Goal: Information Seeking & Learning: Compare options

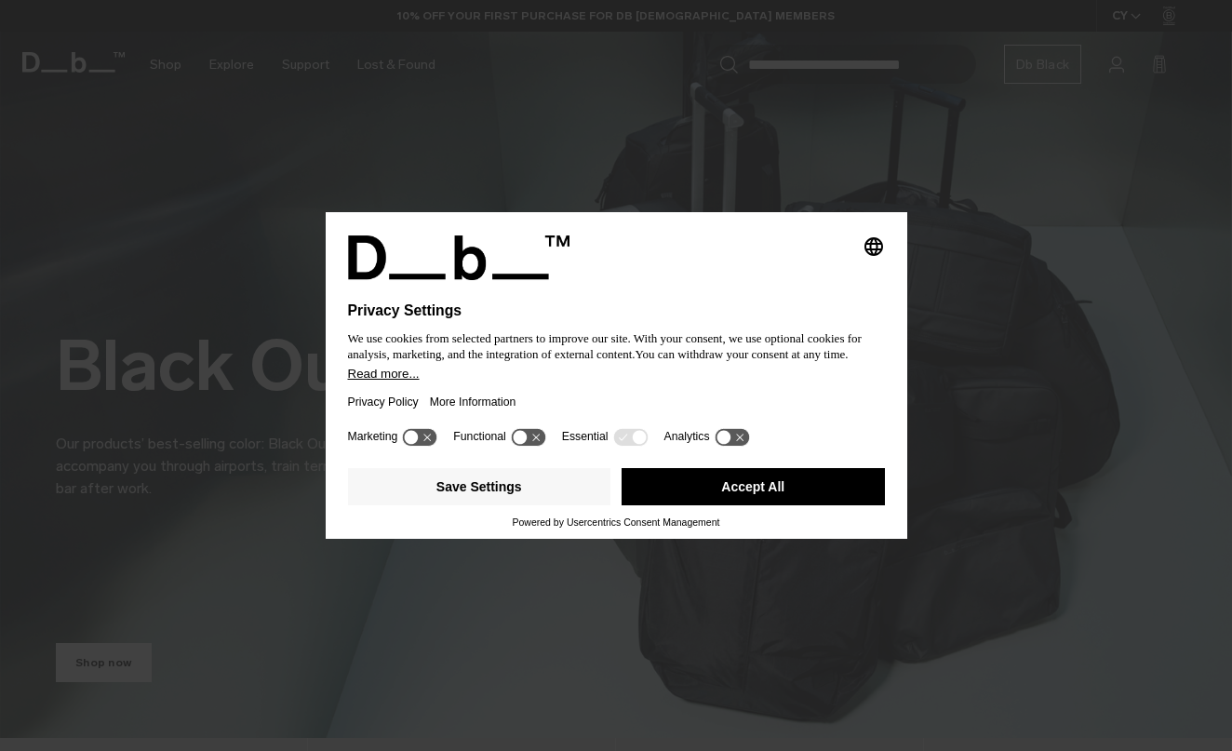
click at [845, 484] on button "Accept All" at bounding box center [753, 486] width 263 height 37
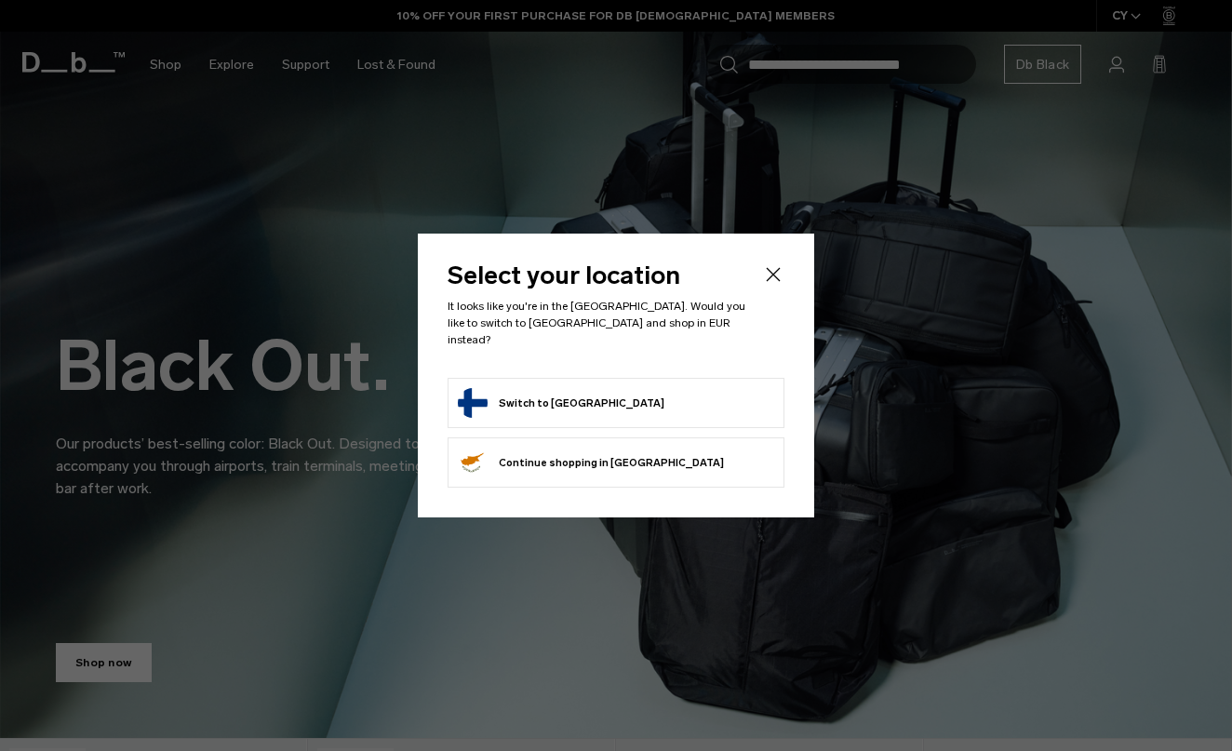
click at [661, 398] on form "Switch to Finland" at bounding box center [616, 403] width 316 height 30
click at [530, 390] on button "Switch to Finland" at bounding box center [561, 403] width 207 height 30
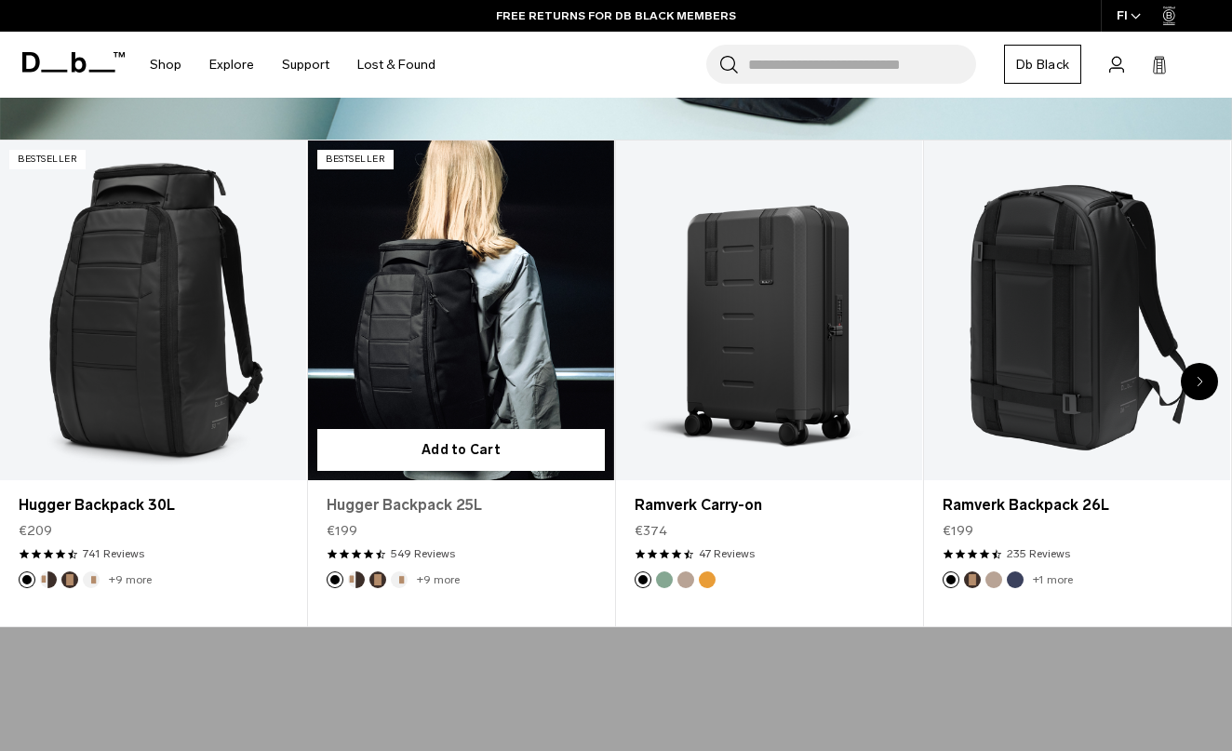
scroll to position [587, 0]
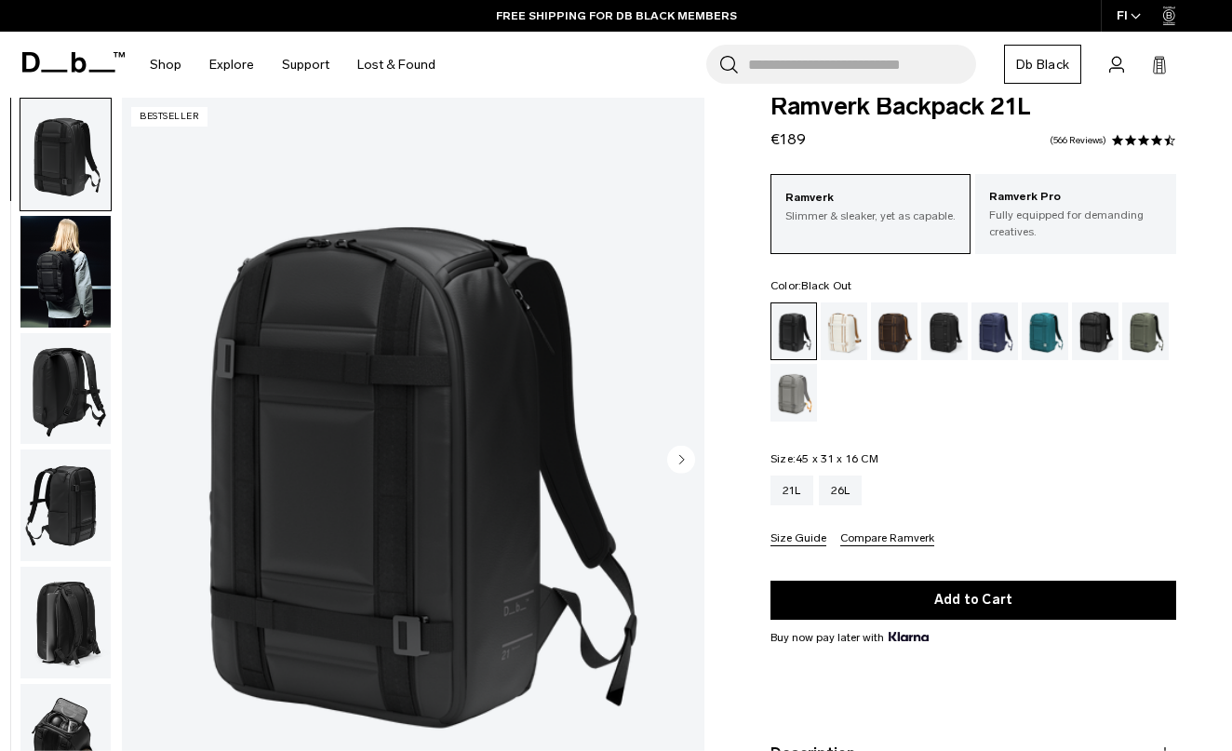
scroll to position [13, 0]
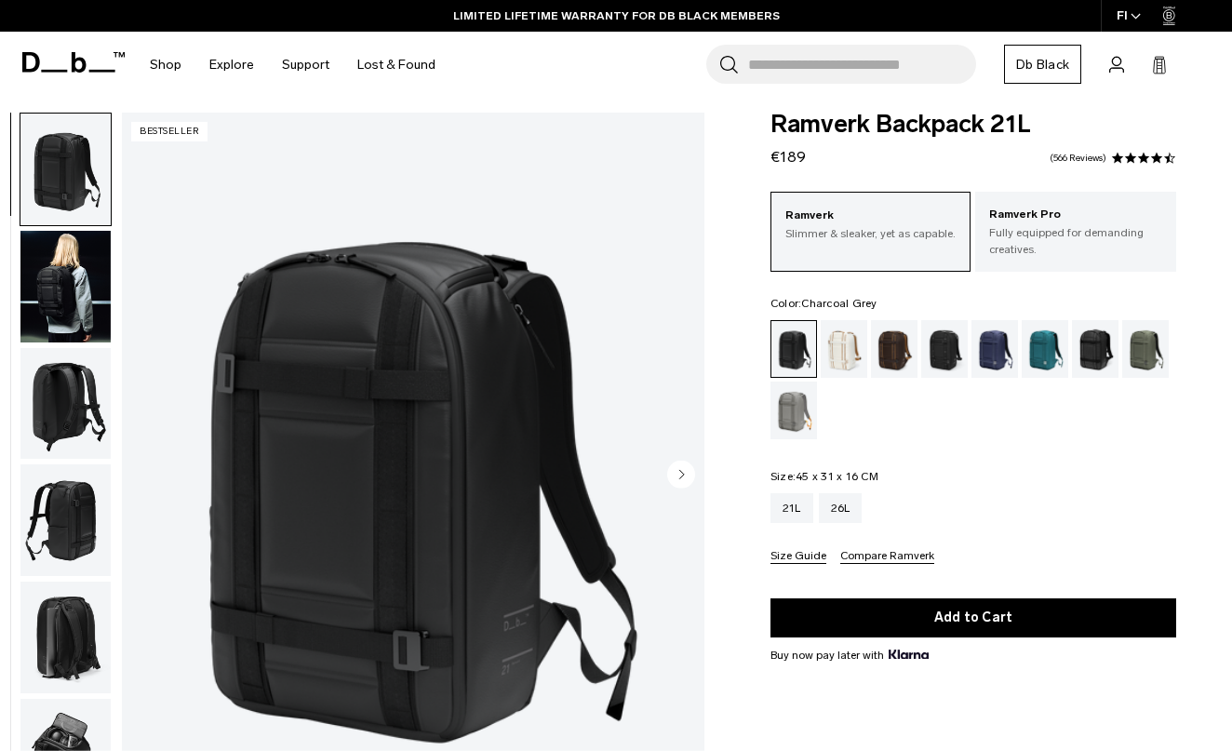
click at [938, 349] on div "Charcoal Grey" at bounding box center [944, 349] width 47 height 58
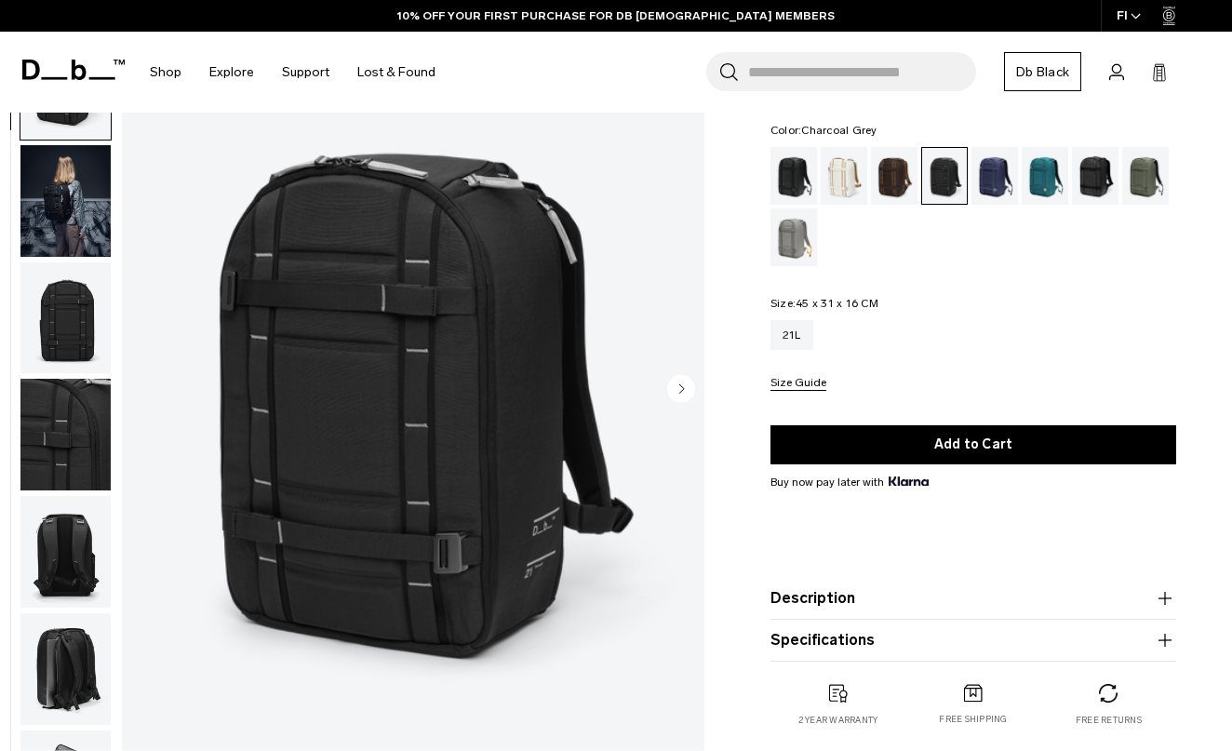
scroll to position [175, 0]
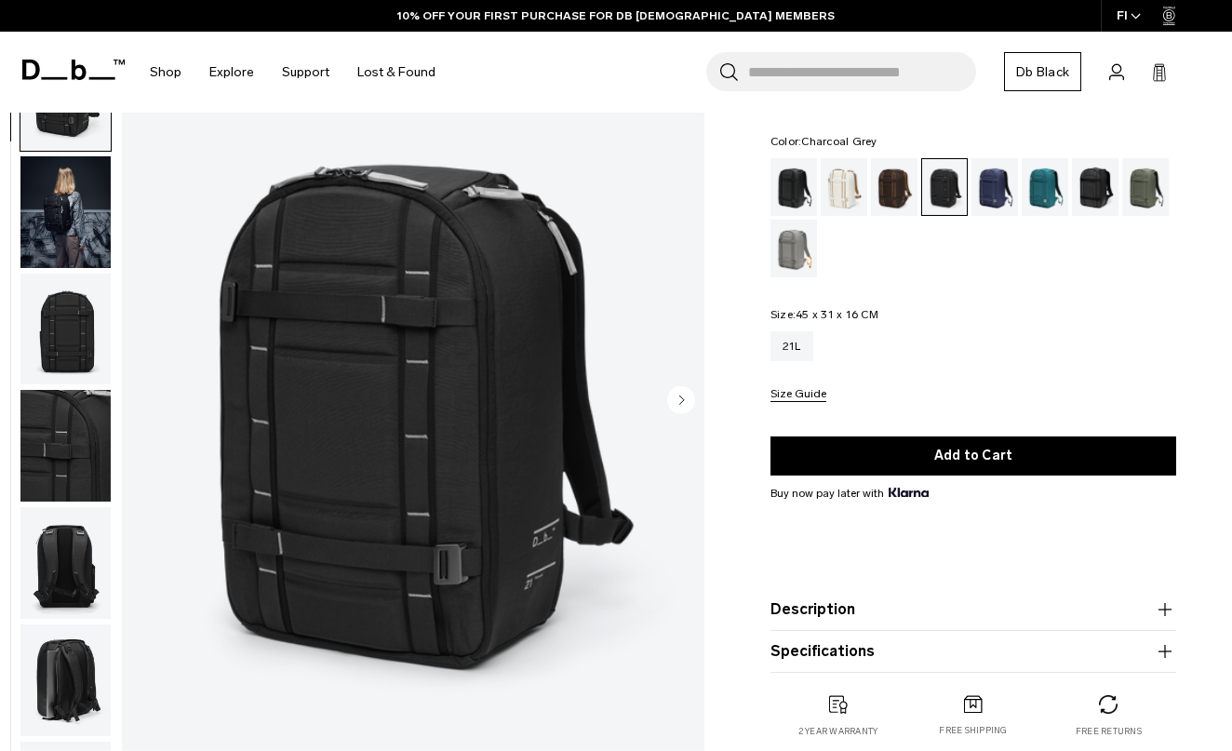
click at [680, 398] on icon "Next slide" at bounding box center [681, 400] width 5 height 8
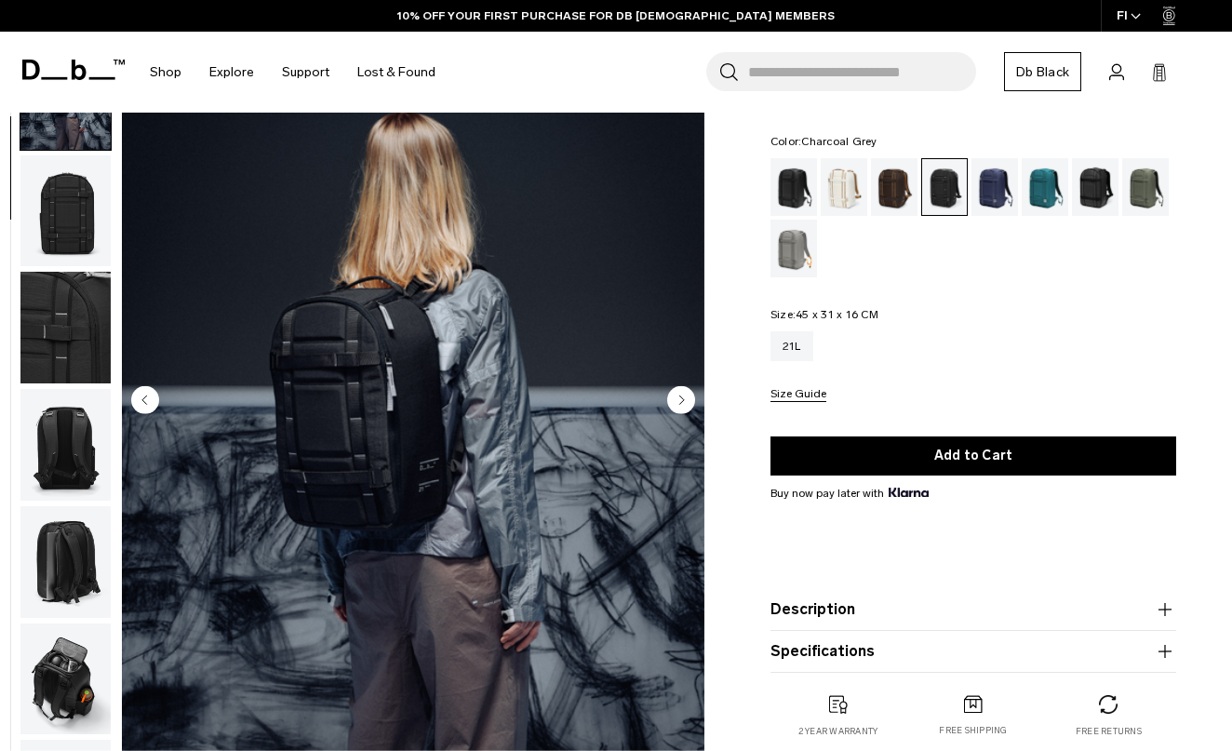
click at [681, 400] on icon "Next slide" at bounding box center [681, 400] width 5 height 8
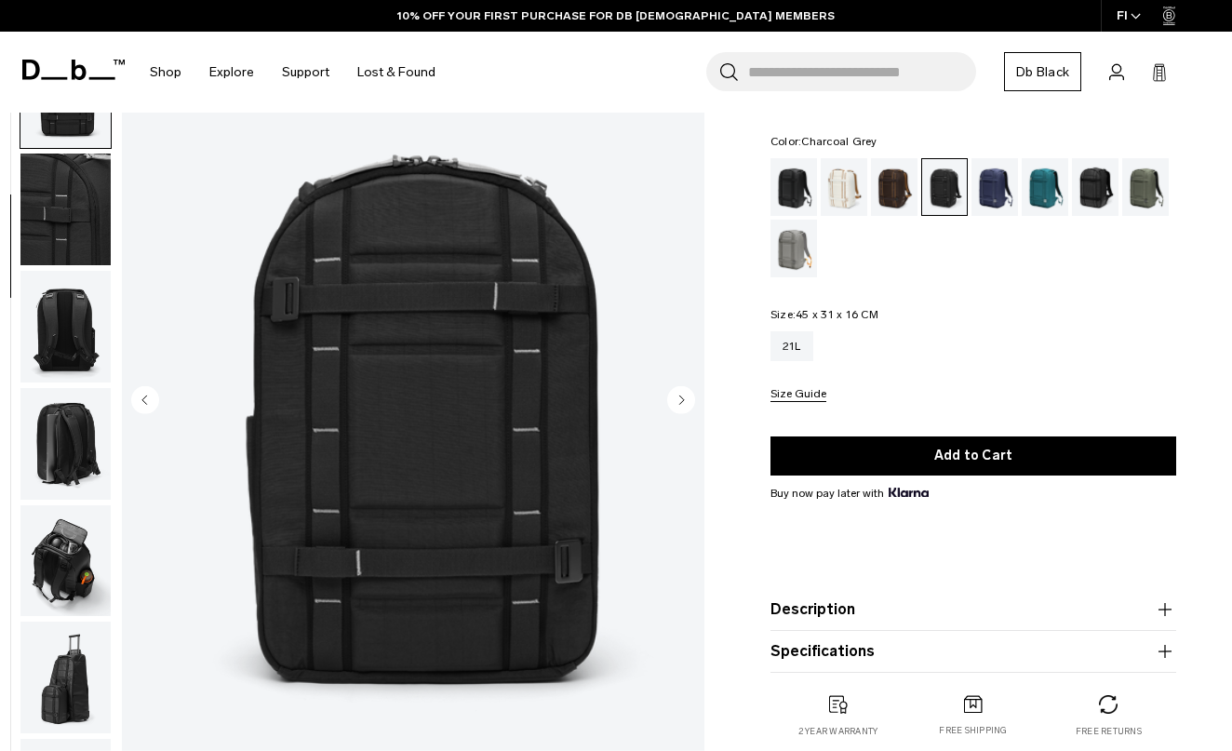
click at [681, 401] on icon "Next slide" at bounding box center [681, 400] width 5 height 8
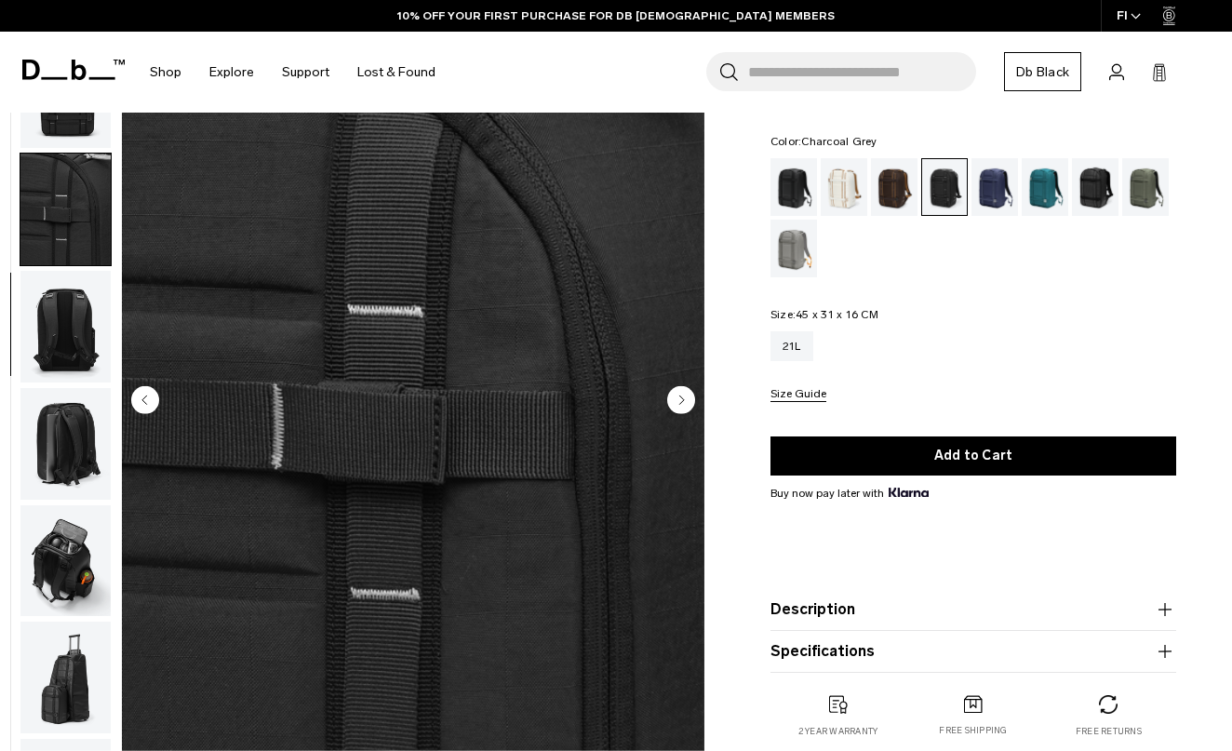
scroll to position [334, 0]
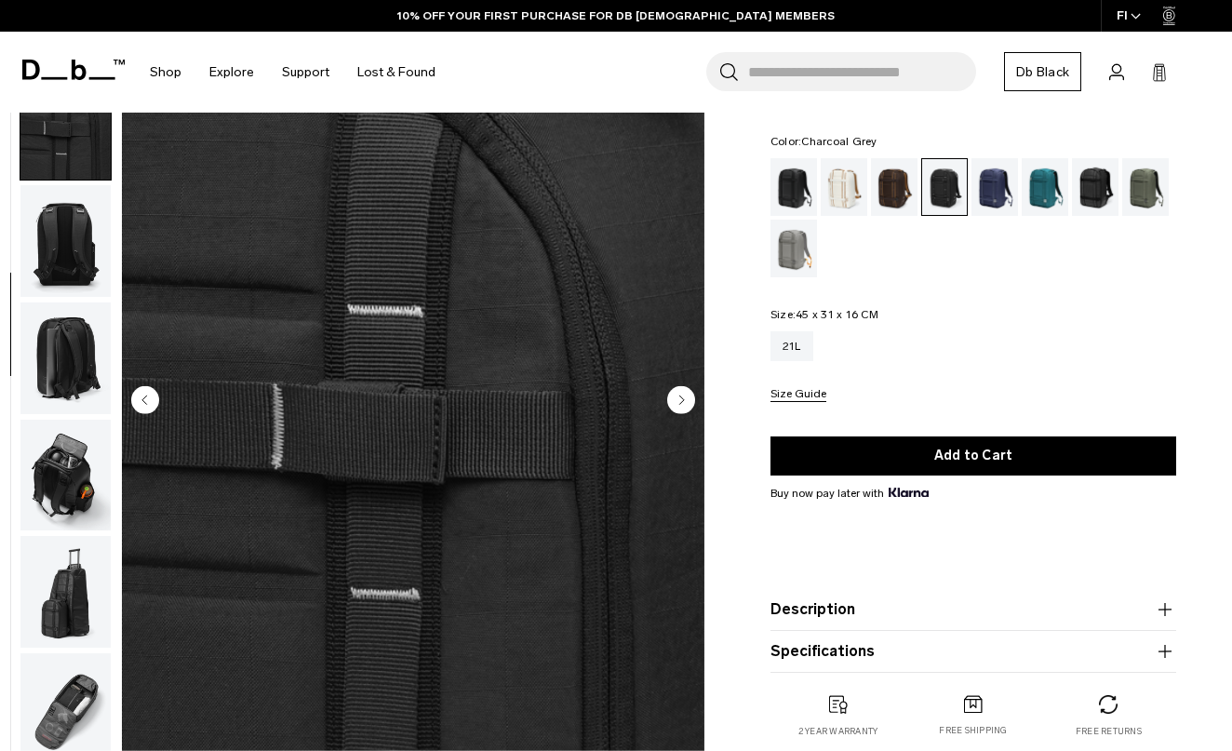
click at [681, 401] on icon "Next slide" at bounding box center [681, 400] width 5 height 8
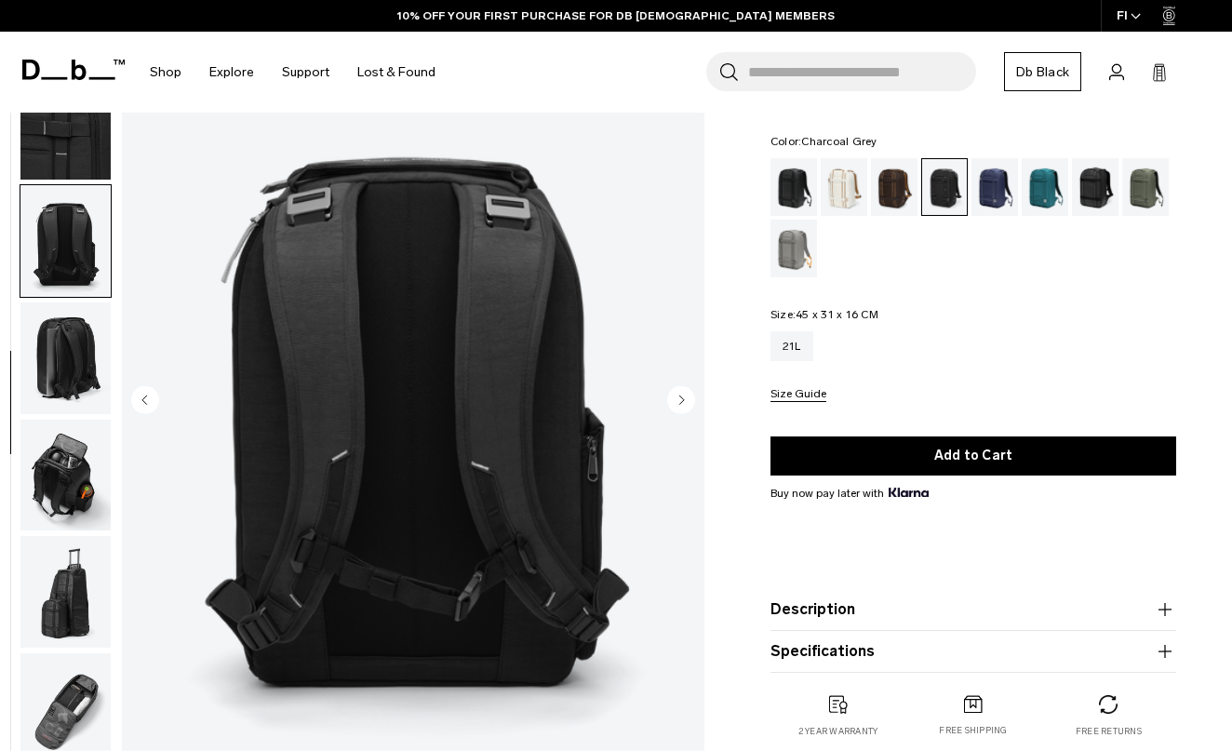
click at [681, 401] on icon "Next slide" at bounding box center [681, 400] width 5 height 8
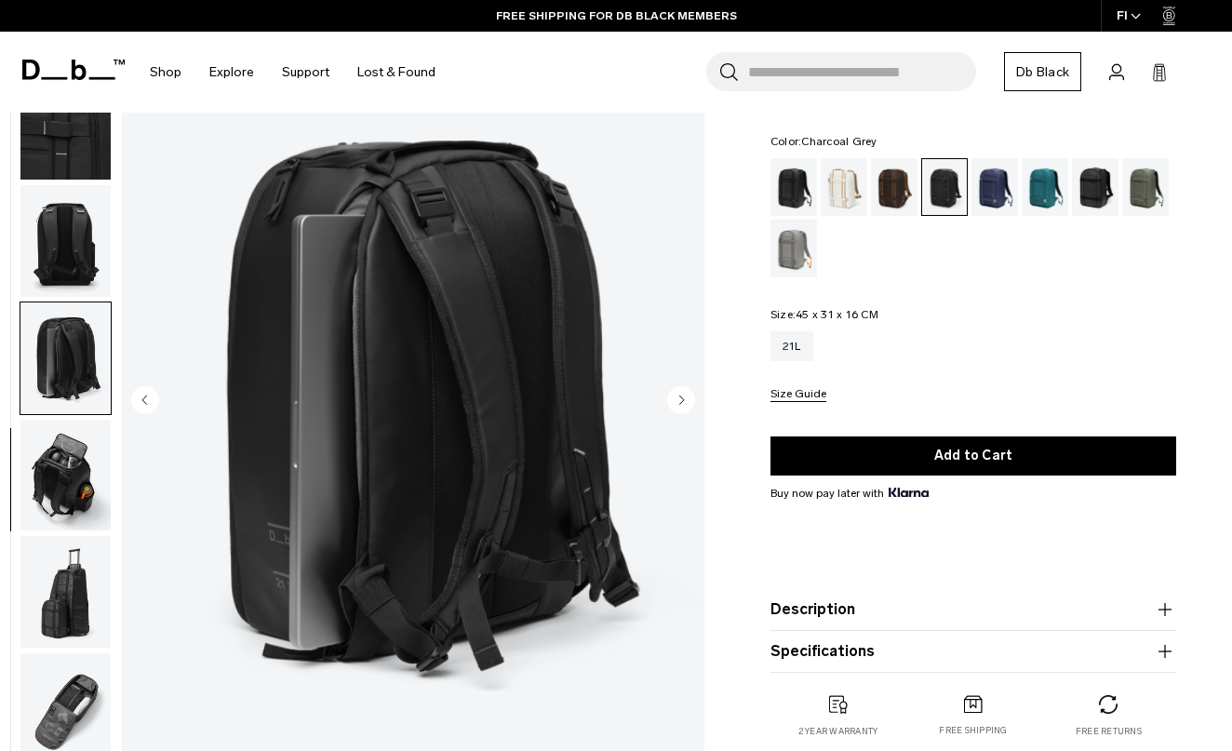
click at [681, 402] on icon "Next slide" at bounding box center [681, 400] width 5 height 8
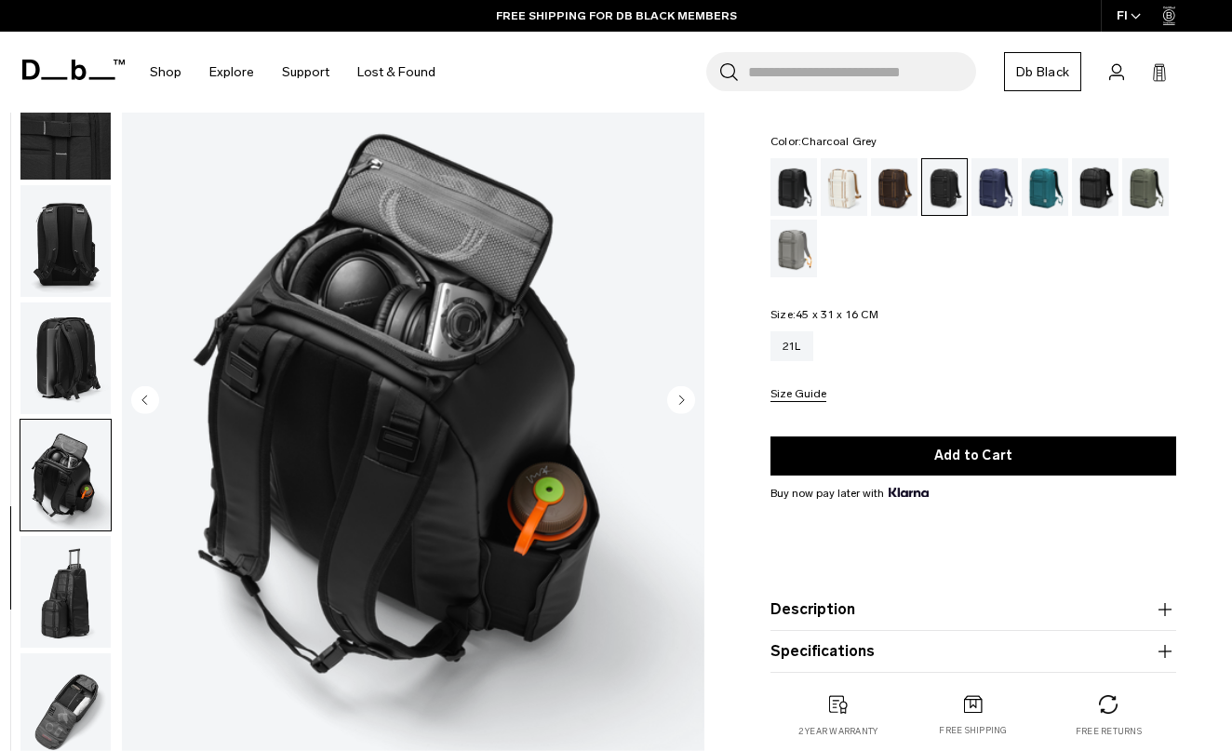
click at [681, 403] on icon "Next slide" at bounding box center [681, 400] width 5 height 8
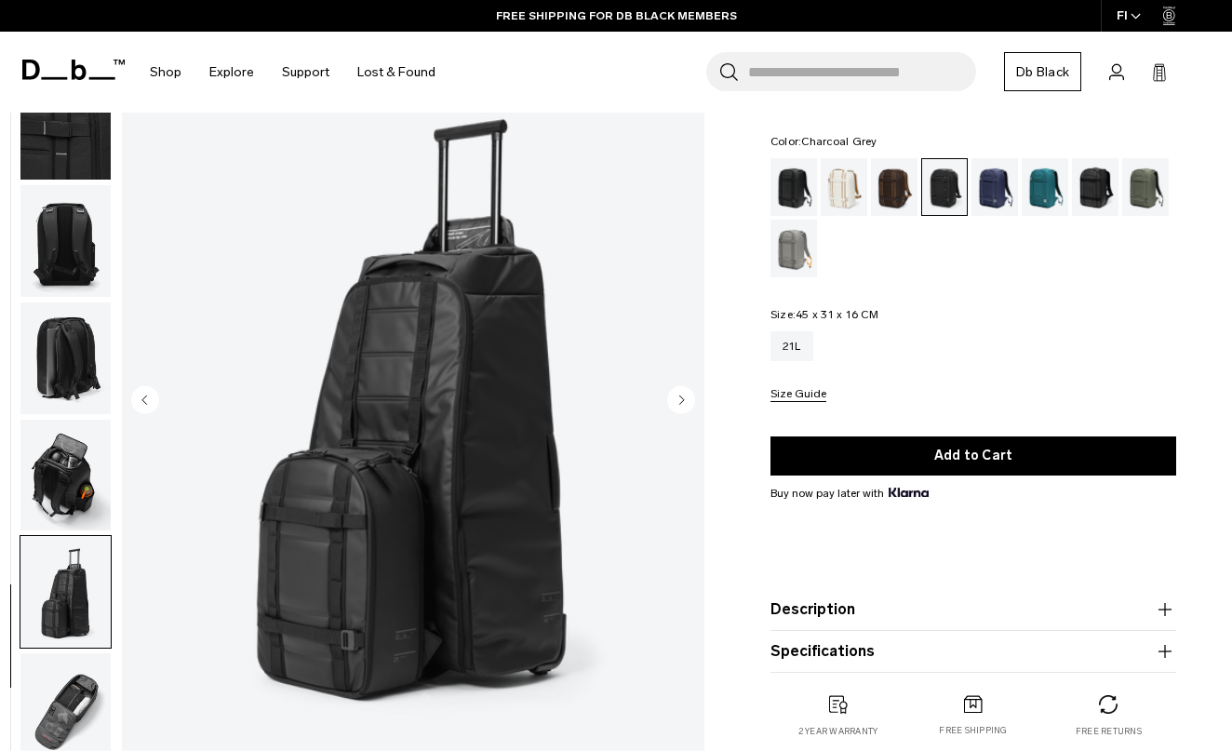
click at [681, 403] on icon "Next slide" at bounding box center [681, 400] width 5 height 8
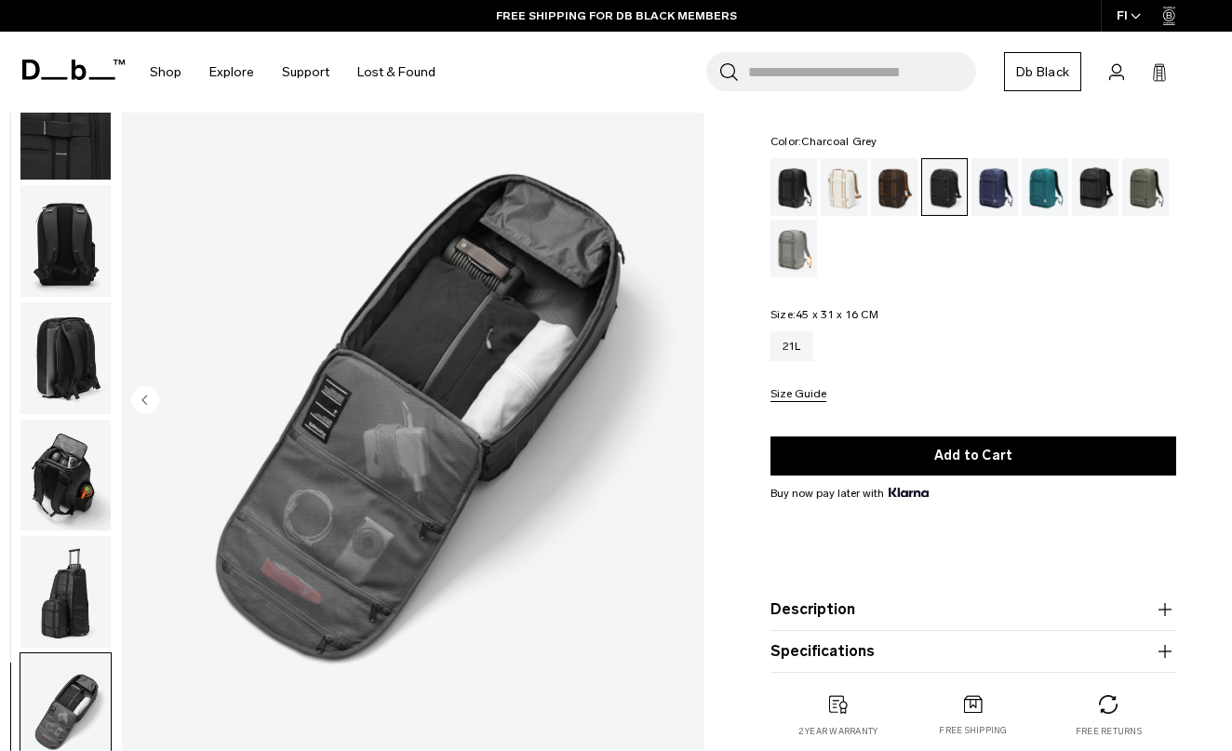
click at [681, 403] on img "9 / 9" at bounding box center [413, 402] width 583 height 728
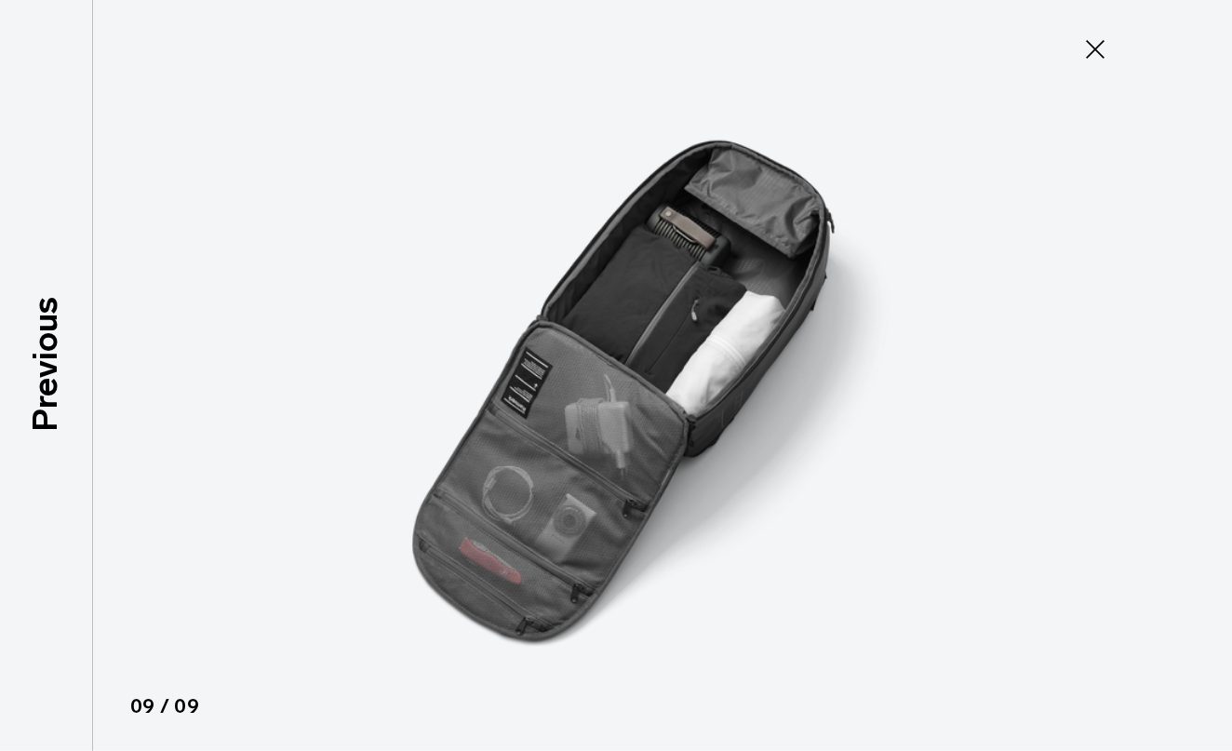
click at [1099, 44] on icon at bounding box center [1096, 49] width 30 height 30
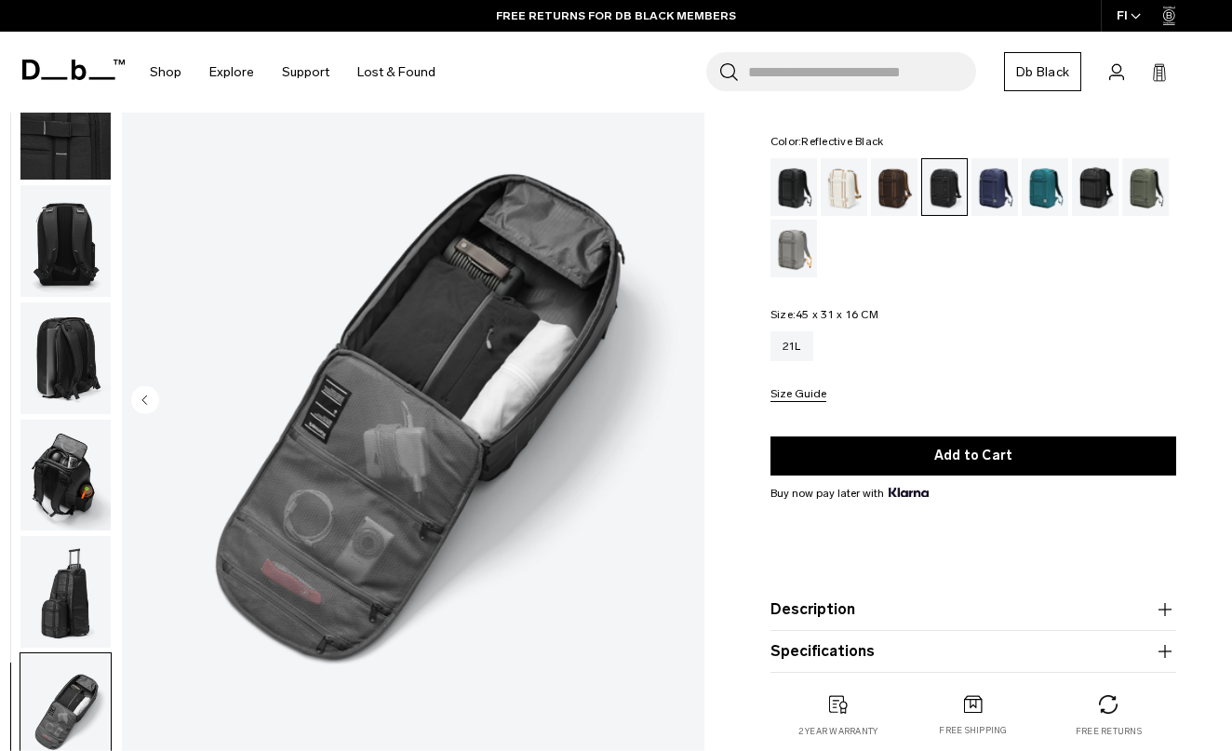
click at [1098, 186] on div "Reflective Black" at bounding box center [1095, 187] width 47 height 58
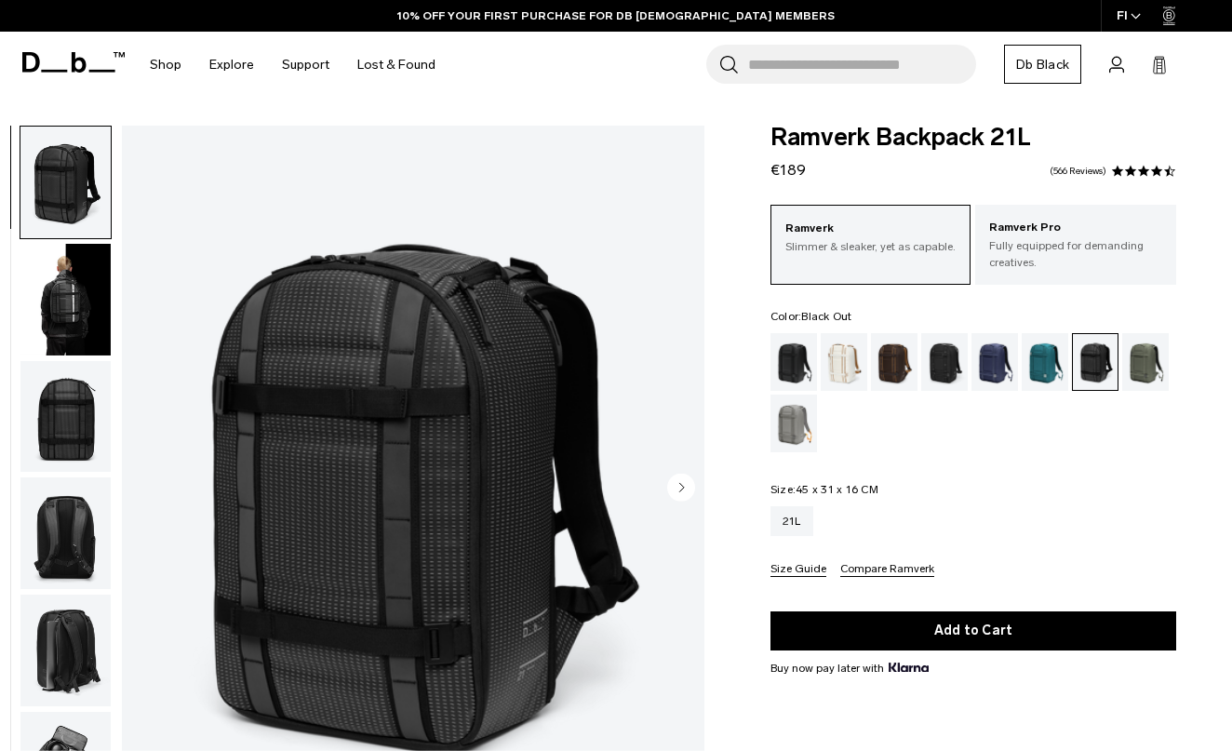
click at [784, 360] on div "Black Out" at bounding box center [794, 362] width 47 height 58
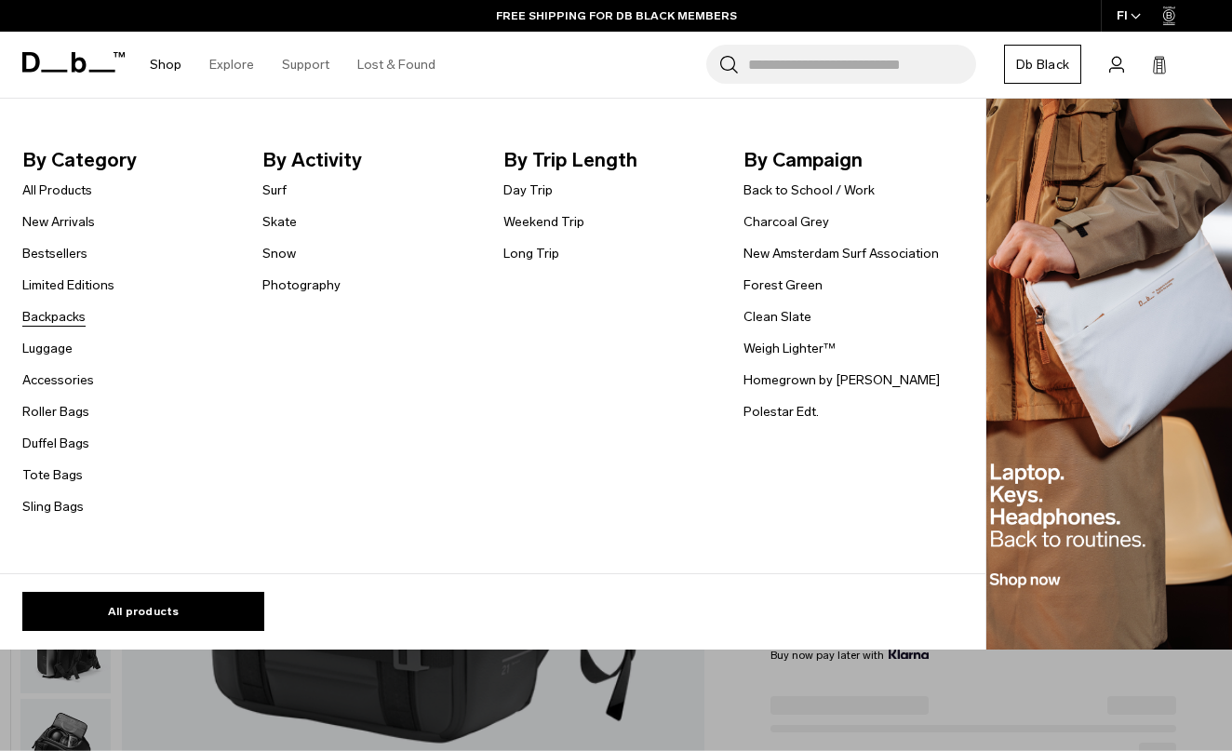
click at [77, 316] on link "Backpacks" at bounding box center [53, 317] width 63 height 20
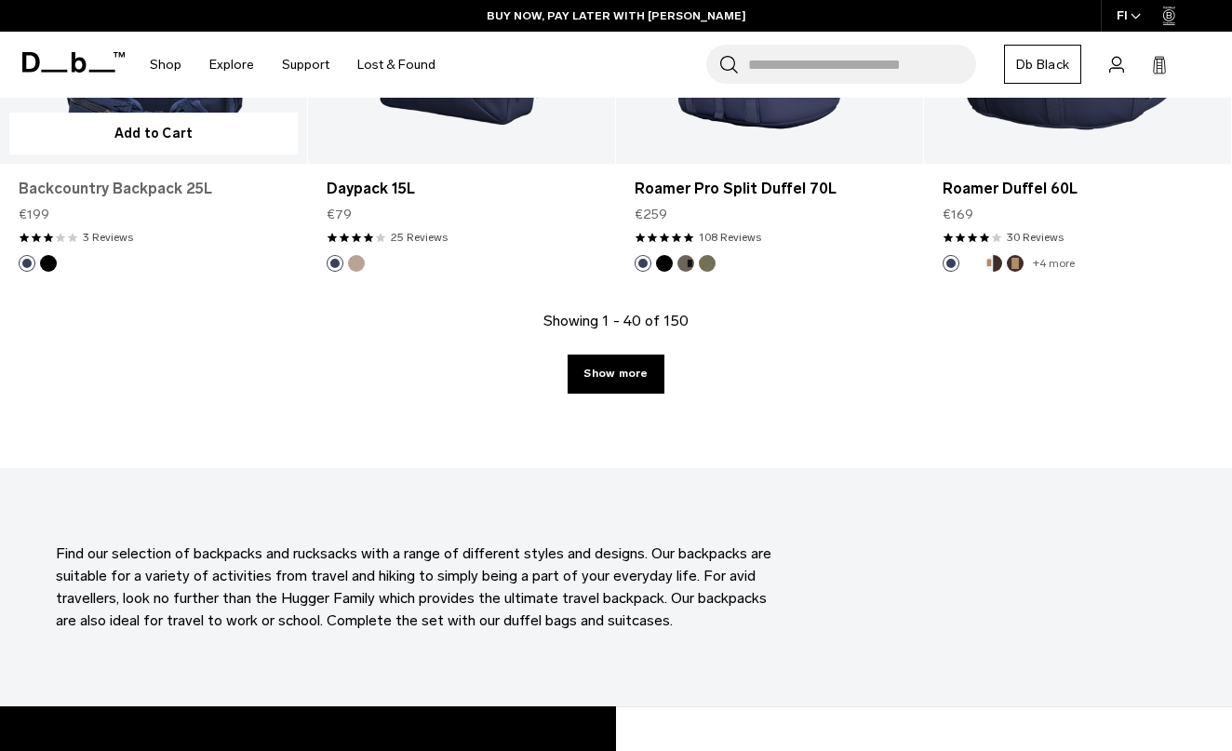
scroll to position [4969, 0]
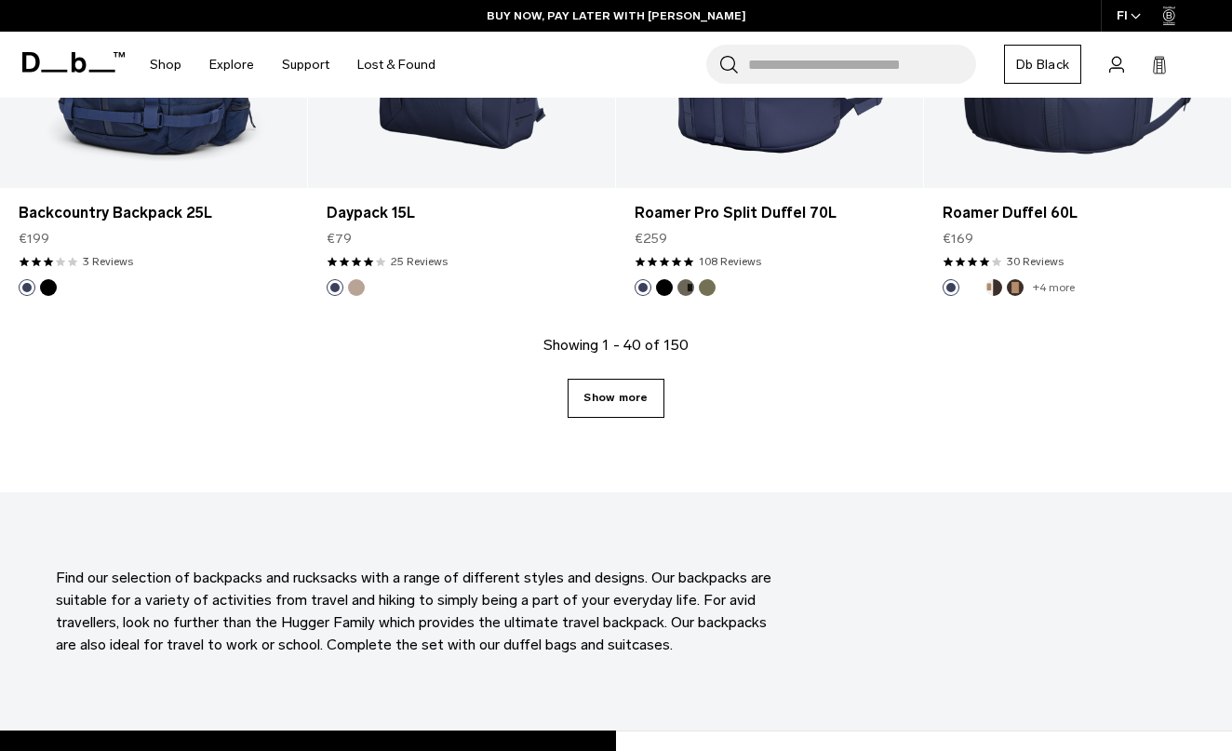
click at [638, 385] on link "Show more" at bounding box center [616, 398] width 96 height 39
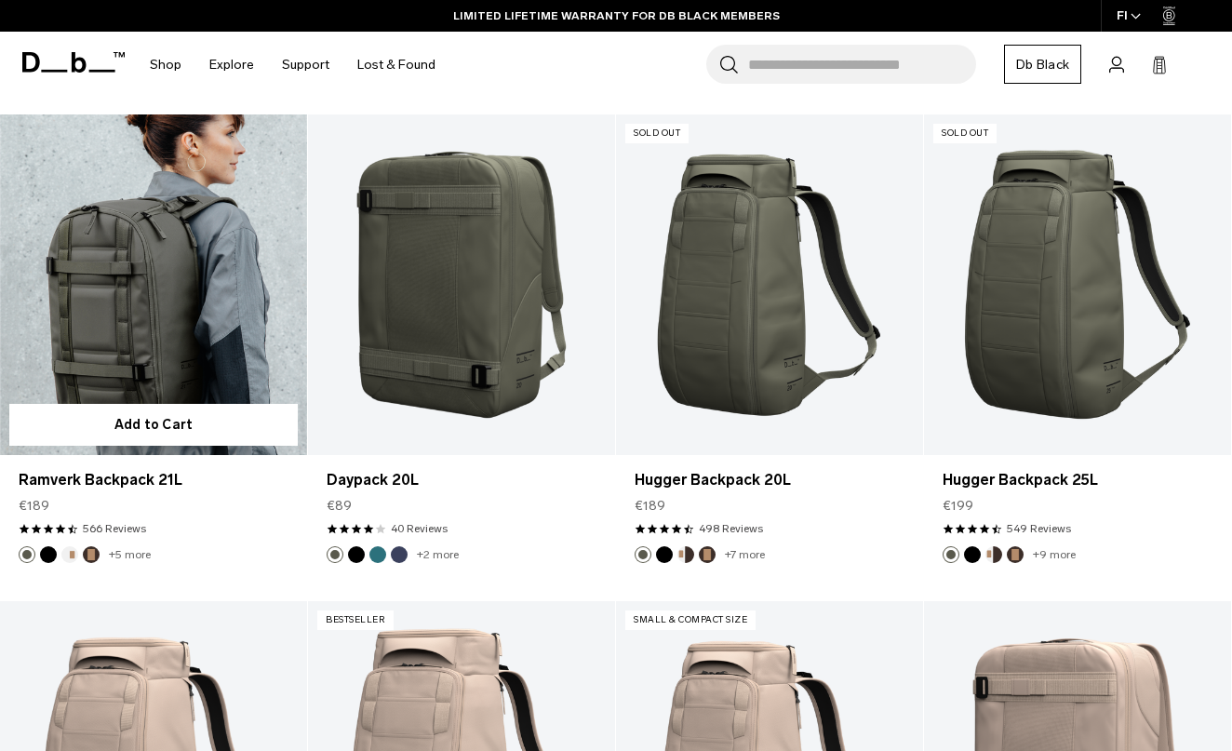
scroll to position [5167, 0]
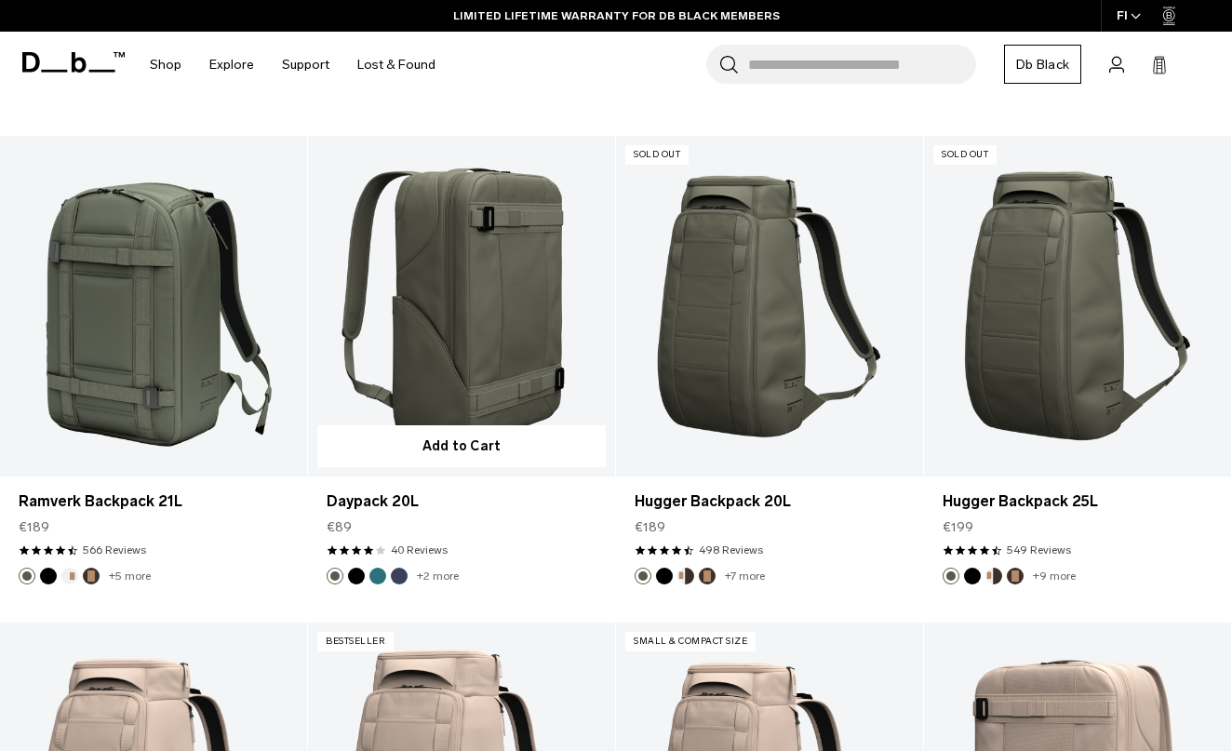
click at [395, 301] on link "Daypack 20L" at bounding box center [461, 307] width 307 height 342
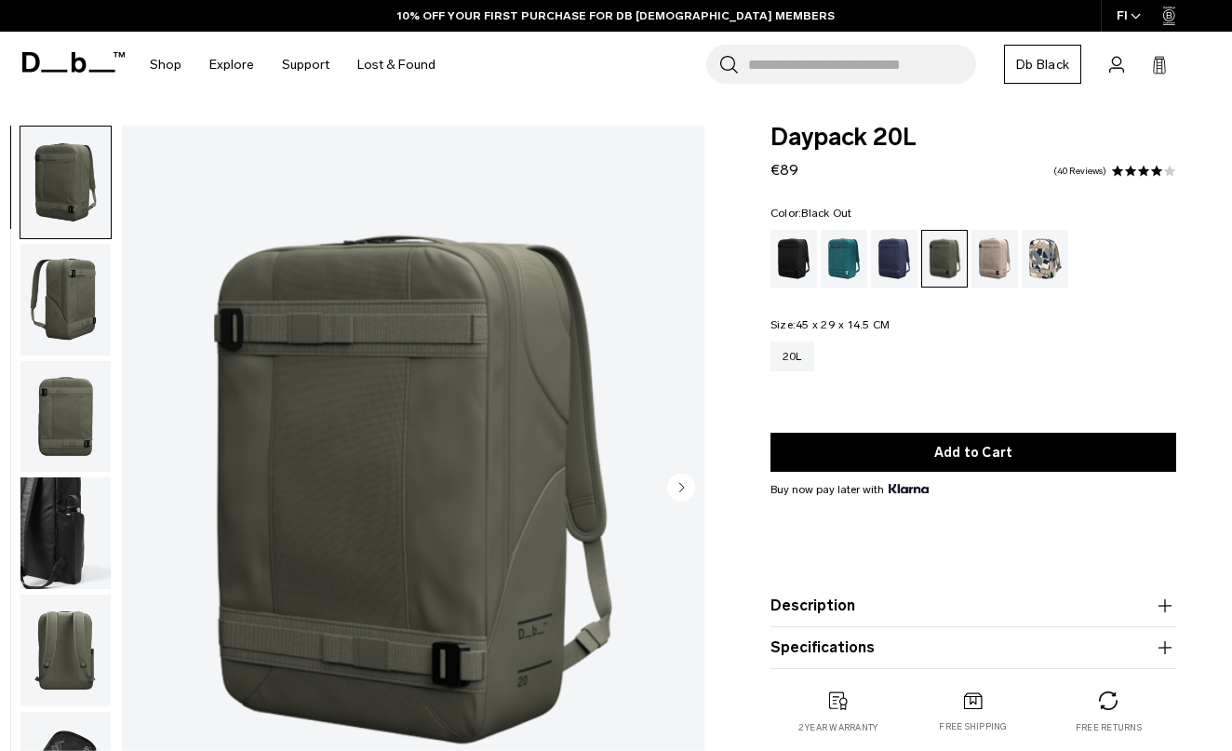
click at [781, 252] on div "Black Out" at bounding box center [794, 259] width 47 height 58
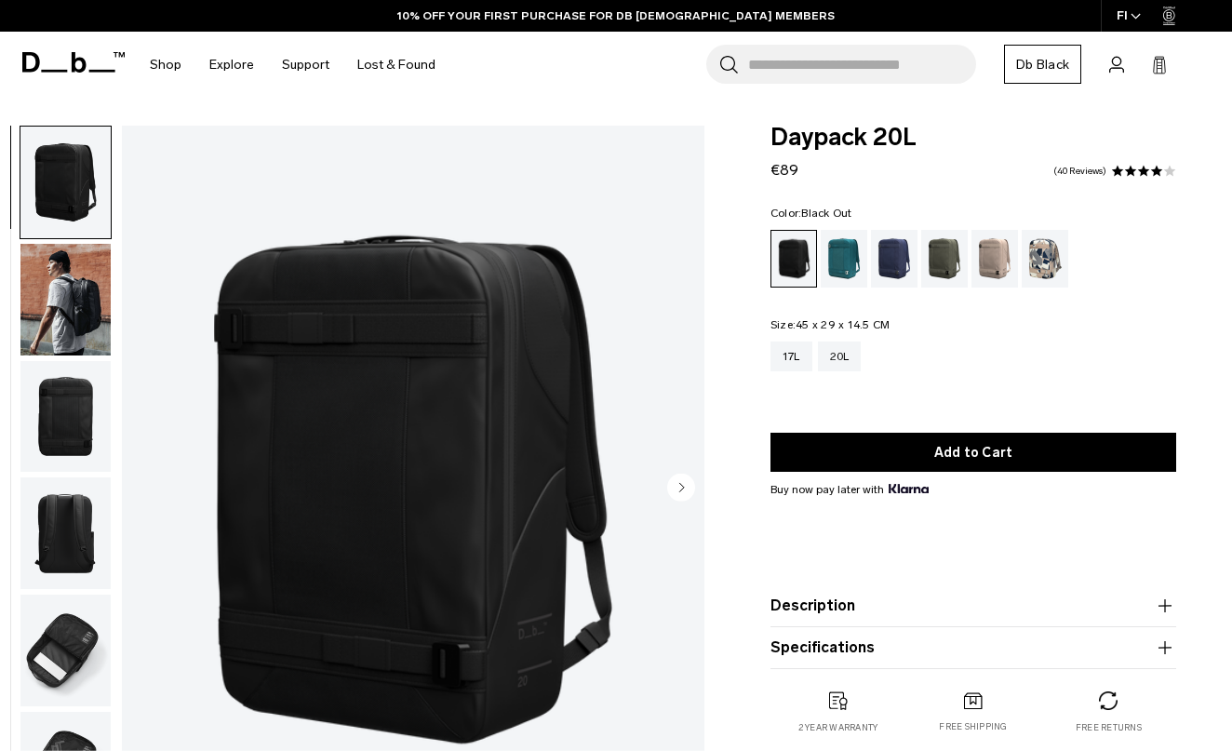
click at [65, 388] on img "button" at bounding box center [65, 417] width 90 height 112
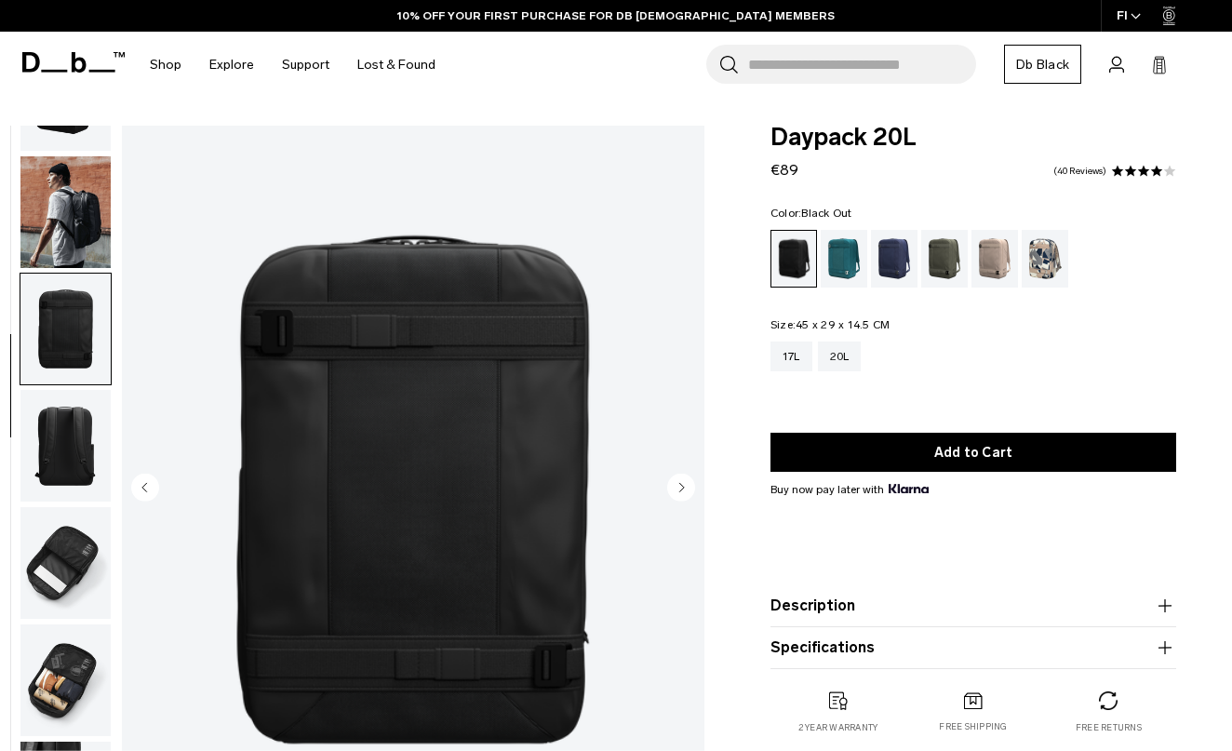
click at [69, 409] on img "button" at bounding box center [65, 446] width 90 height 112
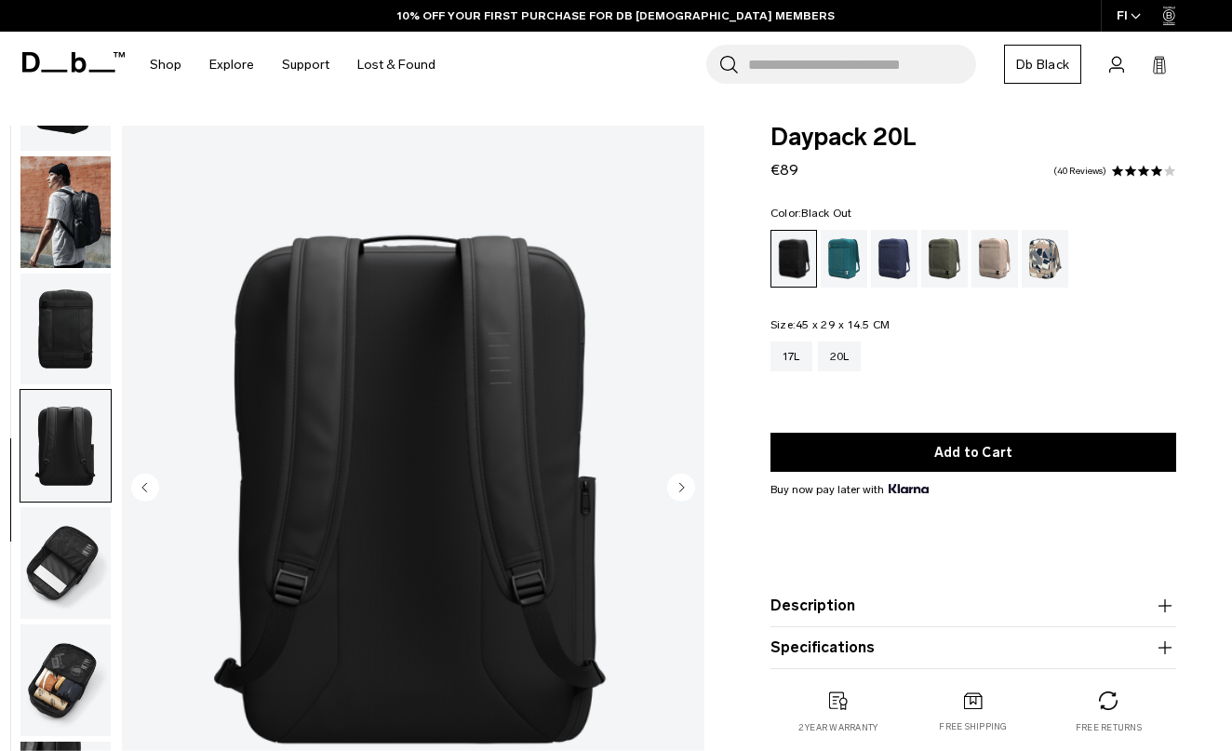
click at [69, 522] on img "button" at bounding box center [65, 563] width 90 height 112
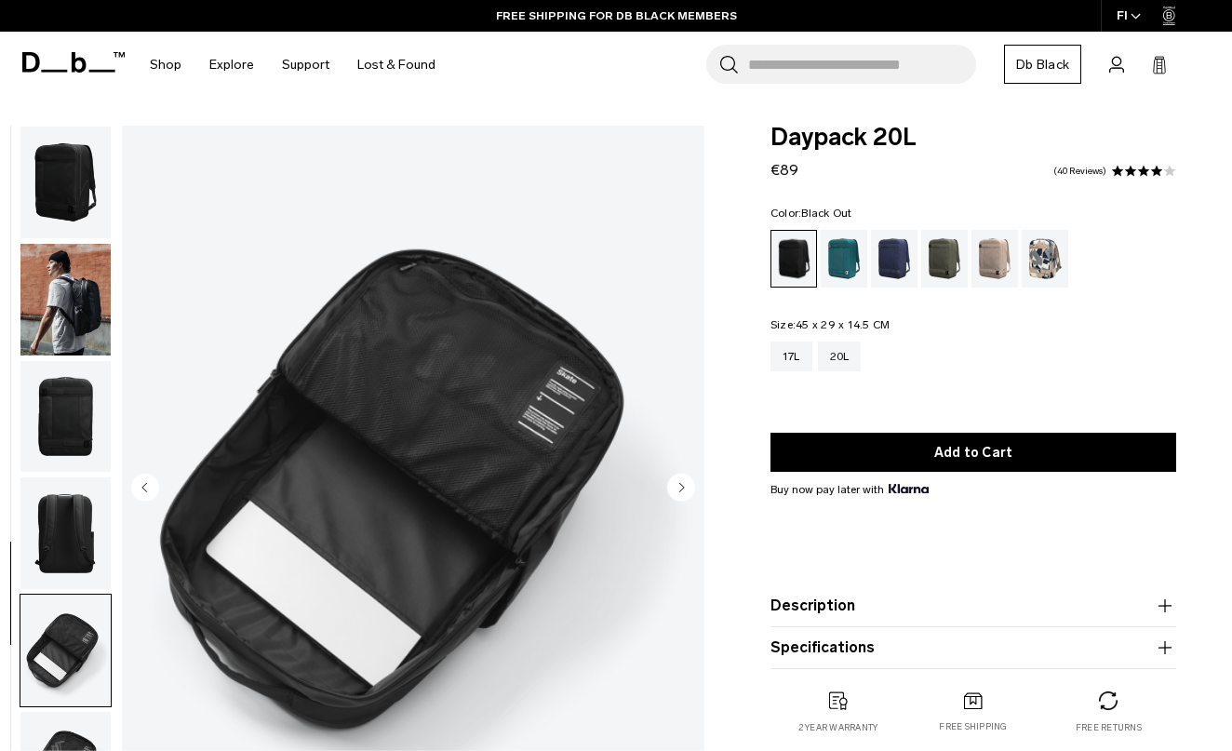
scroll to position [0, 0]
click at [79, 182] on img "button" at bounding box center [65, 183] width 90 height 112
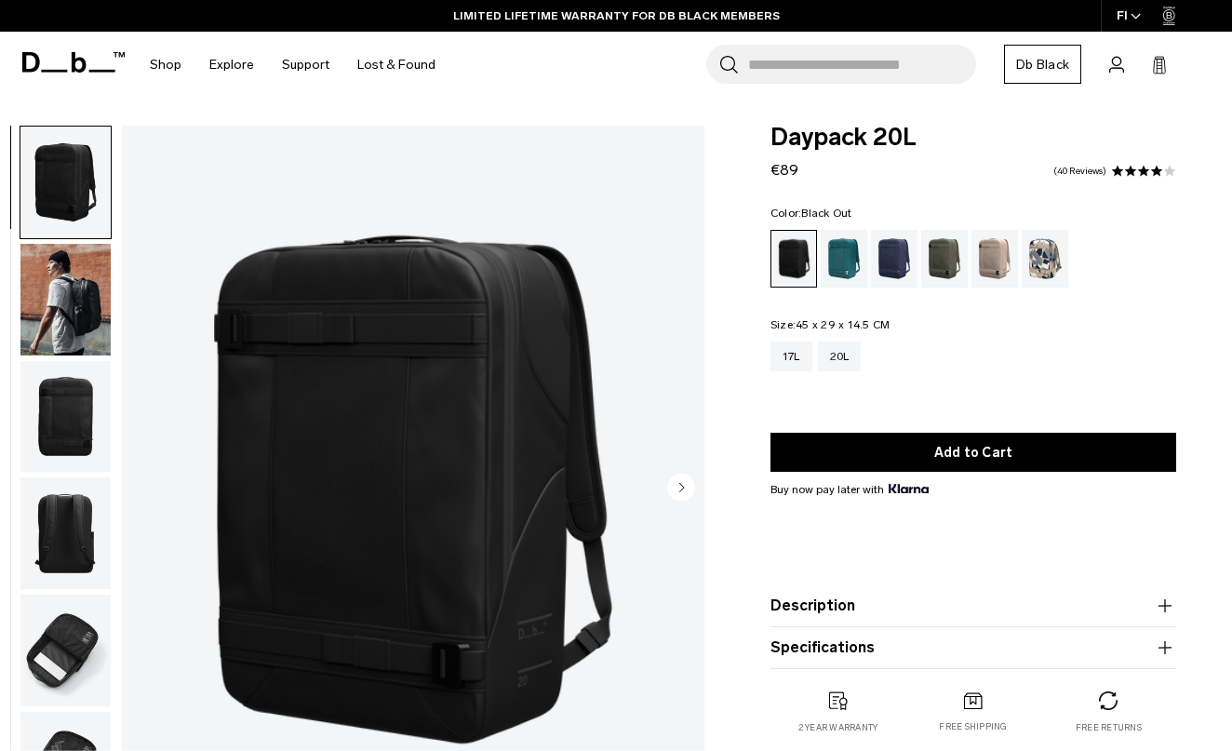
click at [69, 292] on img "button" at bounding box center [65, 300] width 90 height 112
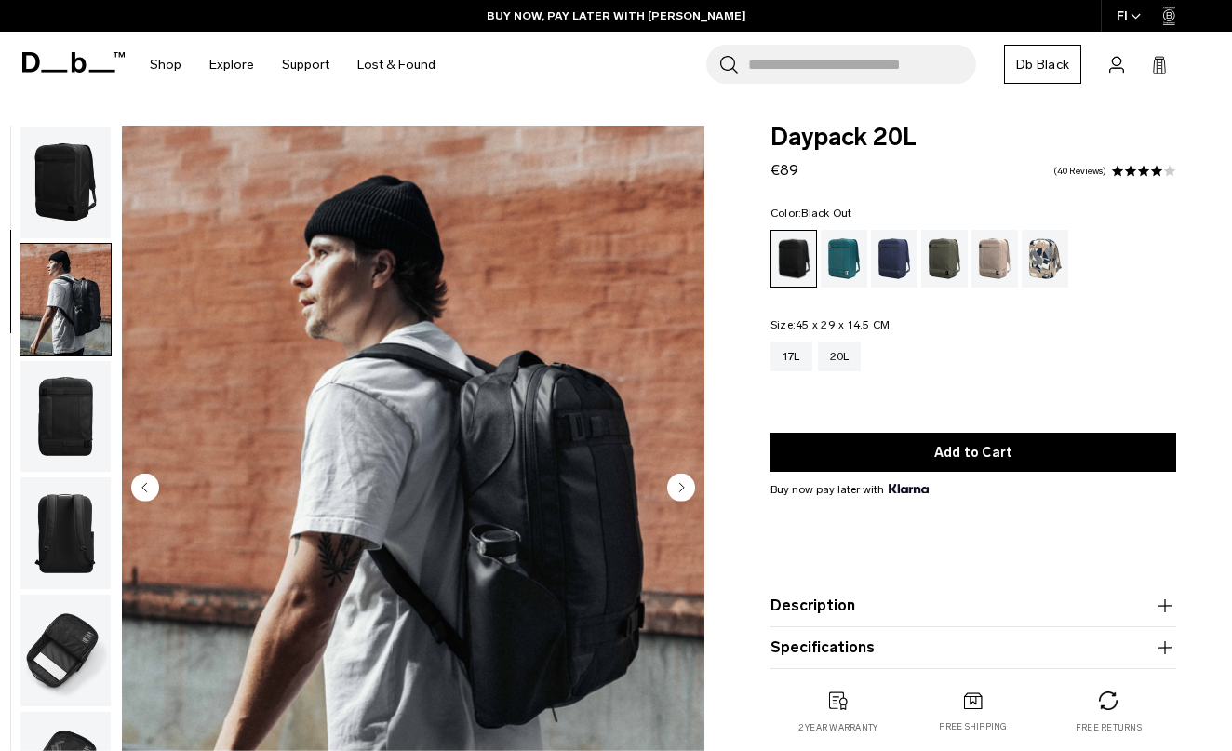
click at [73, 195] on img "button" at bounding box center [65, 183] width 90 height 112
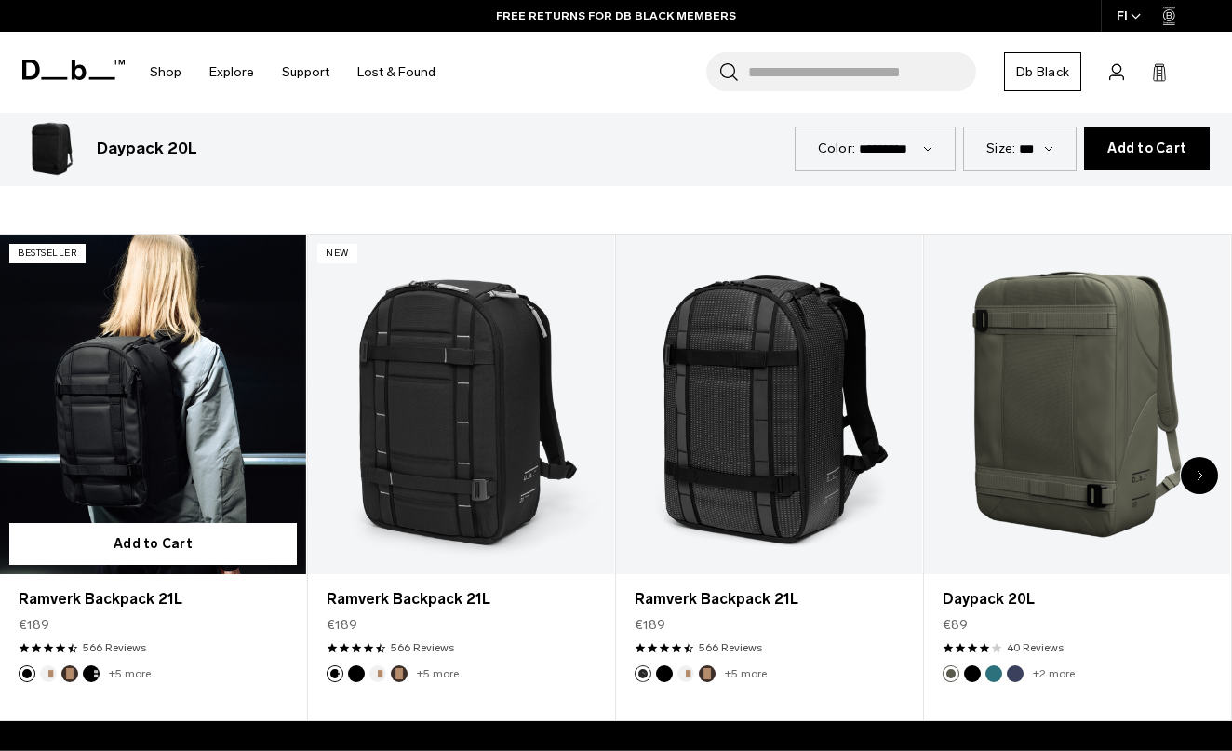
scroll to position [785, 0]
click at [189, 450] on link "Ramverk Backpack 21L" at bounding box center [153, 405] width 306 height 341
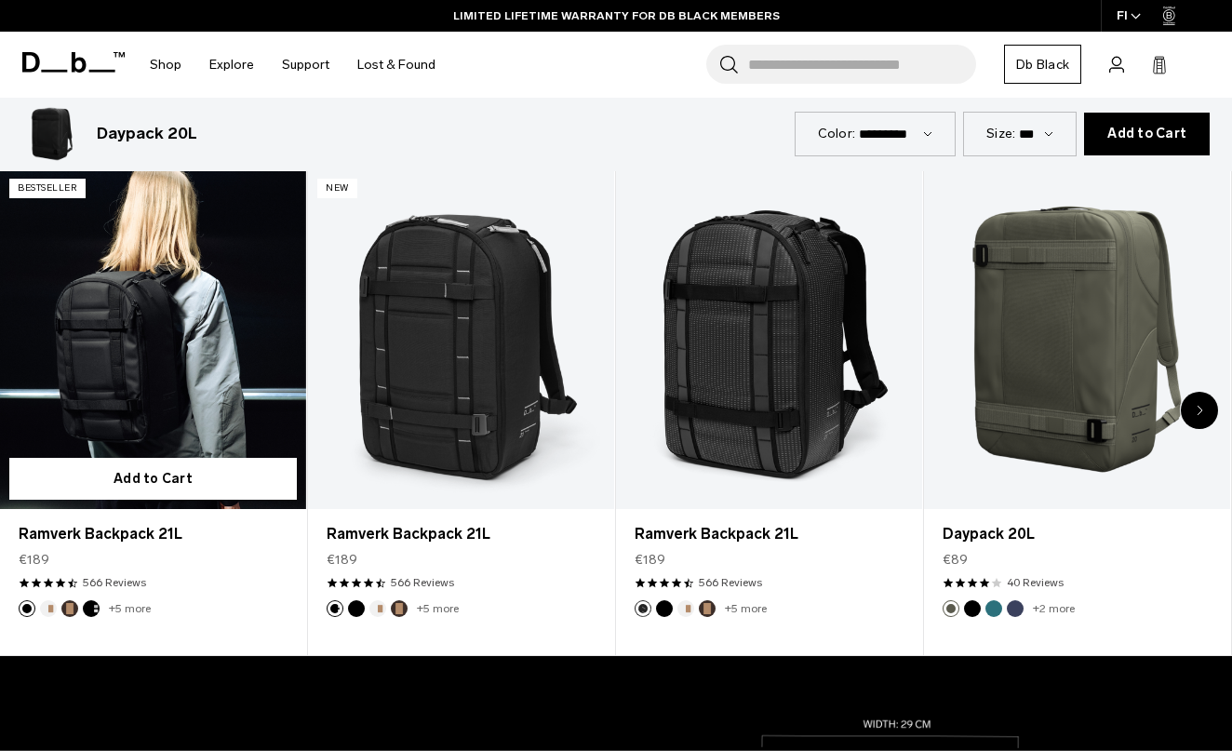
scroll to position [828, 0]
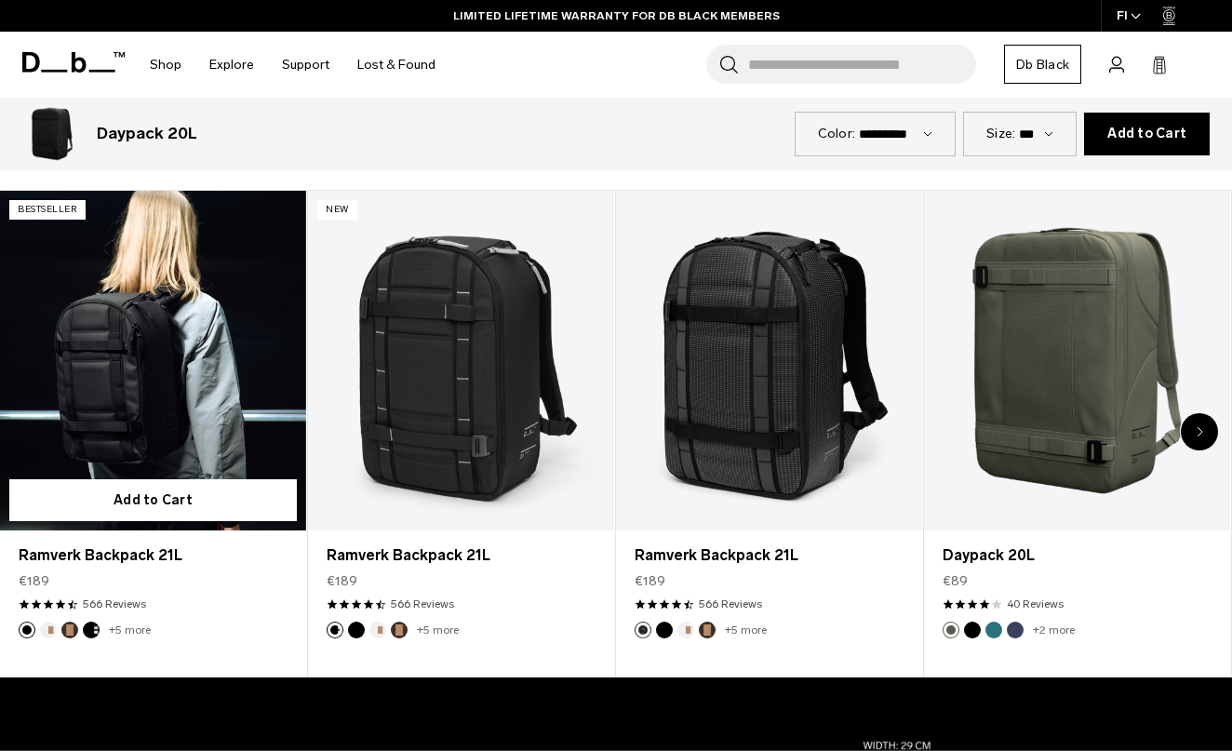
click at [181, 369] on link "Ramverk Backpack 21L" at bounding box center [153, 361] width 306 height 341
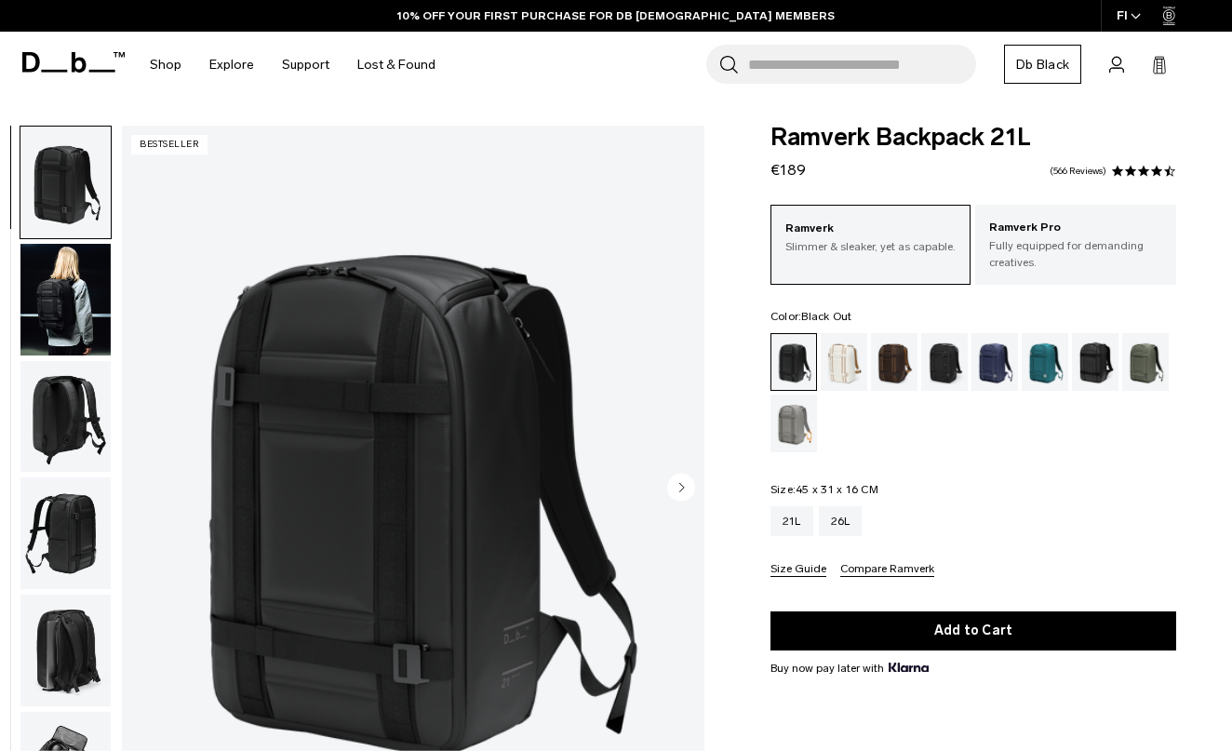
click at [78, 315] on img "button" at bounding box center [65, 300] width 90 height 112
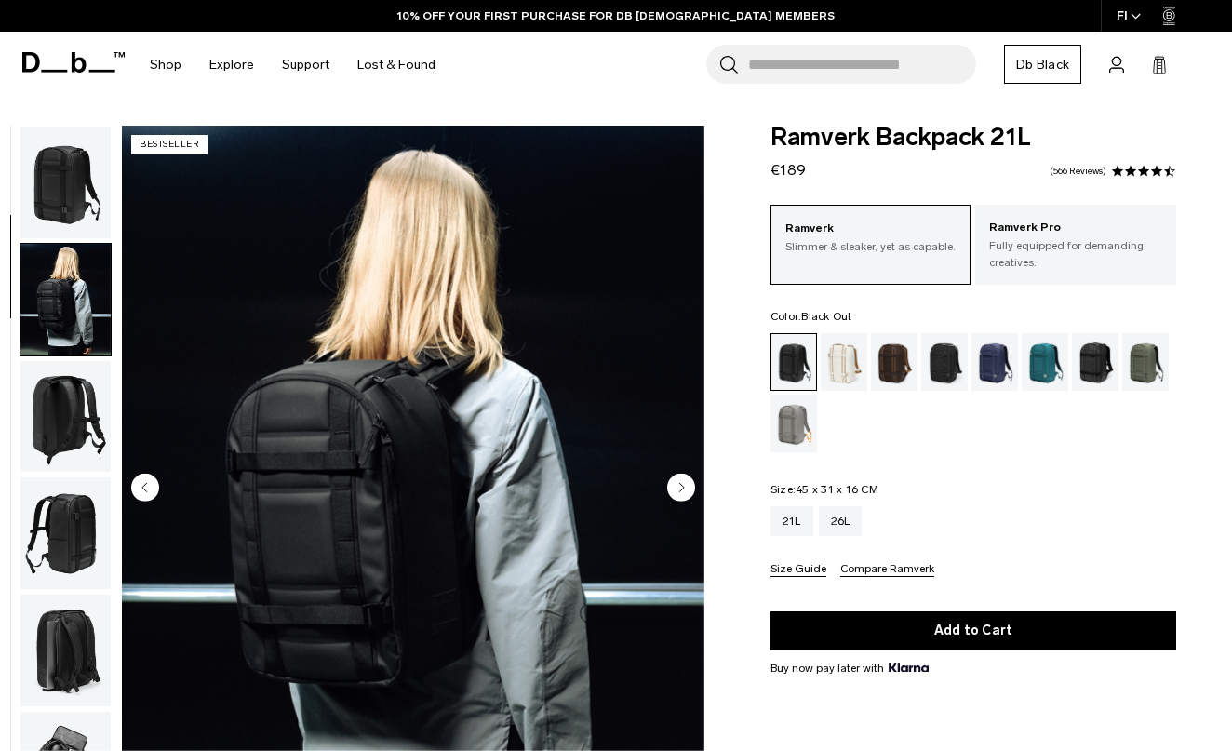
scroll to position [118, 0]
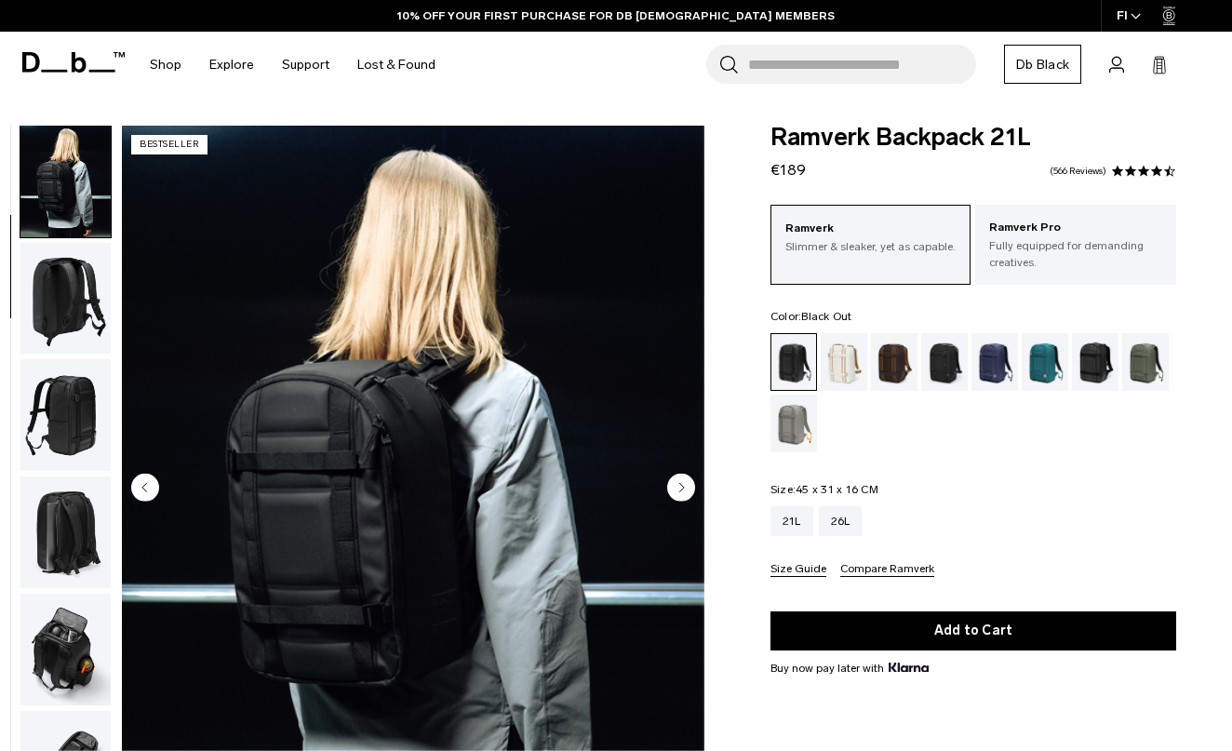
click at [86, 303] on img "button" at bounding box center [65, 299] width 90 height 112
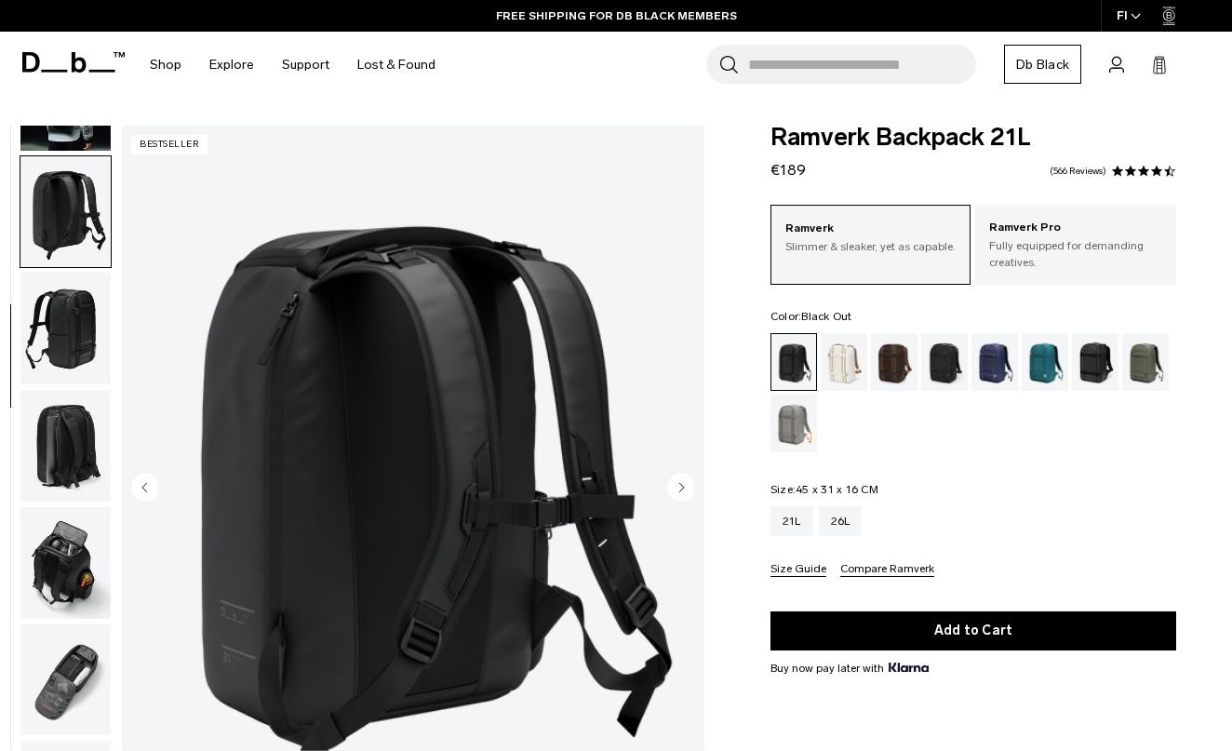
click at [73, 325] on img "button" at bounding box center [65, 329] width 90 height 112
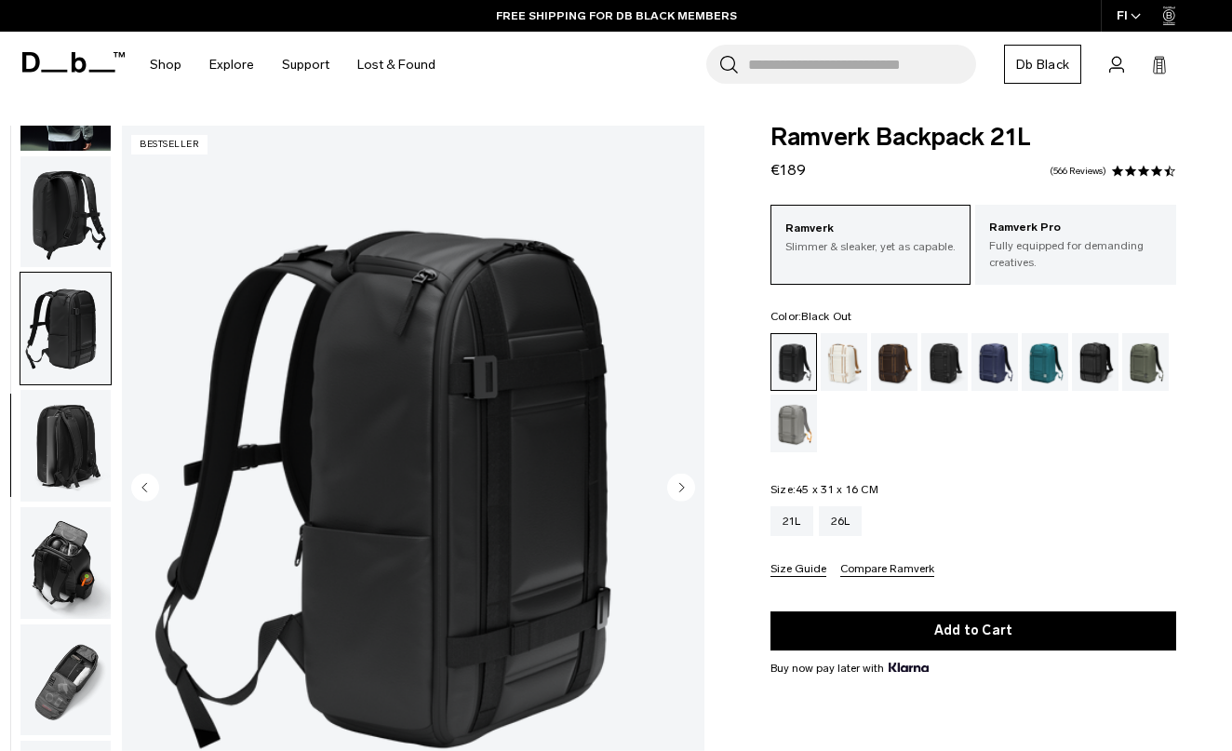
click at [63, 411] on img "button" at bounding box center [65, 446] width 90 height 112
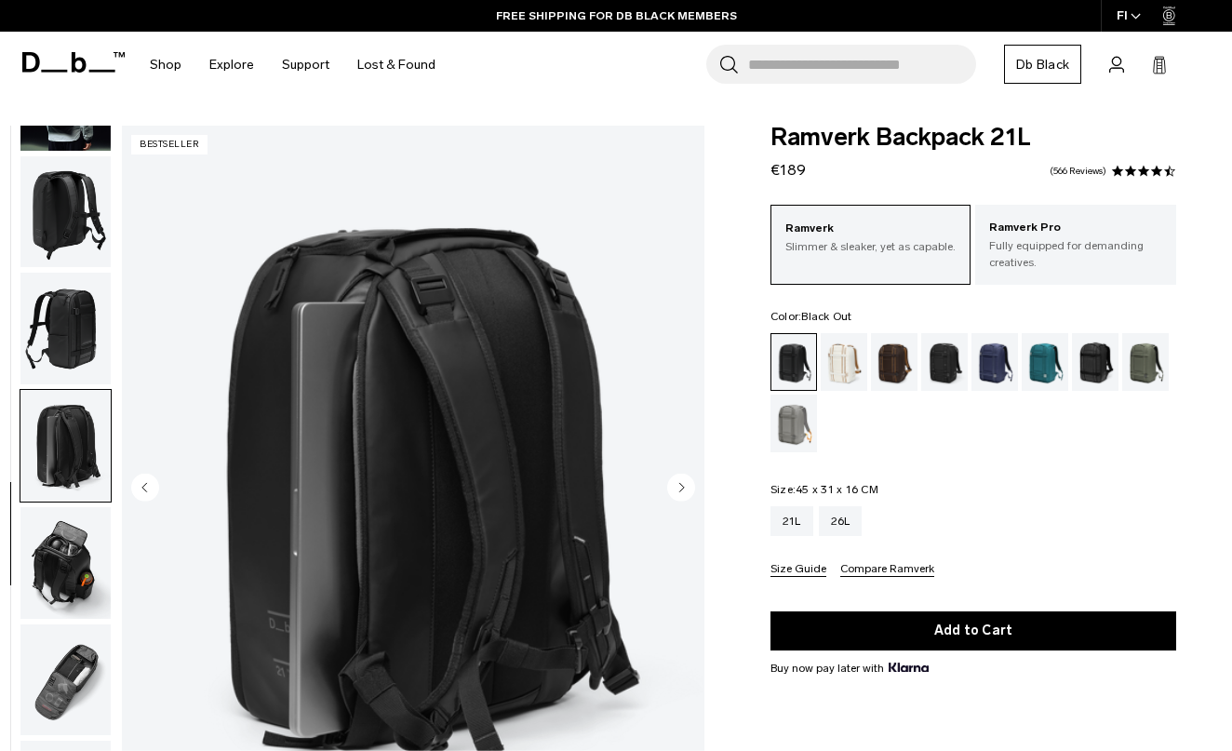
click at [63, 578] on img "button" at bounding box center [65, 563] width 90 height 112
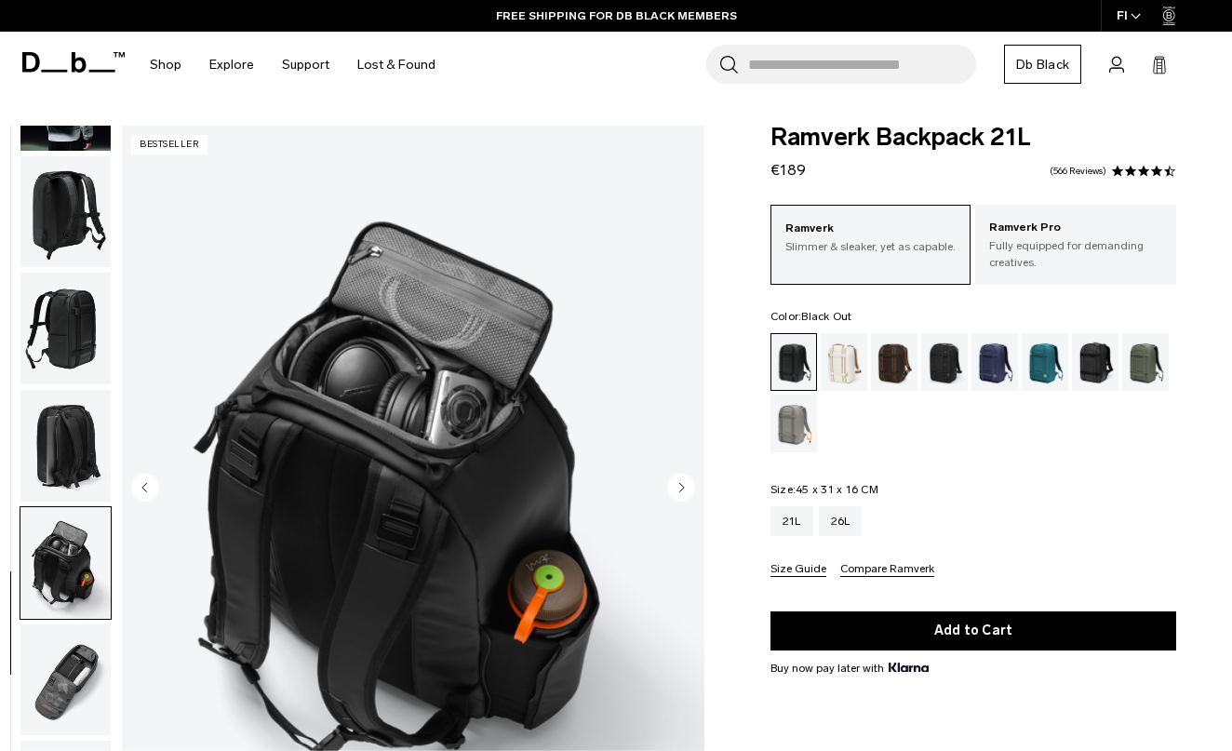
click at [63, 676] on img "button" at bounding box center [65, 680] width 90 height 112
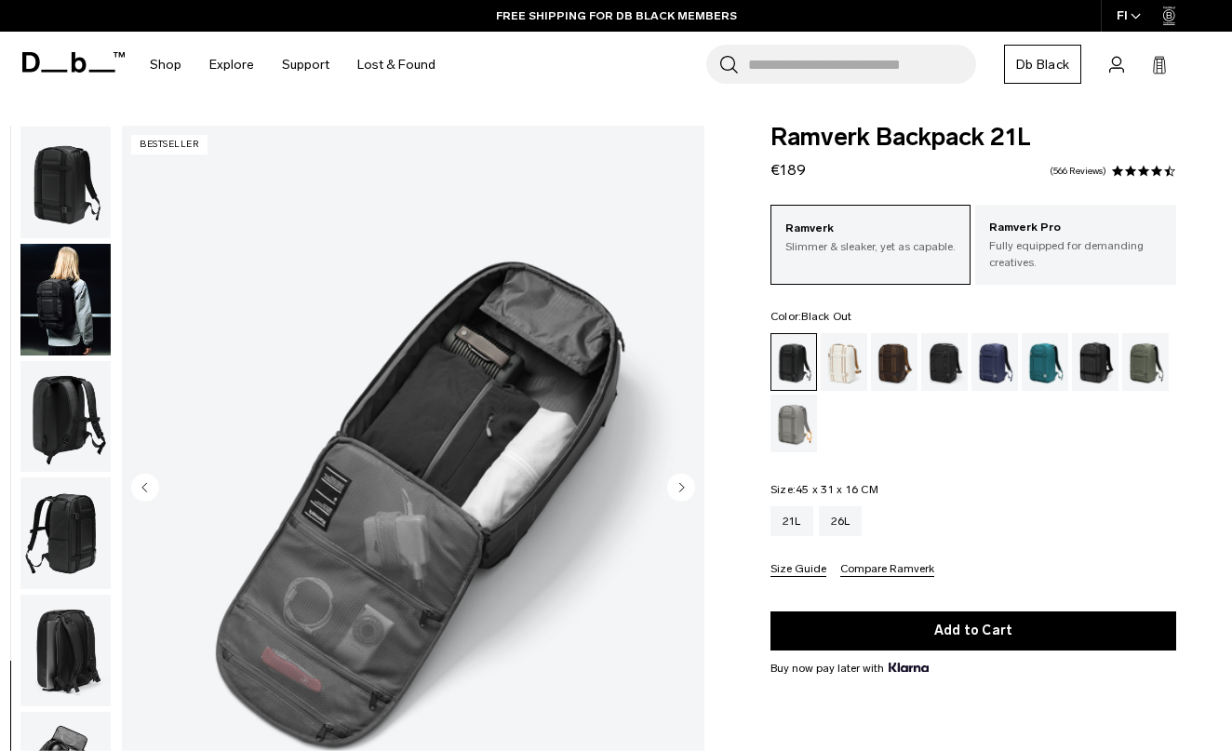
scroll to position [0, 0]
click at [81, 200] on img "button" at bounding box center [65, 183] width 90 height 112
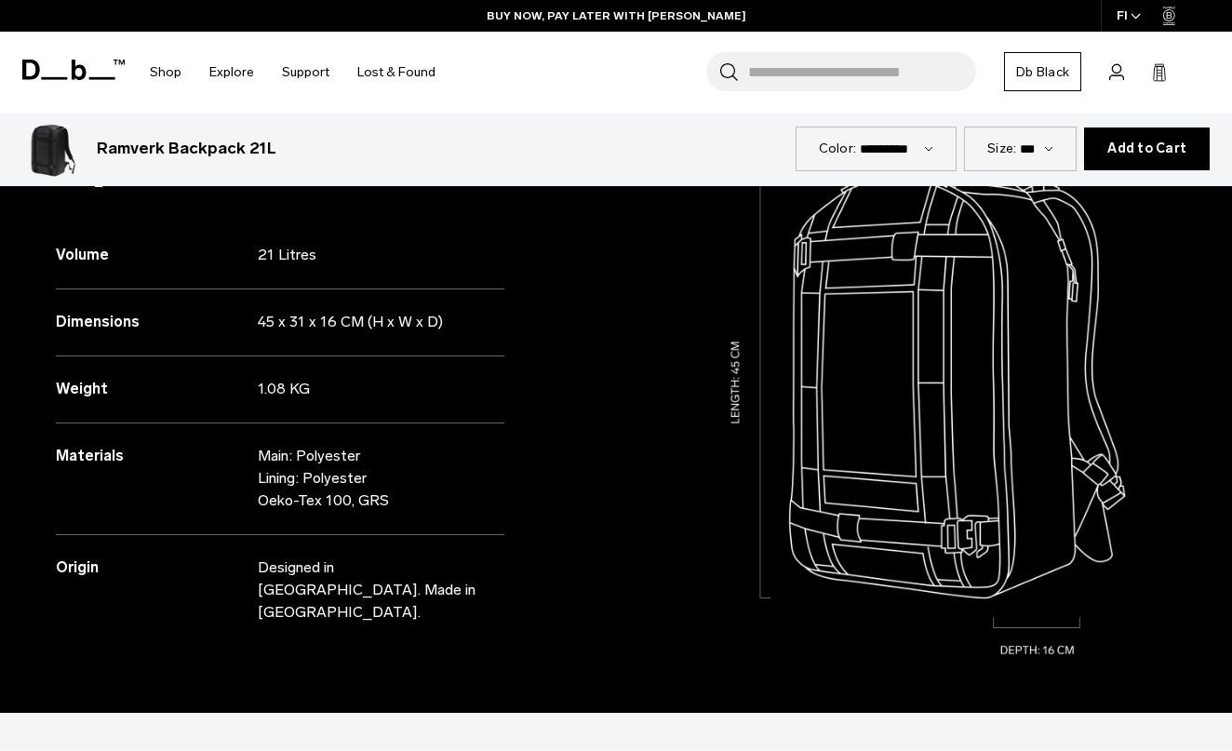
scroll to position [1557, 0]
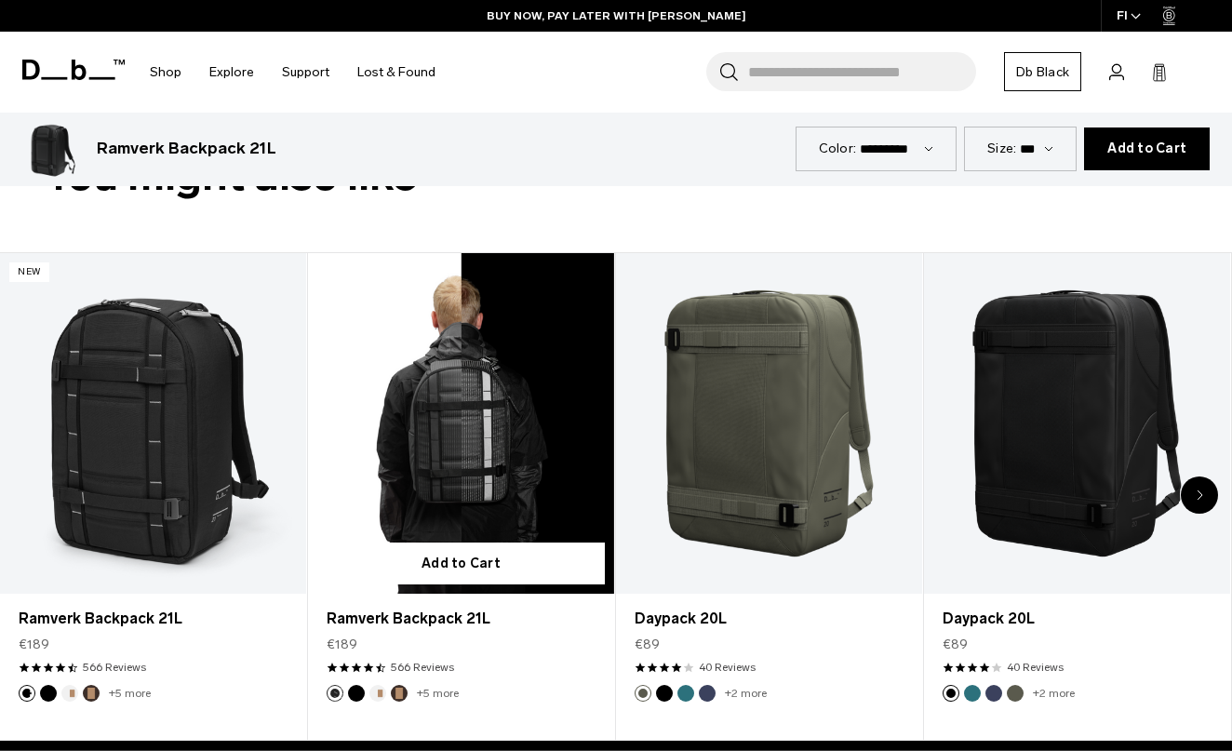
scroll to position [844, 0]
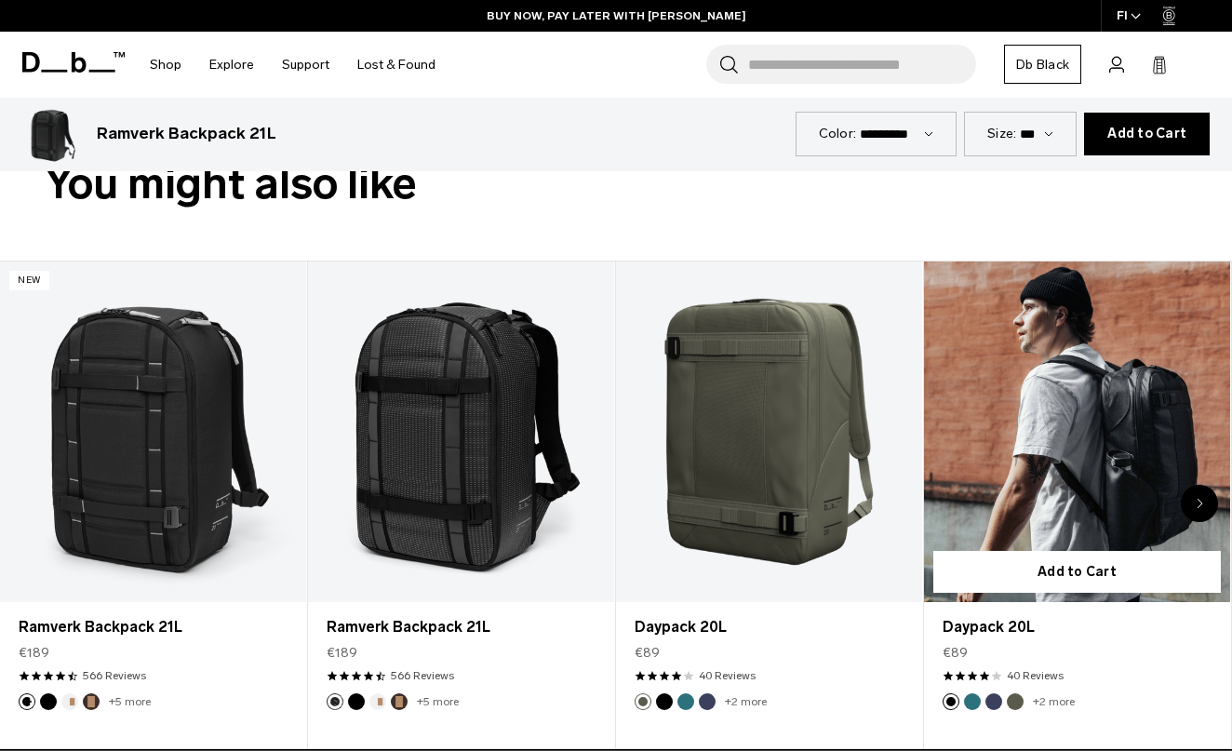
click at [1030, 497] on link "Daypack 20L" at bounding box center [1077, 432] width 306 height 341
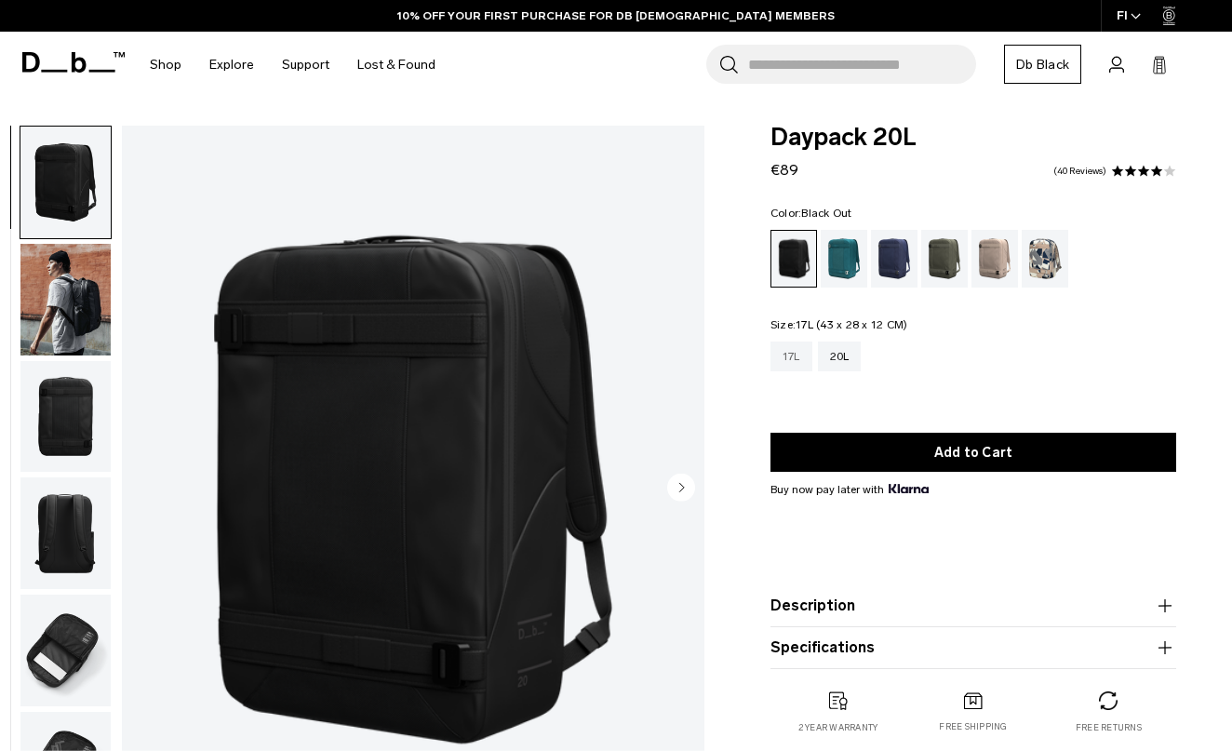
click at [786, 359] on div "17L" at bounding box center [792, 357] width 42 height 30
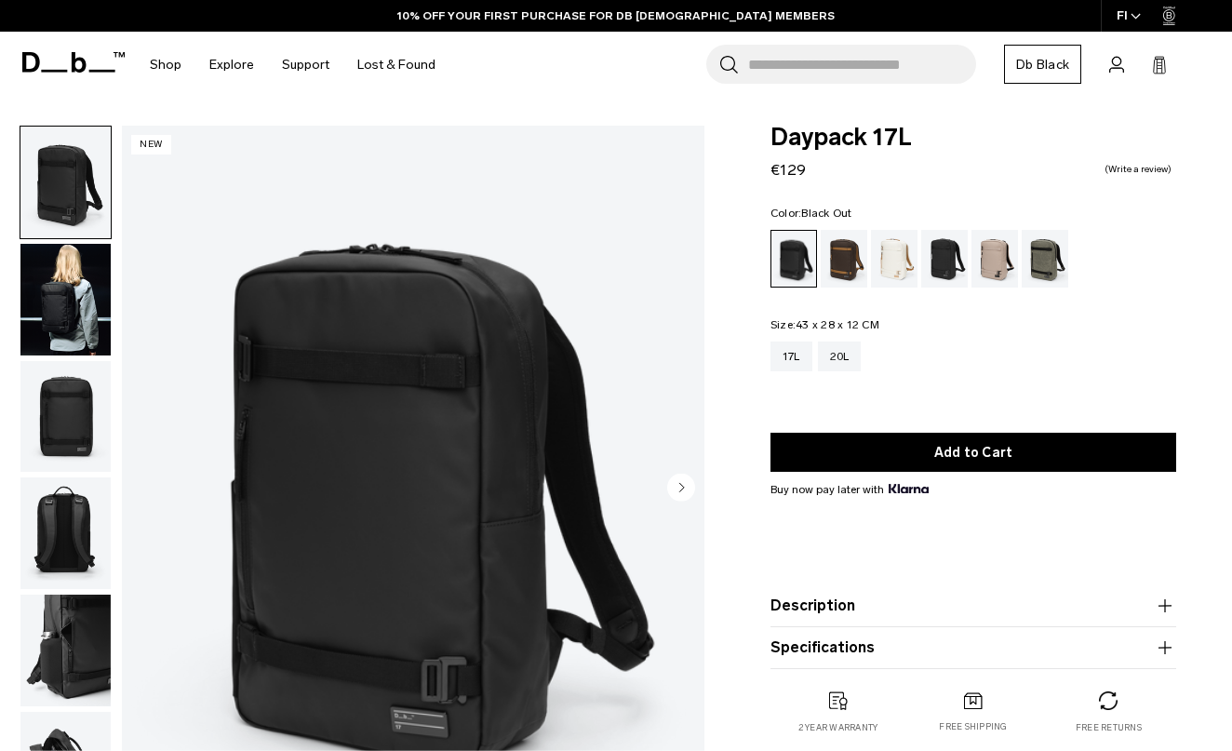
click at [90, 280] on img "button" at bounding box center [65, 300] width 90 height 112
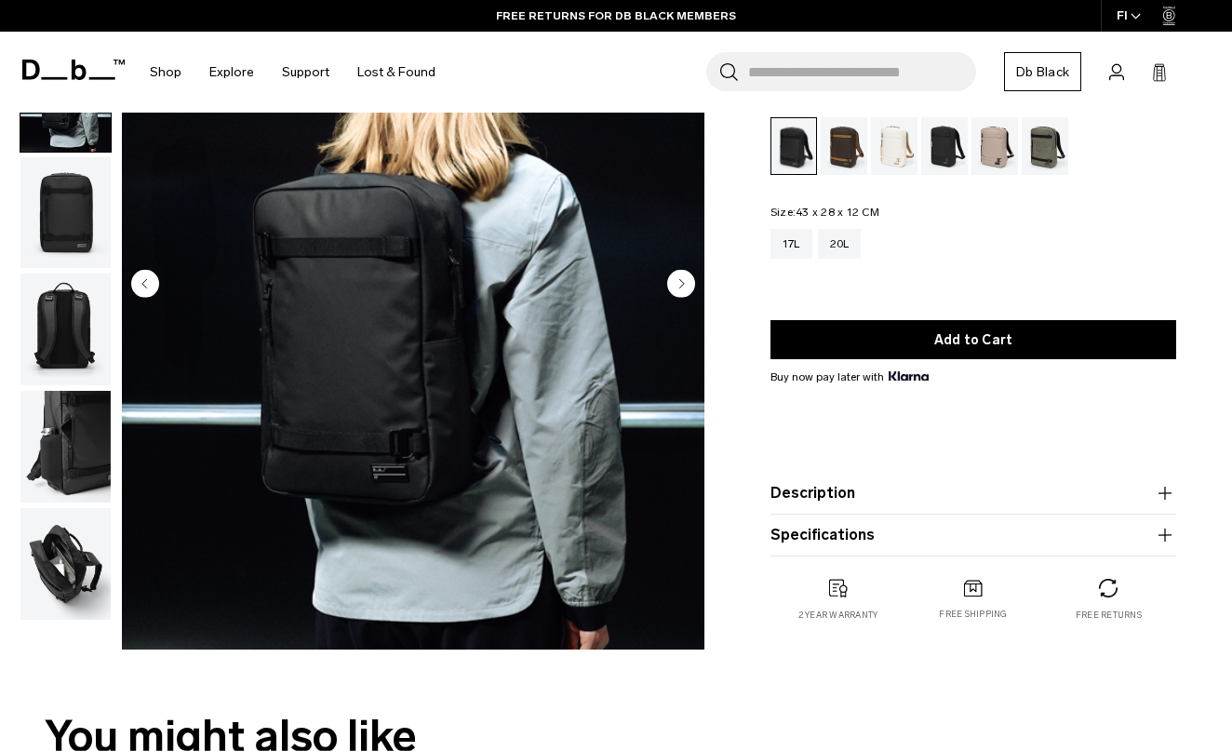
scroll to position [204, 0]
click at [794, 487] on button "Description" at bounding box center [974, 493] width 406 height 22
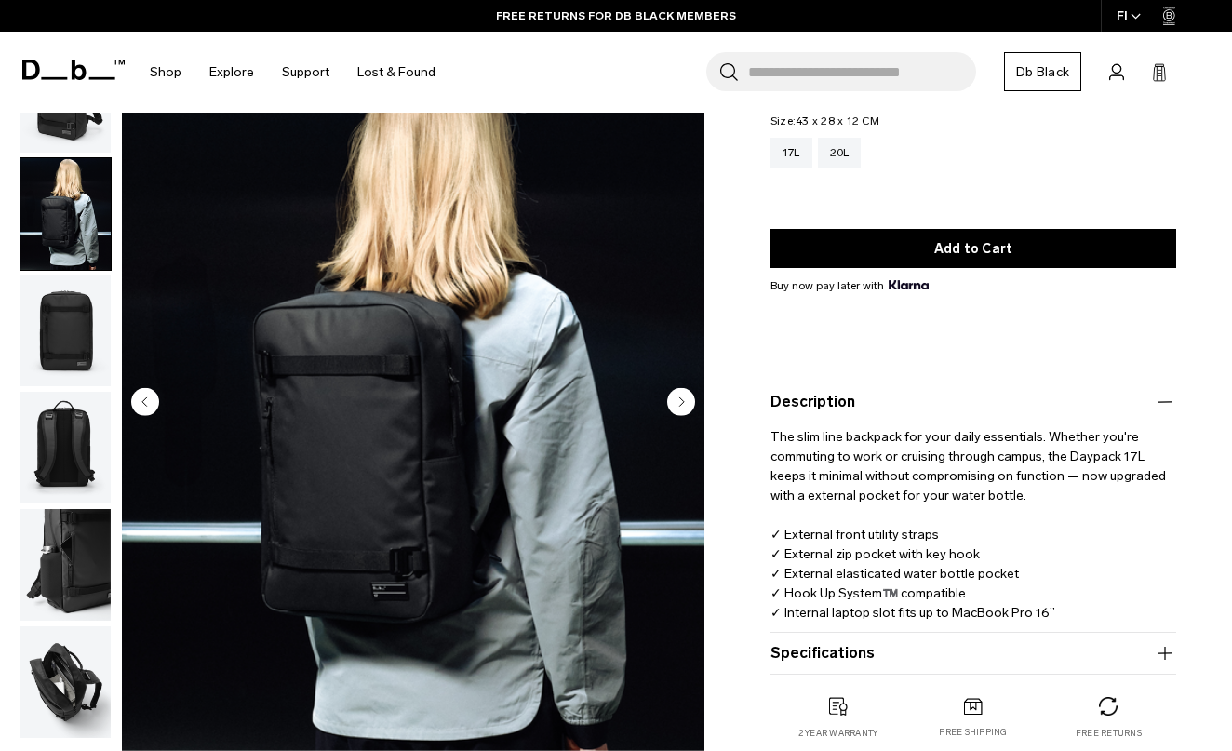
click at [694, 400] on circle "Next slide" at bounding box center [681, 402] width 28 height 28
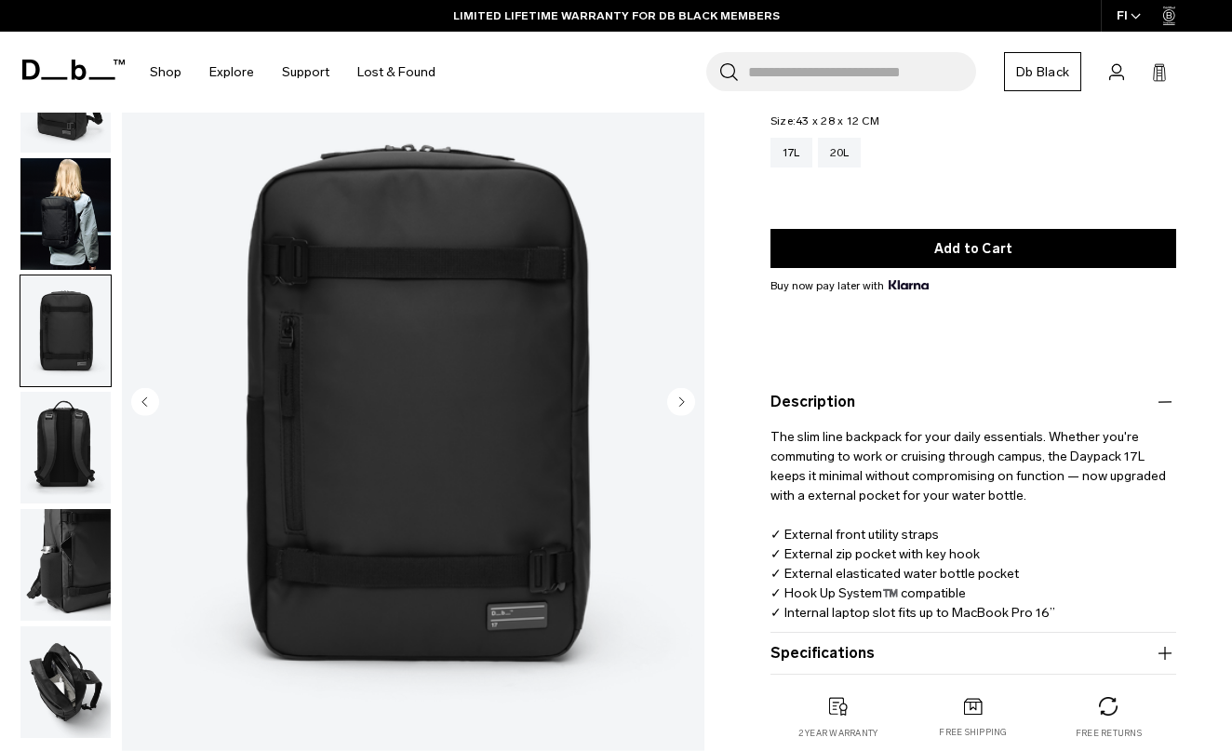
click at [694, 400] on circle "Next slide" at bounding box center [681, 402] width 28 height 28
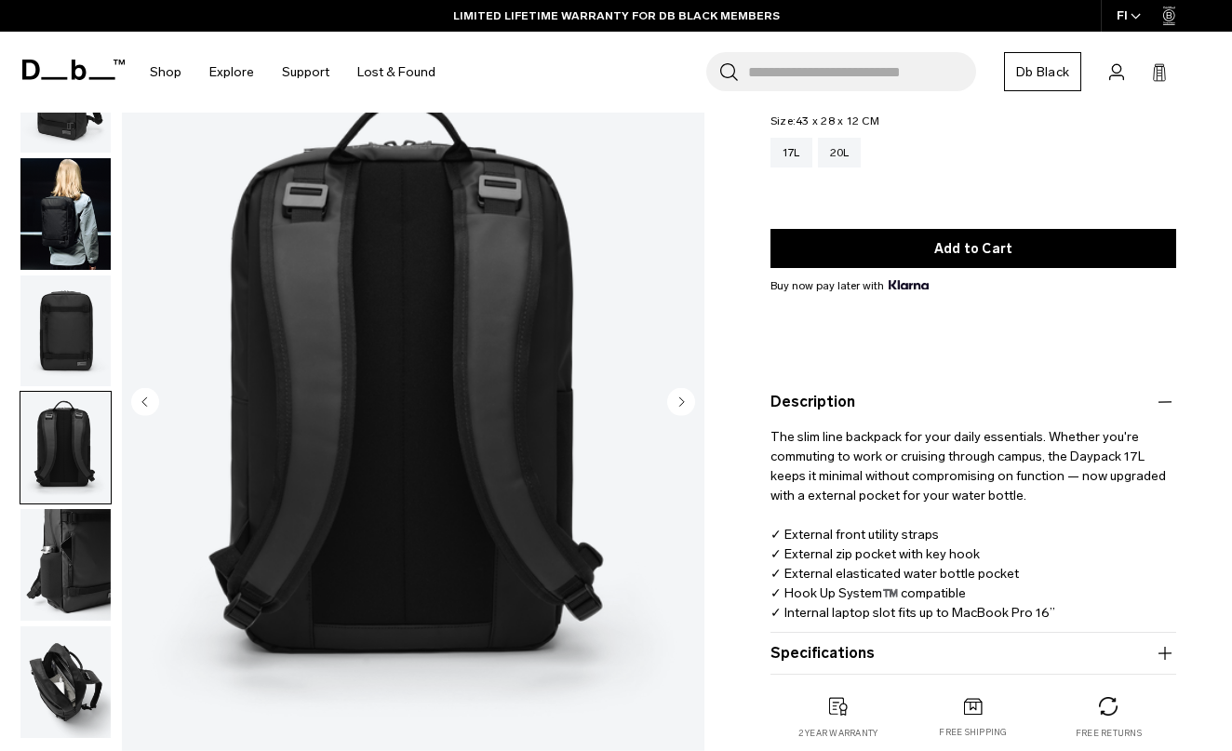
click at [694, 399] on circle "Next slide" at bounding box center [681, 402] width 28 height 28
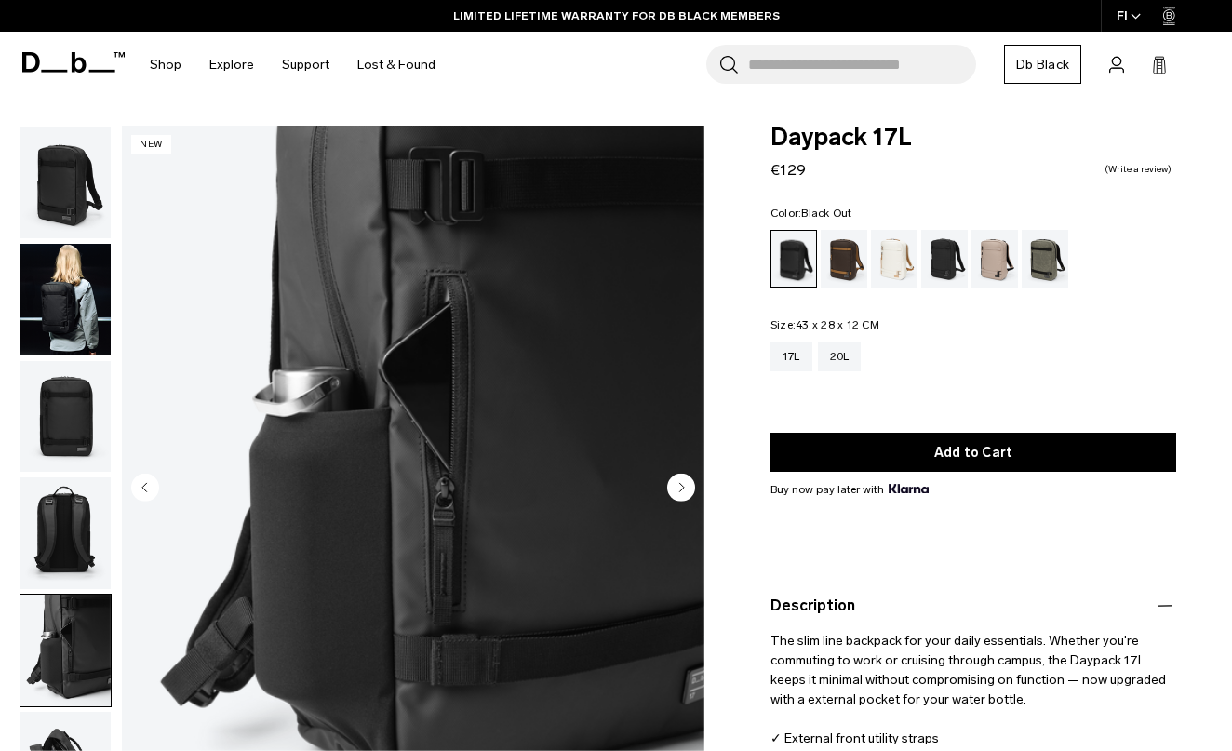
scroll to position [0, 0]
click at [678, 492] on circle "Next slide" at bounding box center [681, 488] width 28 height 28
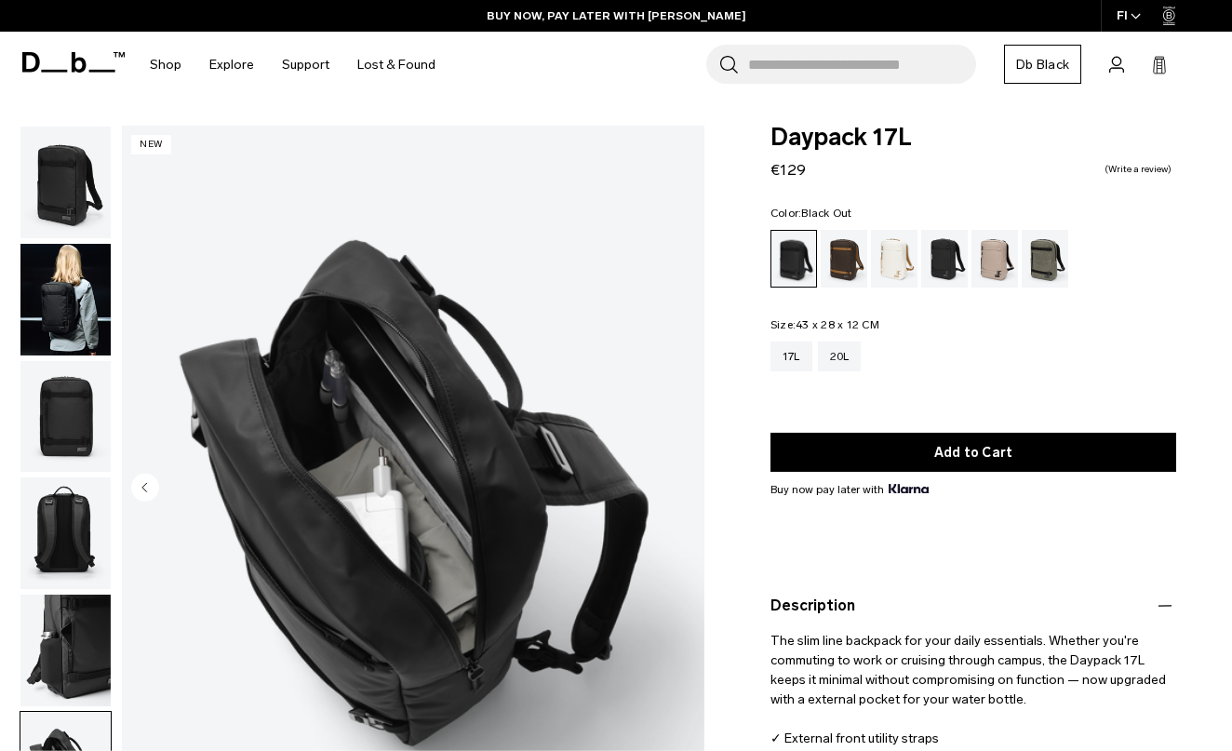
click at [139, 493] on circle "Previous slide" at bounding box center [145, 488] width 28 height 28
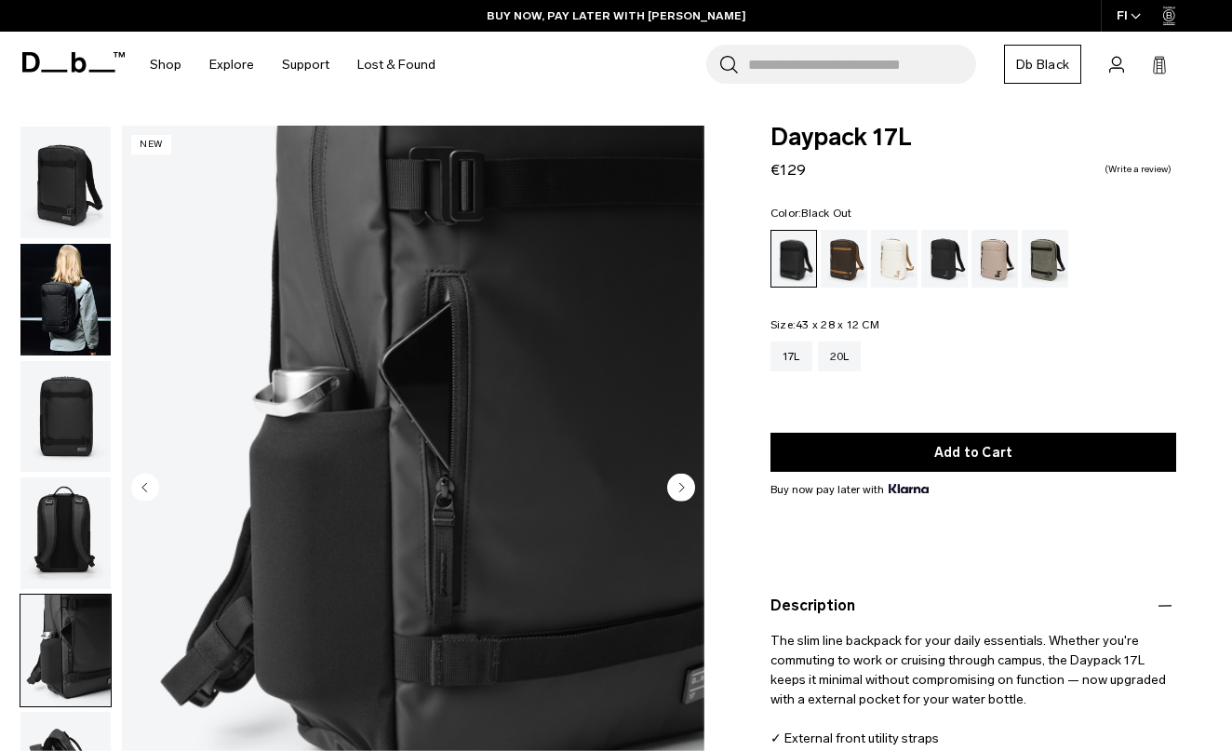
click at [142, 491] on circle "Previous slide" at bounding box center [145, 488] width 28 height 28
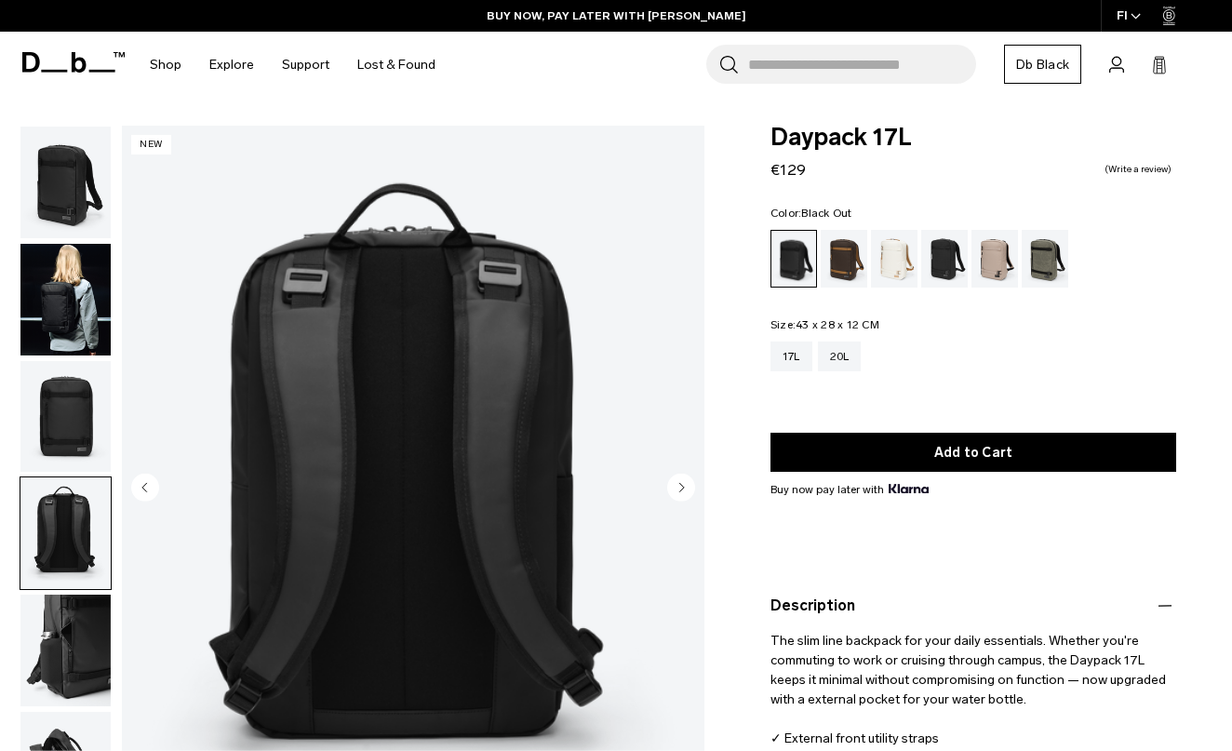
click at [142, 491] on circle "Previous slide" at bounding box center [145, 488] width 28 height 28
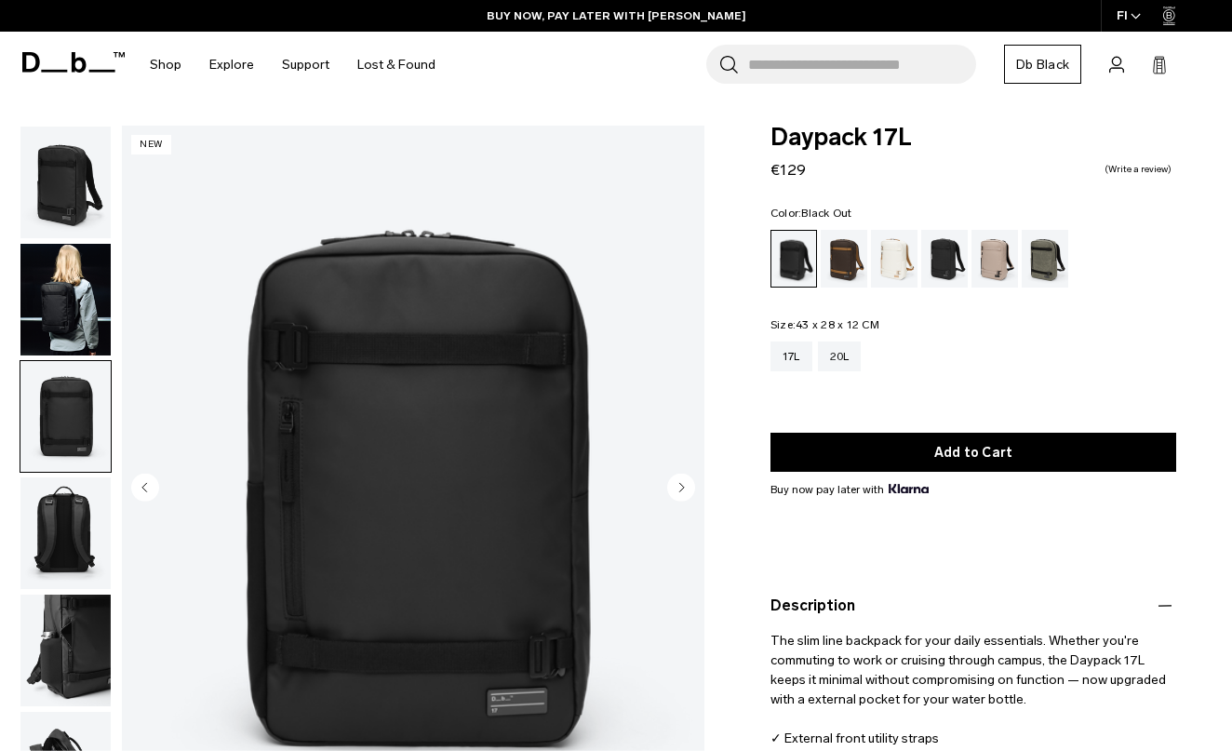
click at [142, 491] on circle "Previous slide" at bounding box center [145, 488] width 28 height 28
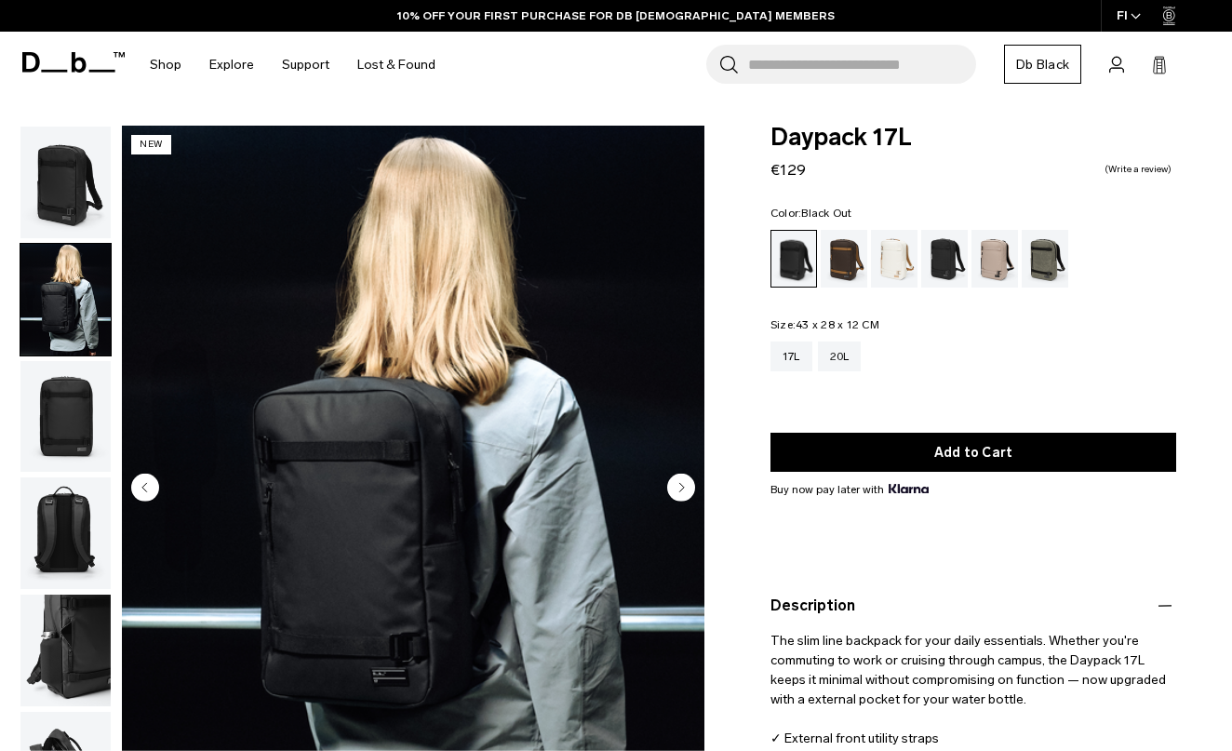
click at [141, 491] on circle "Previous slide" at bounding box center [145, 488] width 28 height 28
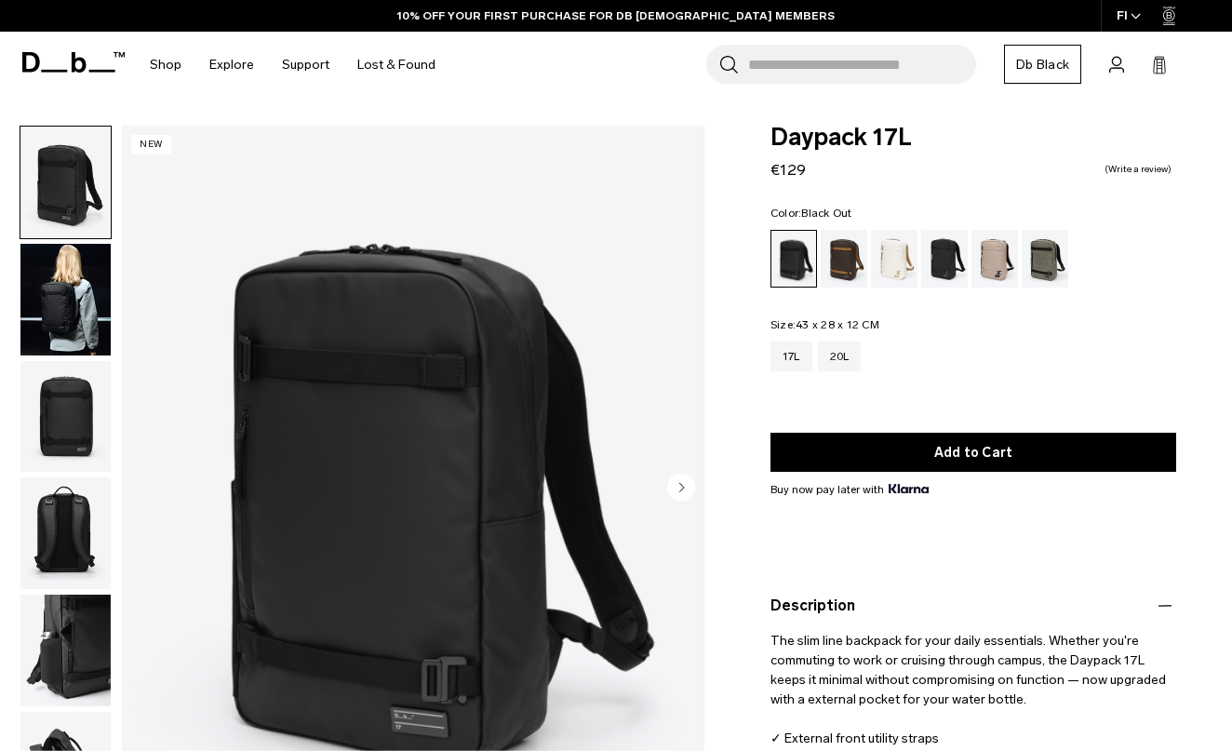
click at [141, 491] on img "1 / 6" at bounding box center [413, 490] width 583 height 728
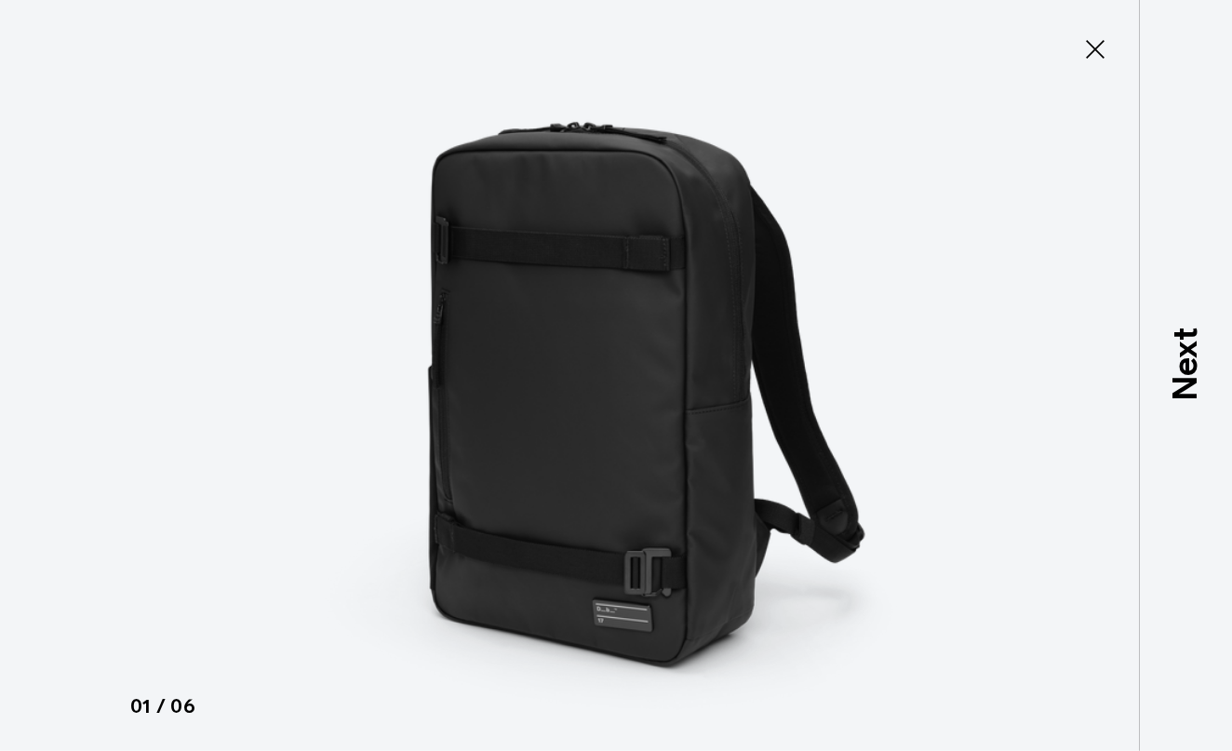
click at [1082, 44] on icon at bounding box center [1096, 49] width 30 height 30
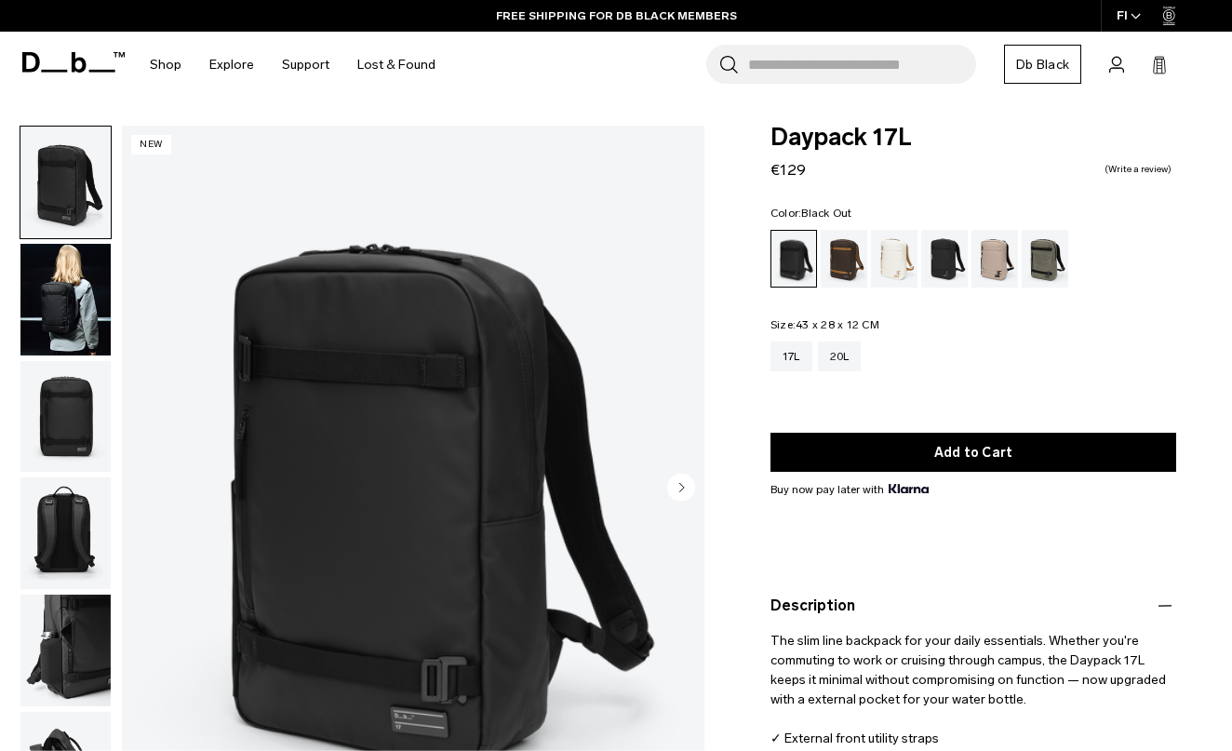
click at [680, 477] on circle "Next slide" at bounding box center [681, 488] width 28 height 28
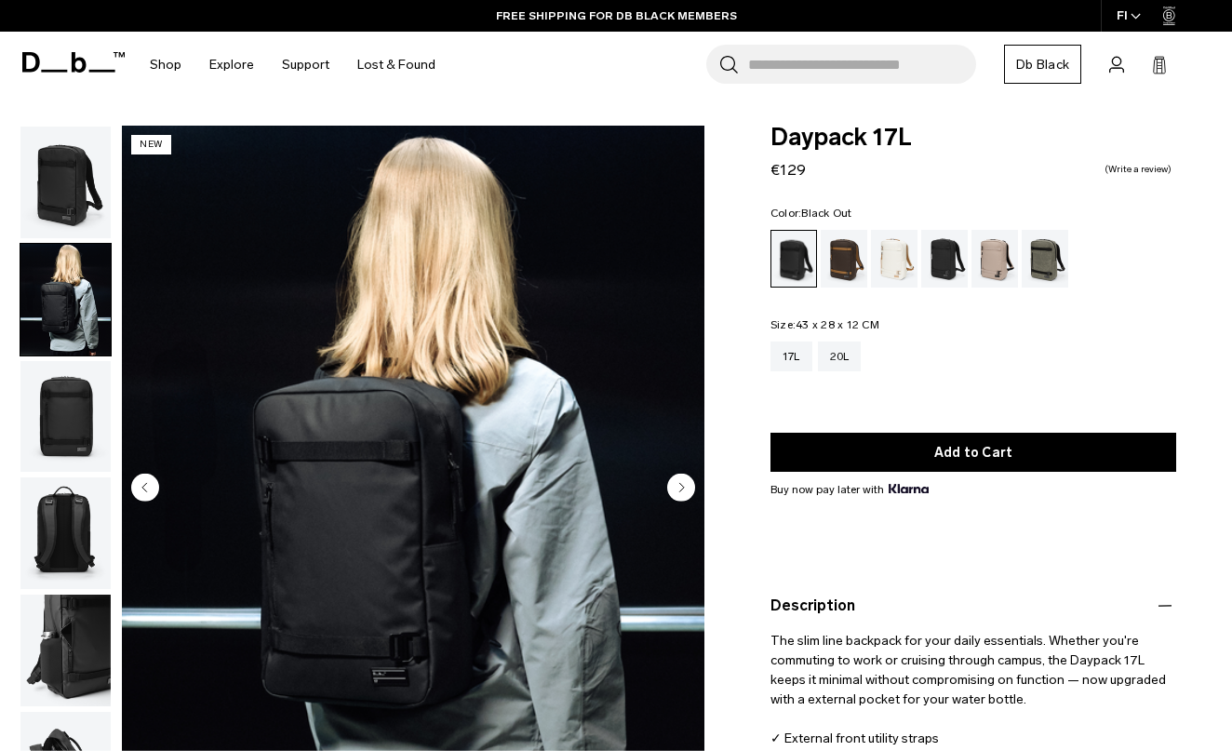
click at [680, 477] on circle "Next slide" at bounding box center [681, 488] width 28 height 28
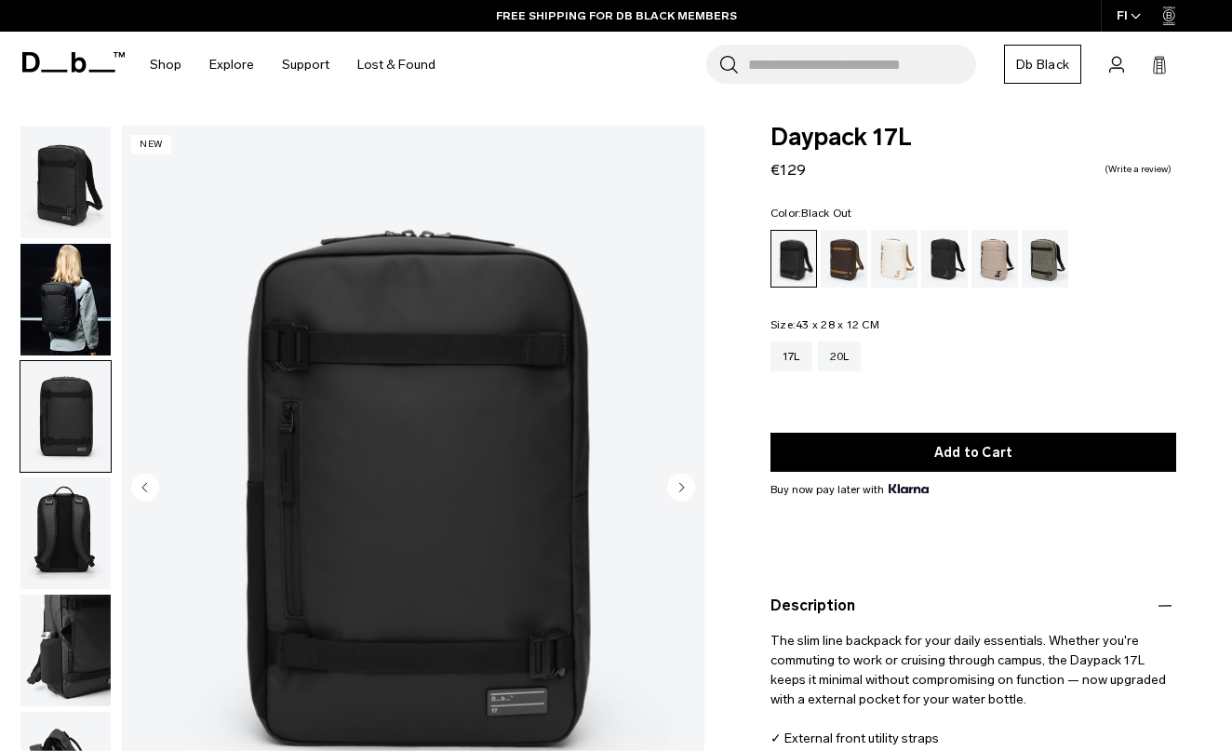
click at [679, 477] on circle "Next slide" at bounding box center [681, 488] width 28 height 28
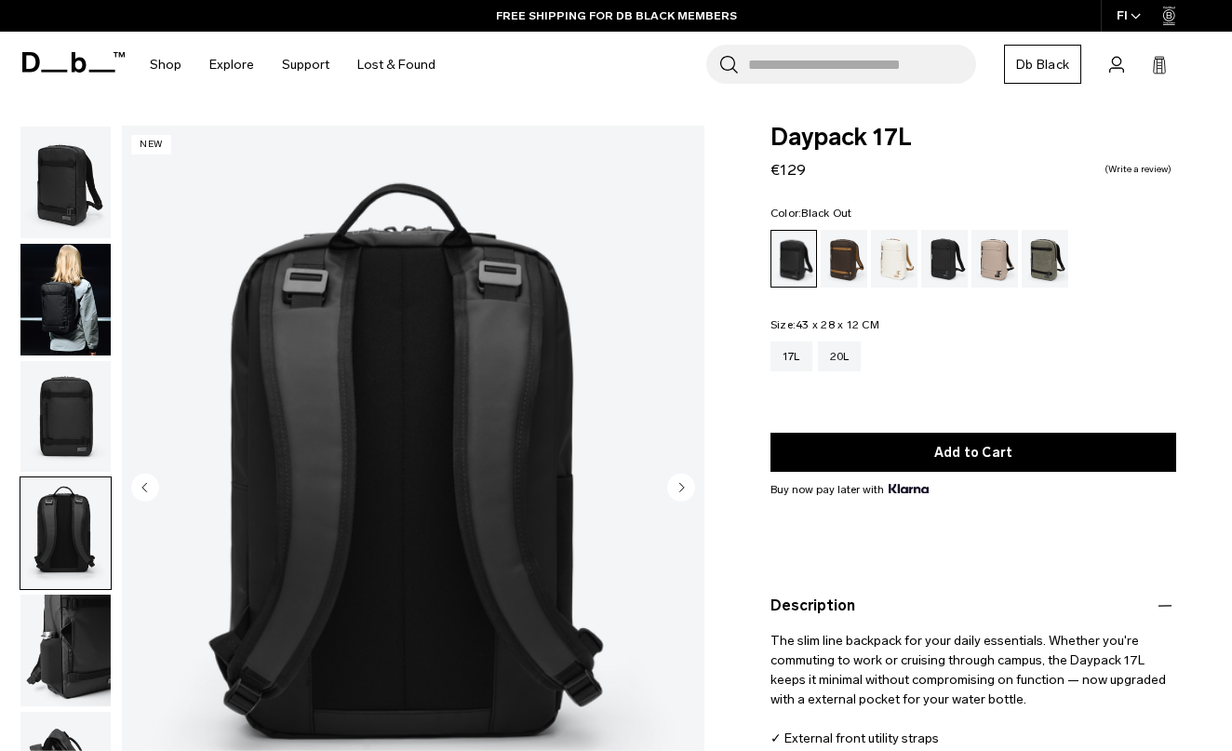
click at [678, 478] on circle "Next slide" at bounding box center [681, 488] width 28 height 28
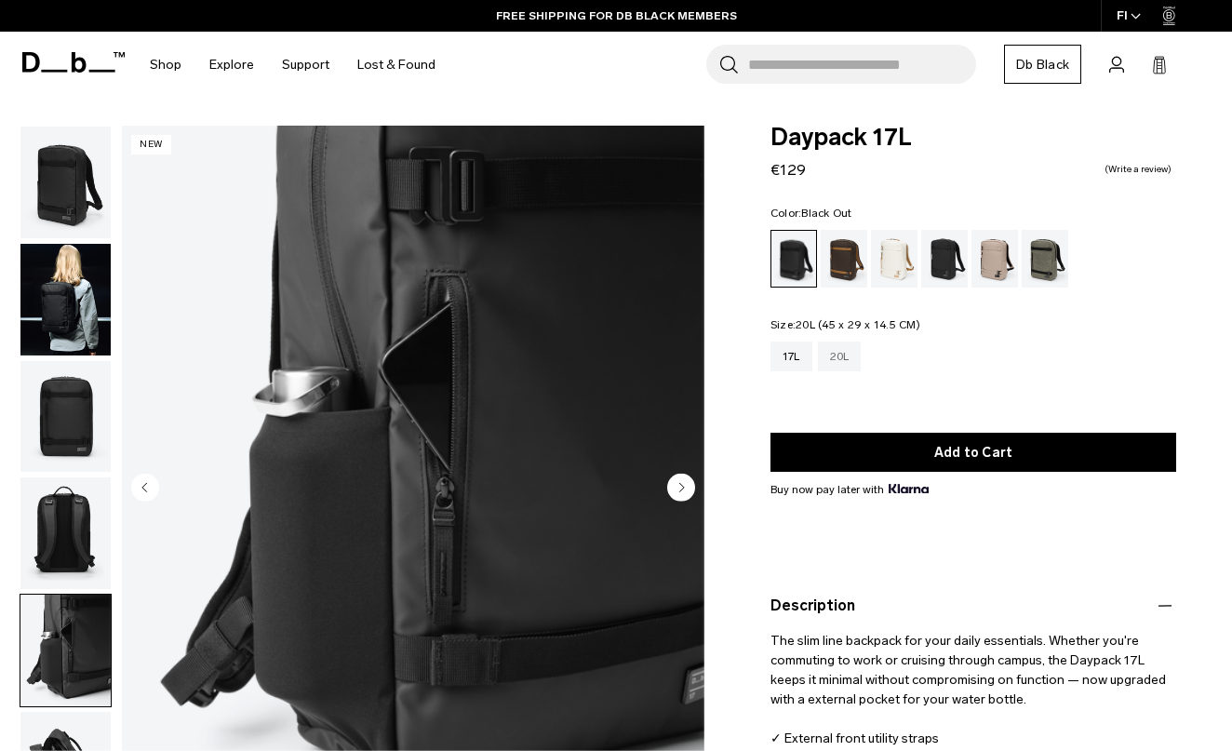
click at [852, 354] on div "20L" at bounding box center [840, 357] width 44 height 30
click at [145, 475] on circle "Previous slide" at bounding box center [145, 488] width 28 height 28
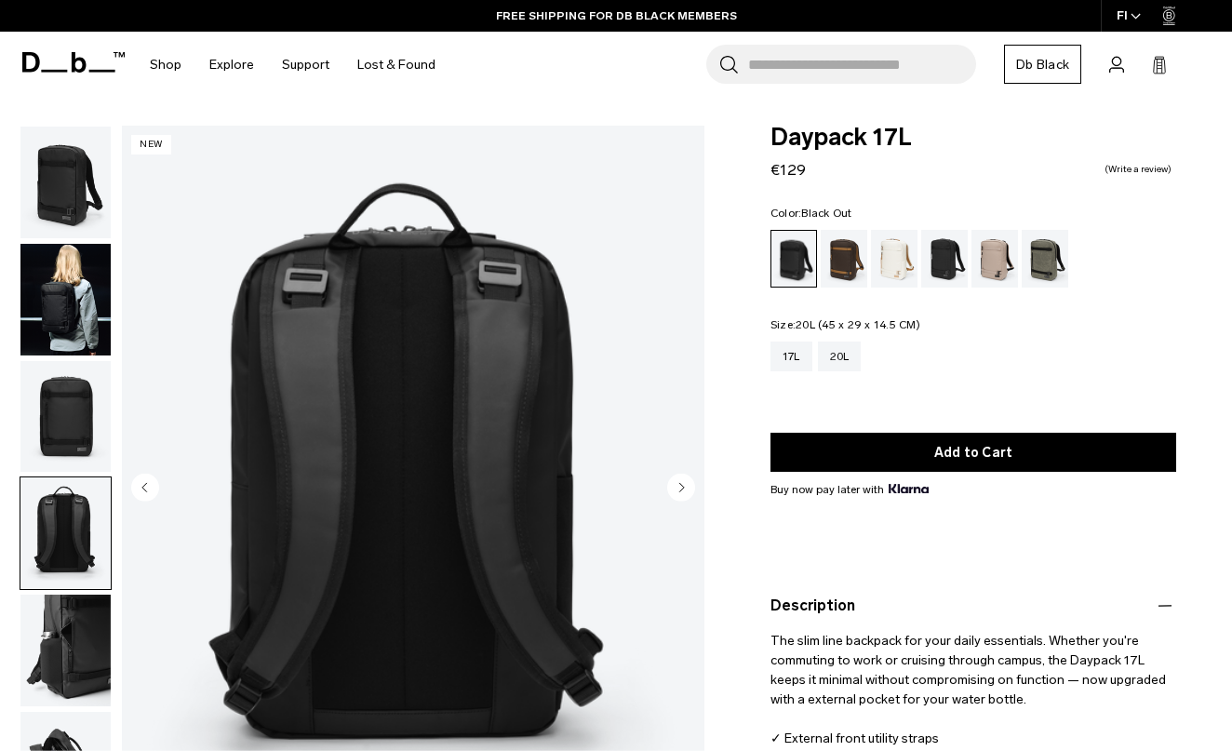
click at [145, 476] on circle "Previous slide" at bounding box center [145, 488] width 28 height 28
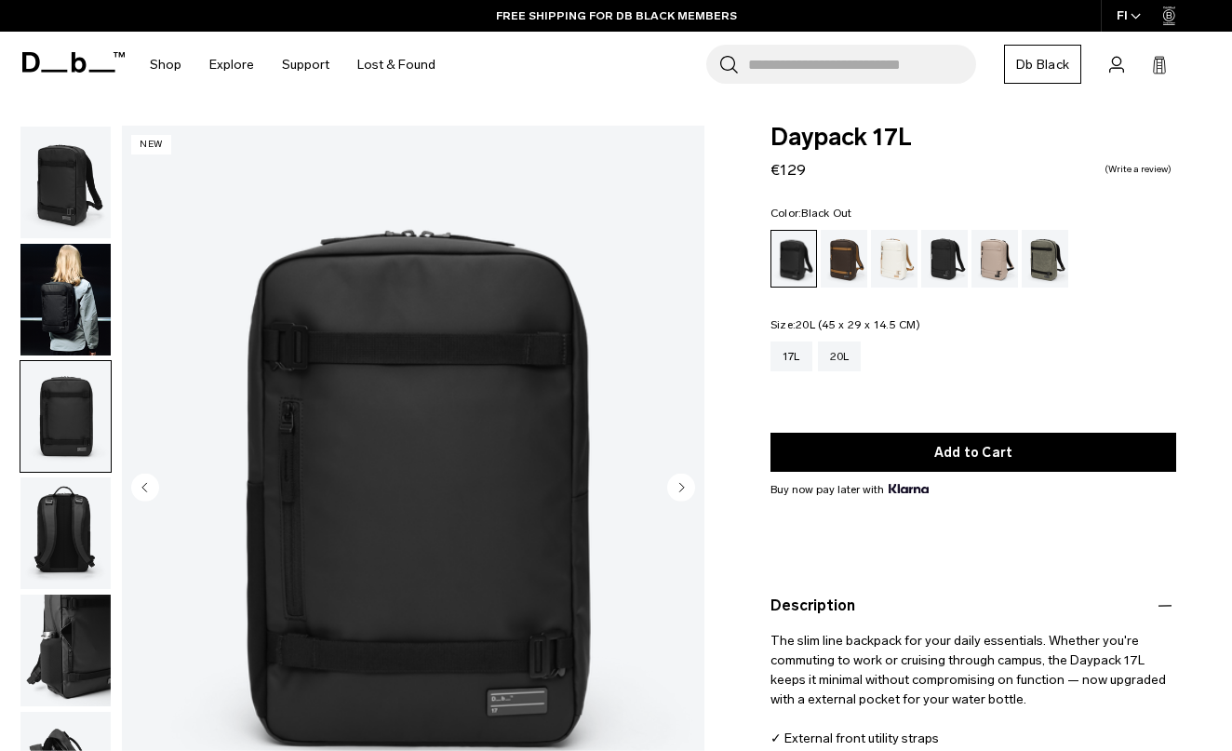
click at [145, 476] on circle "Previous slide" at bounding box center [145, 488] width 28 height 28
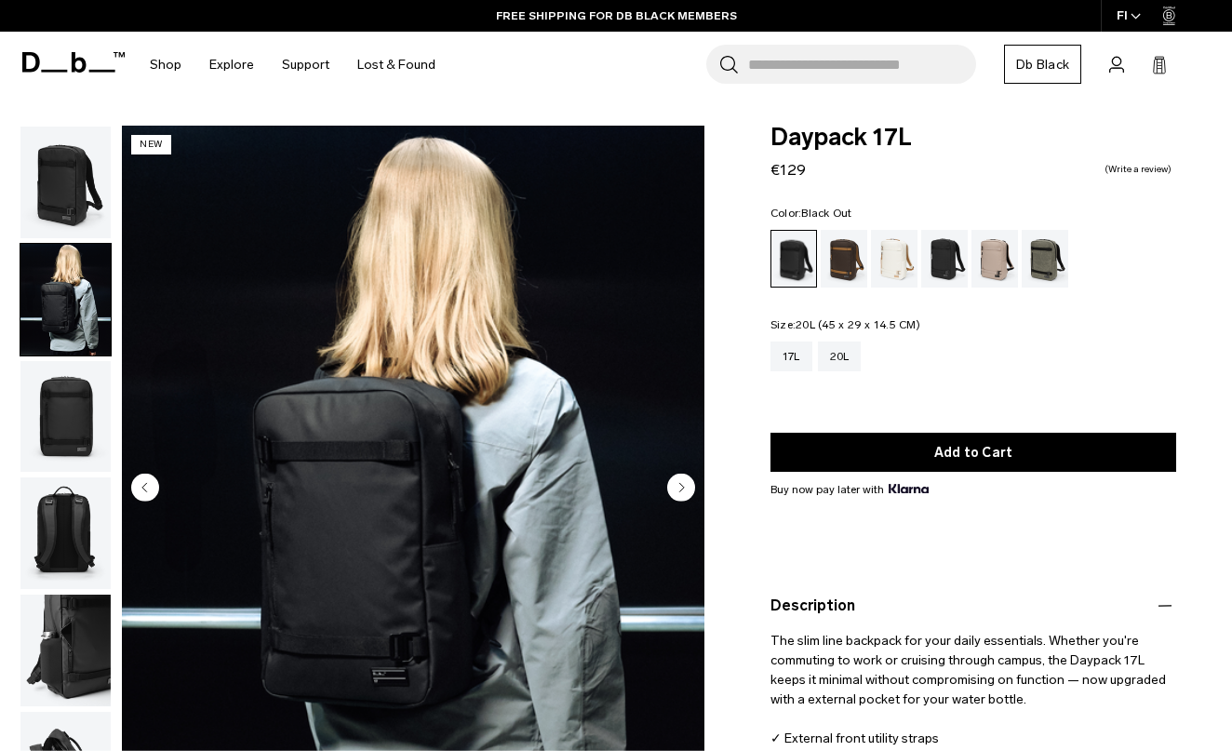
click at [146, 476] on circle "Previous slide" at bounding box center [145, 488] width 28 height 28
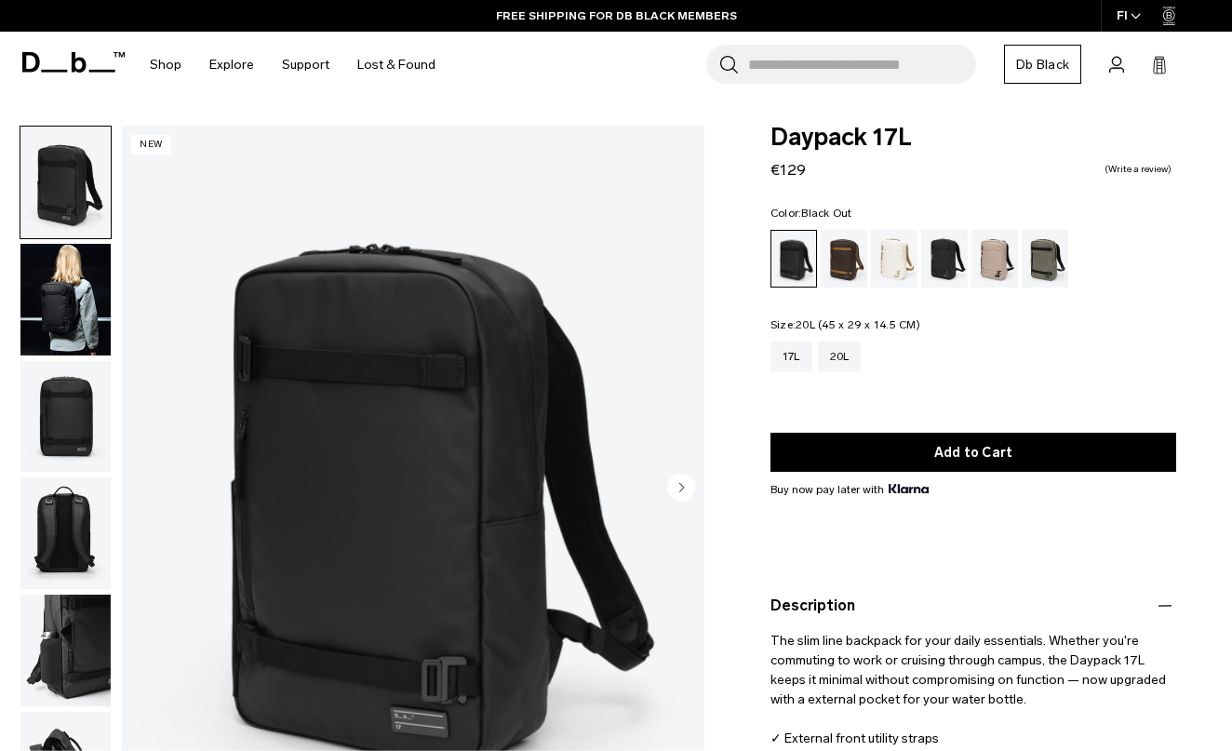
click at [146, 476] on img "1 / 6" at bounding box center [413, 490] width 583 height 728
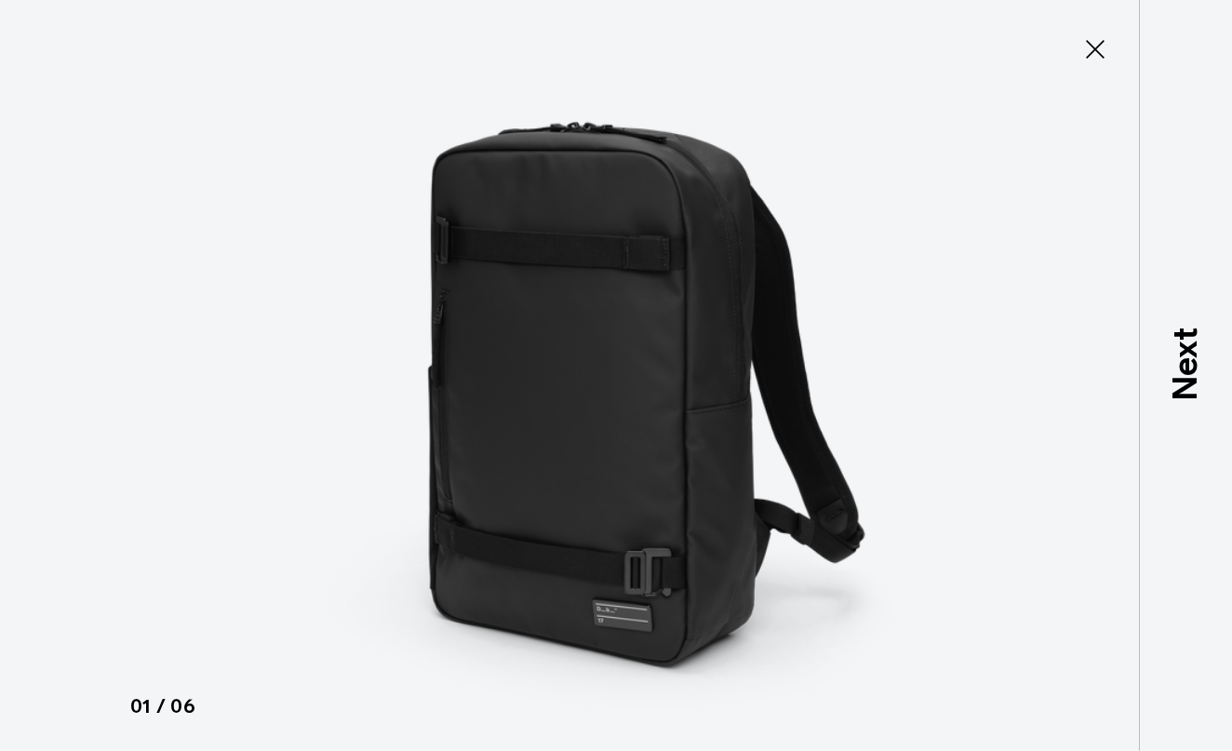
click at [1100, 47] on icon at bounding box center [1096, 49] width 30 height 30
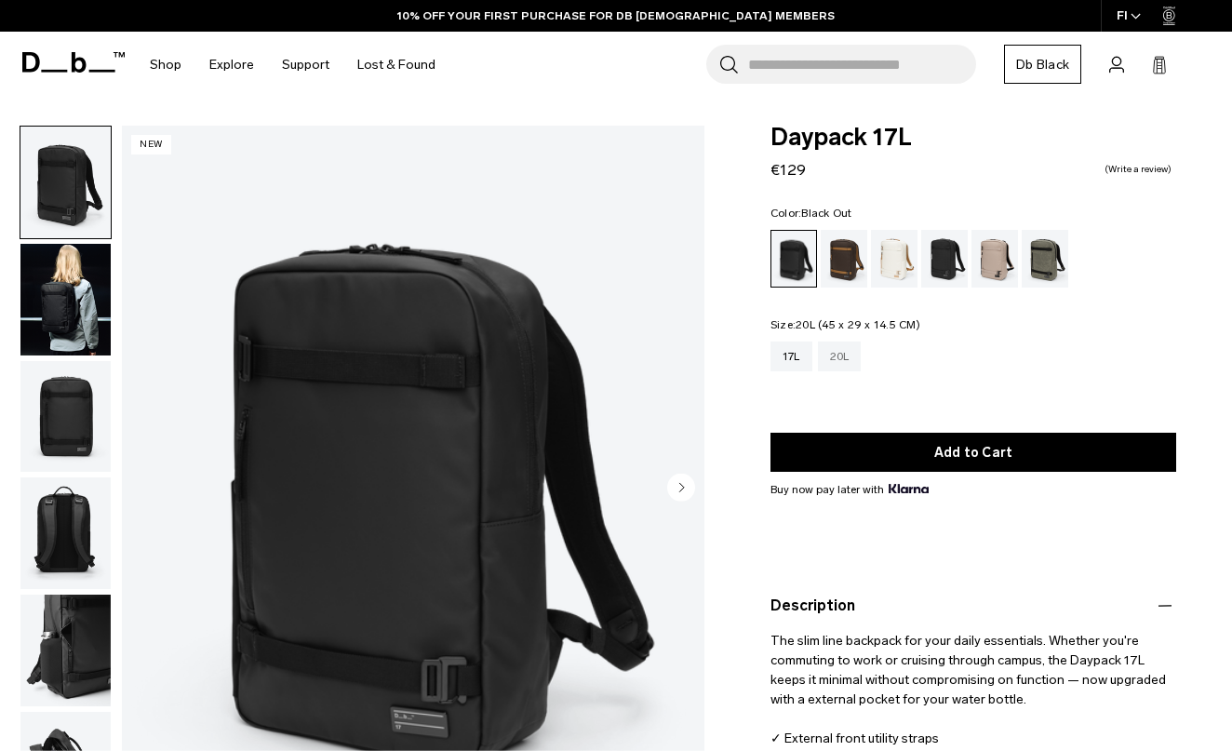
click at [842, 369] on div "20L" at bounding box center [840, 357] width 44 height 30
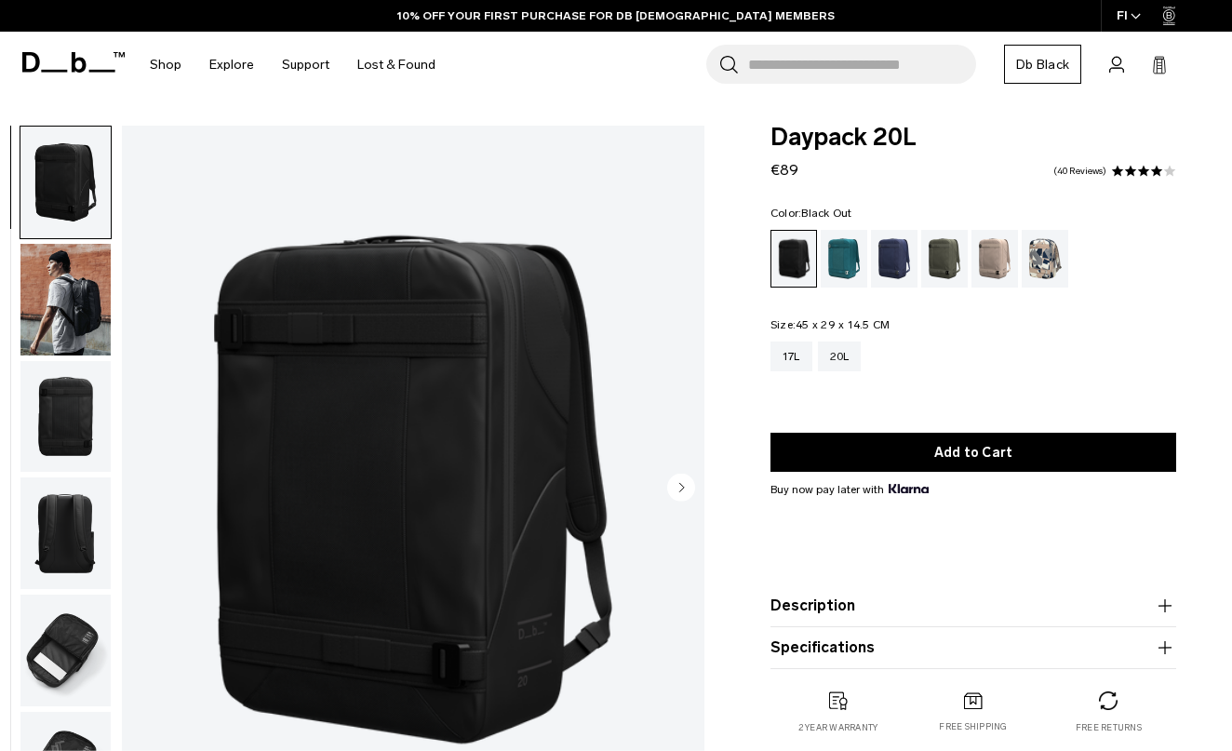
click at [681, 496] on circle "Next slide" at bounding box center [681, 488] width 28 height 28
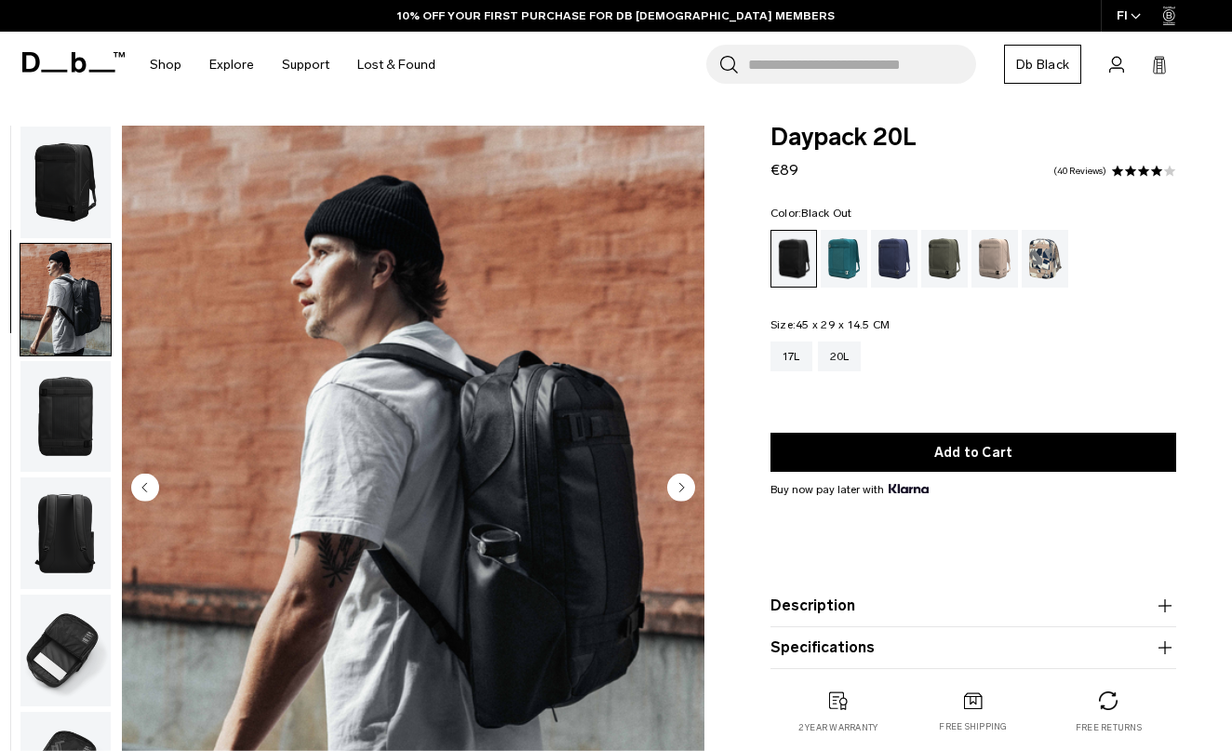
scroll to position [94, 0]
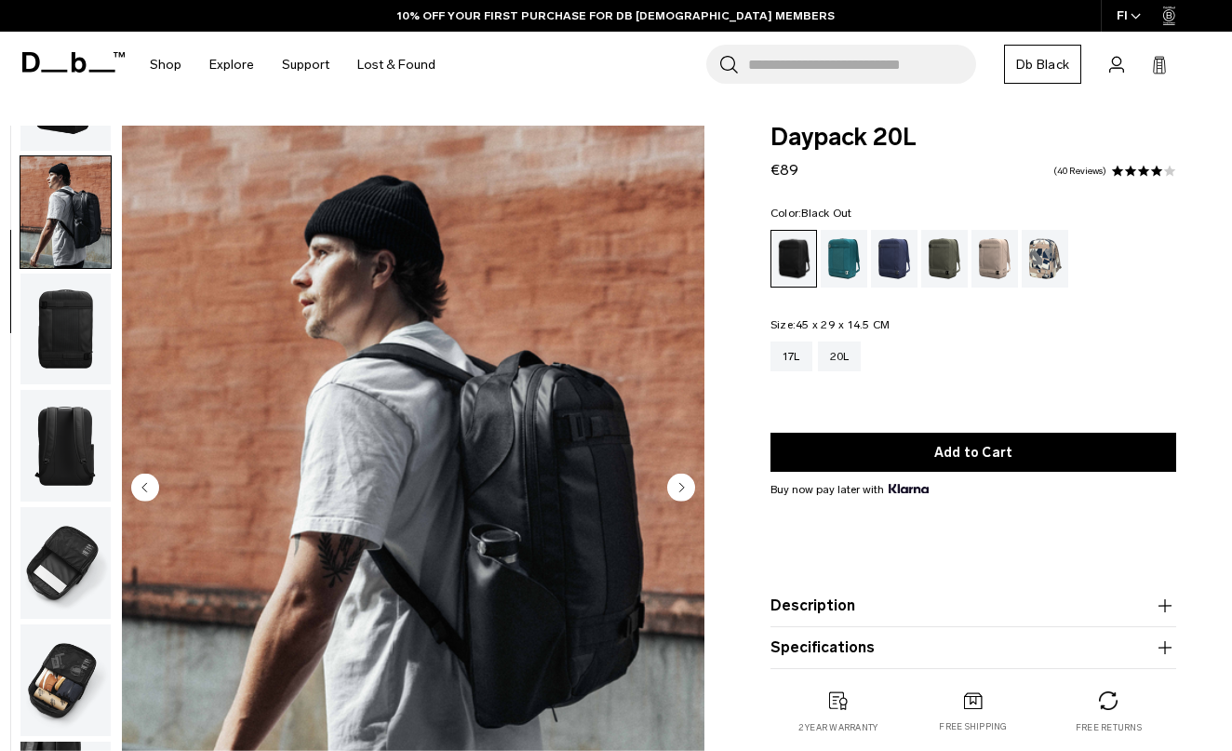
click at [684, 484] on circle "Next slide" at bounding box center [681, 488] width 28 height 28
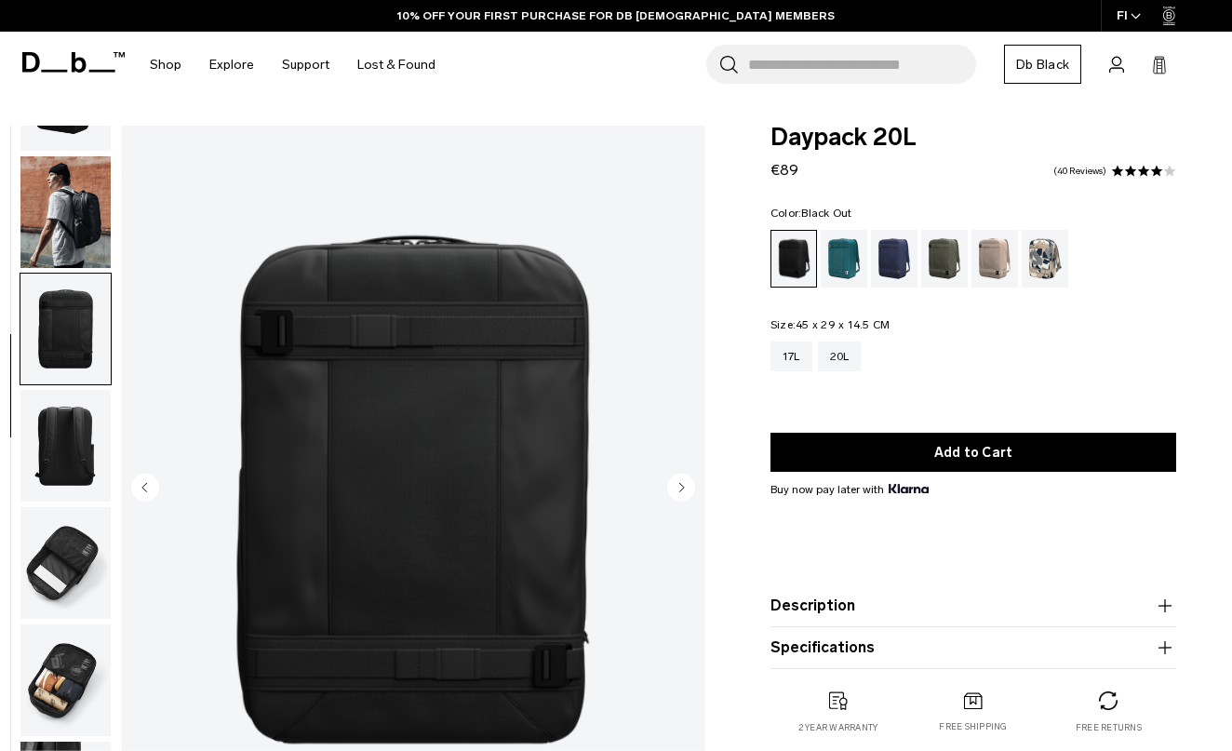
click at [684, 484] on circle "Next slide" at bounding box center [681, 488] width 28 height 28
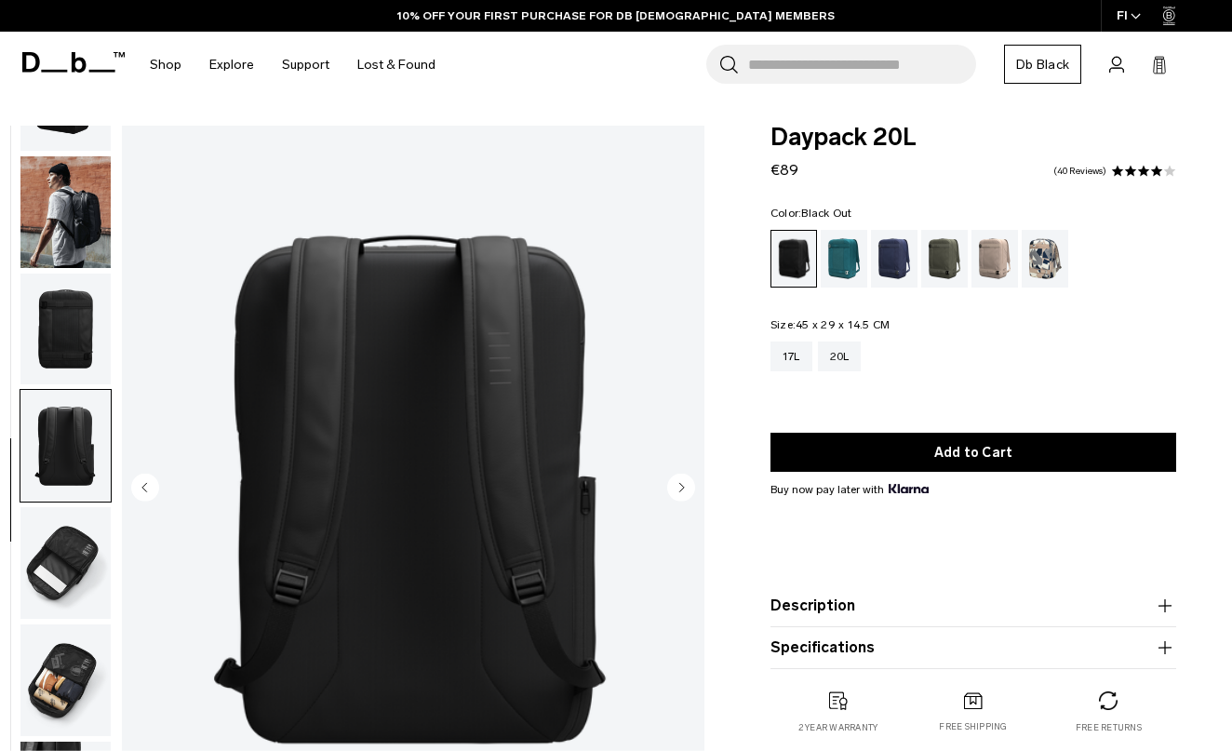
click at [684, 484] on circle "Next slide" at bounding box center [681, 488] width 28 height 28
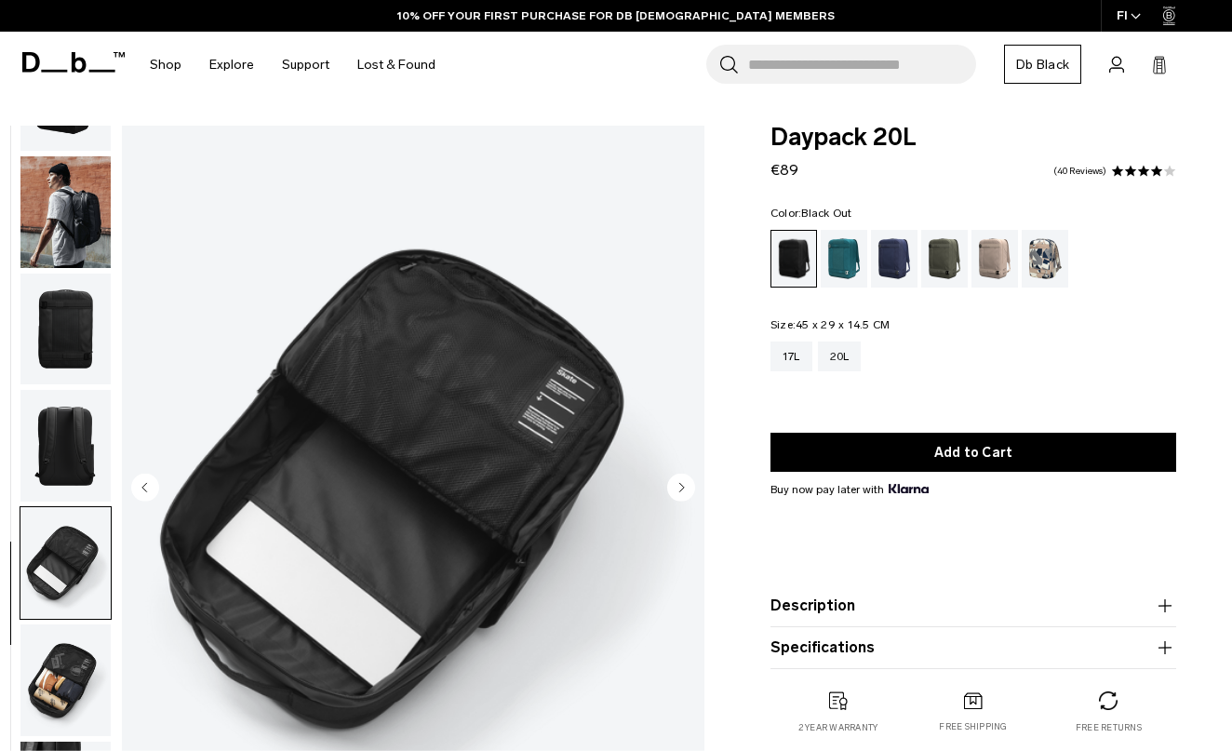
click at [684, 484] on circle "Next slide" at bounding box center [681, 488] width 28 height 28
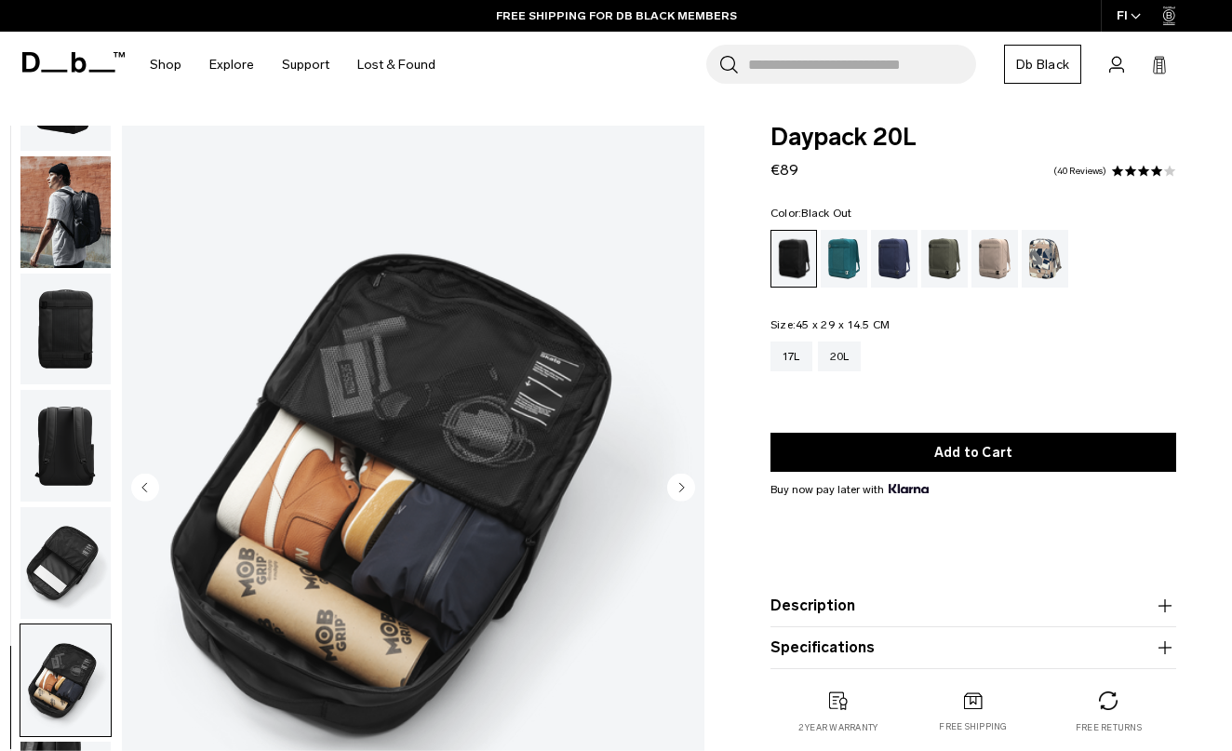
click at [684, 484] on circle "Next slide" at bounding box center [681, 488] width 28 height 28
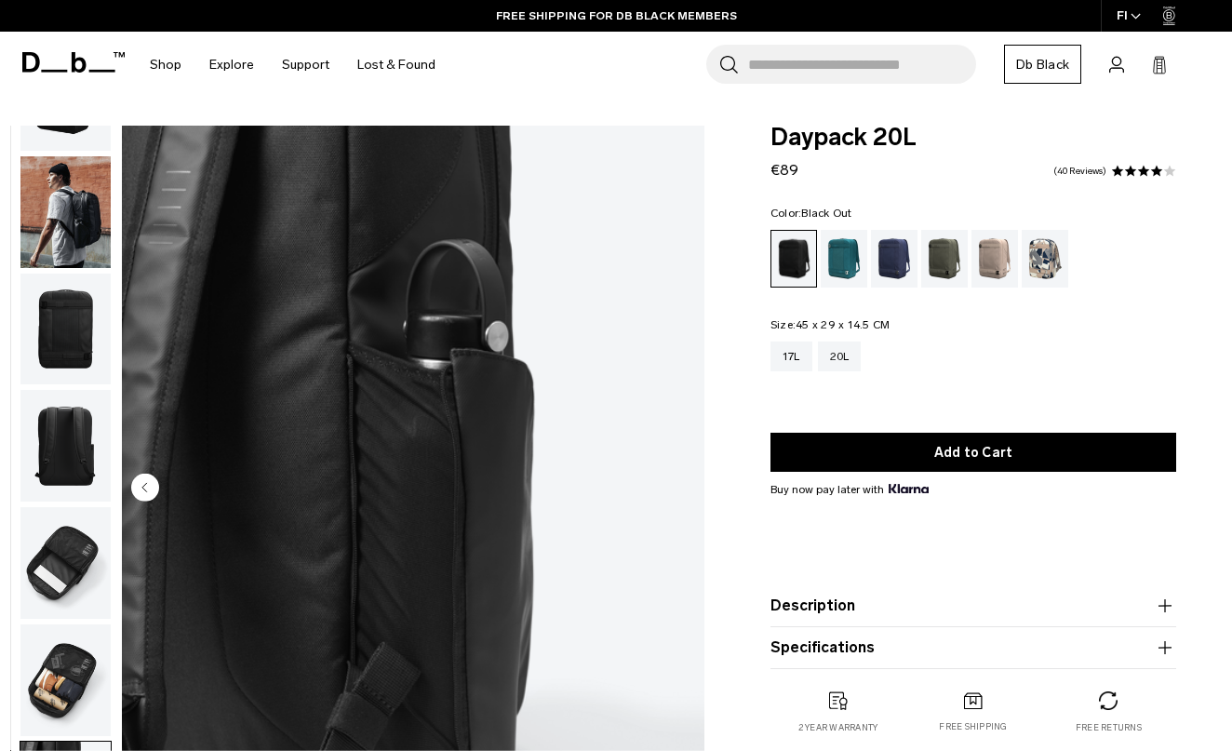
click at [684, 484] on img "7 / 7" at bounding box center [413, 490] width 583 height 728
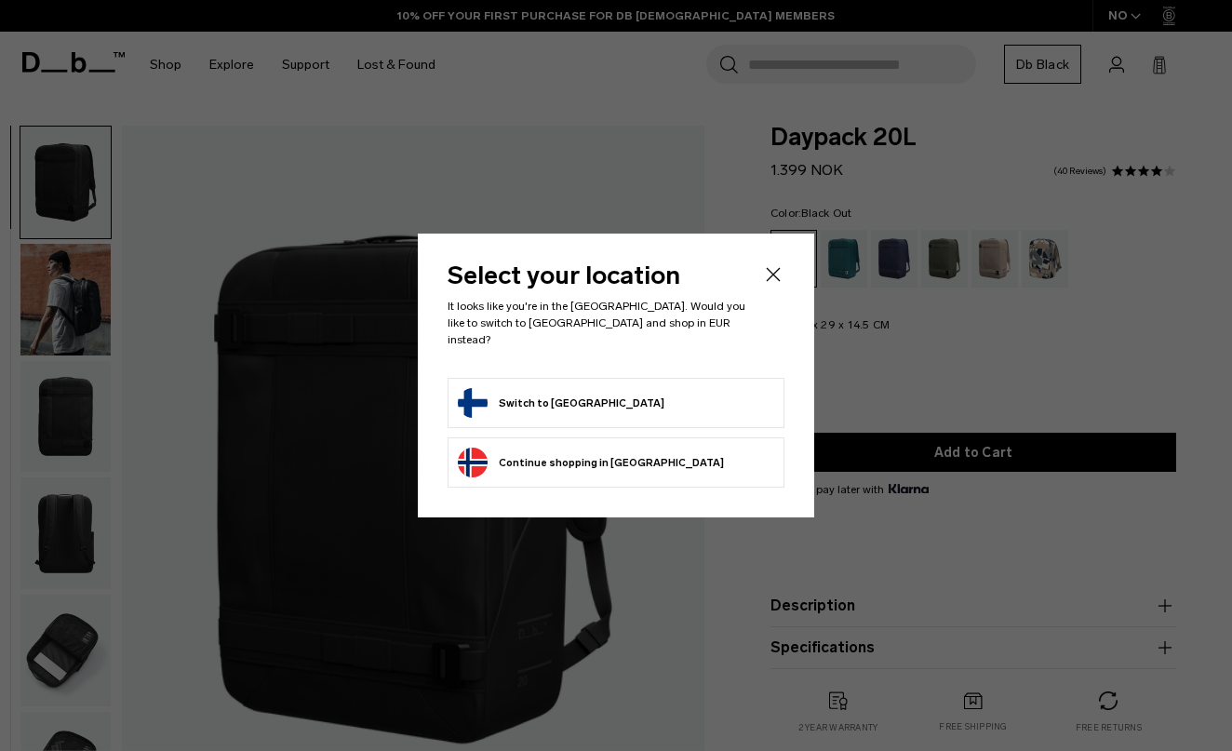
click at [725, 388] on form "Switch to Finland" at bounding box center [616, 403] width 316 height 30
click at [548, 393] on button "Switch to Finland" at bounding box center [561, 403] width 207 height 30
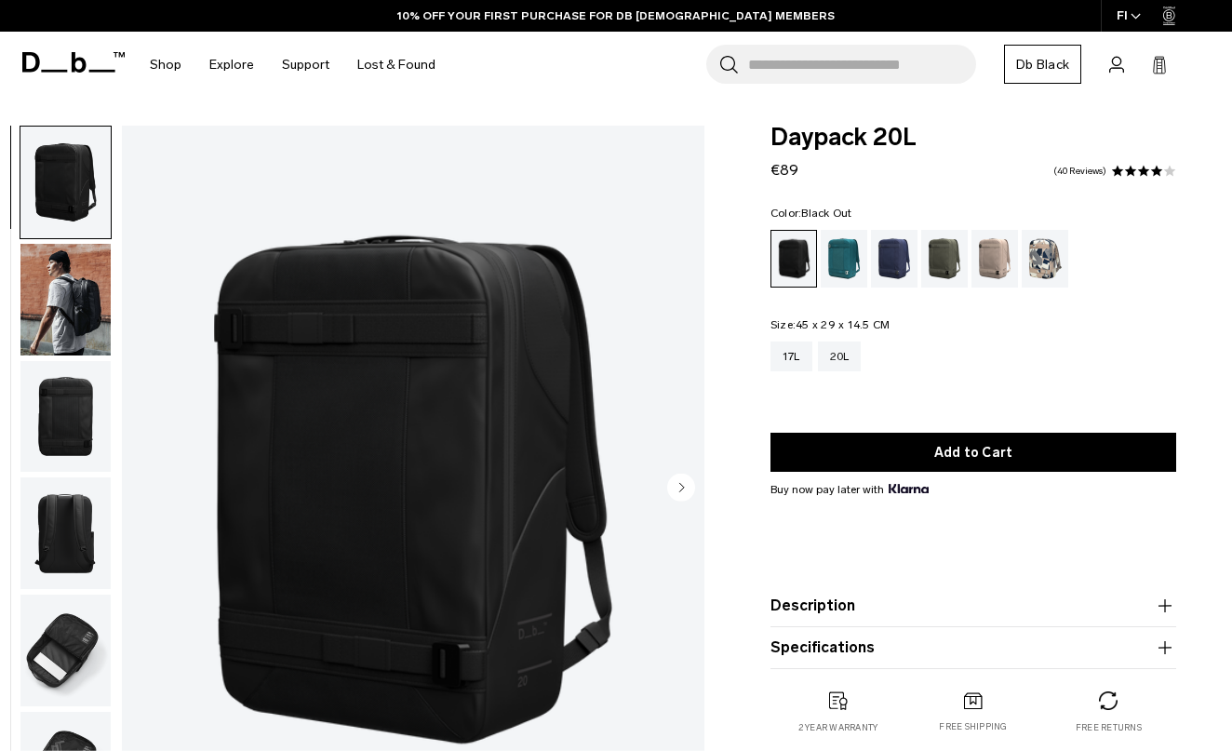
click at [682, 480] on circle "Next slide" at bounding box center [681, 488] width 28 height 28
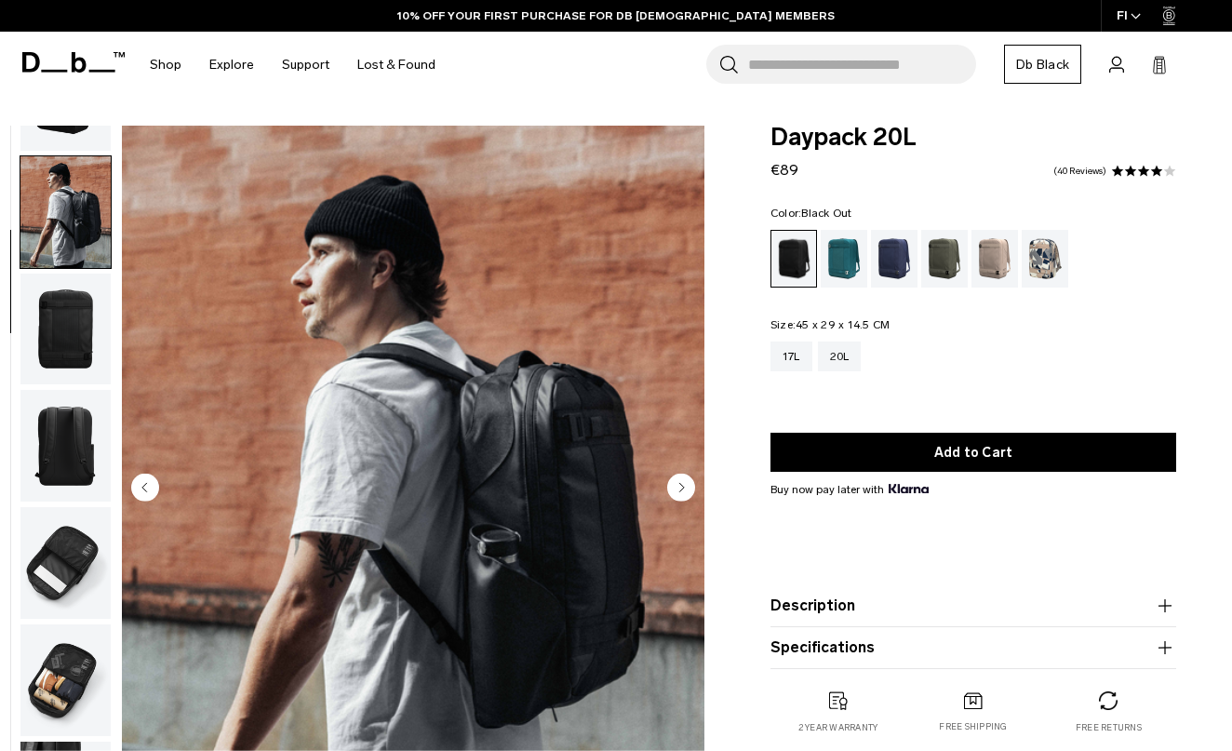
click at [682, 480] on circle "Next slide" at bounding box center [681, 488] width 28 height 28
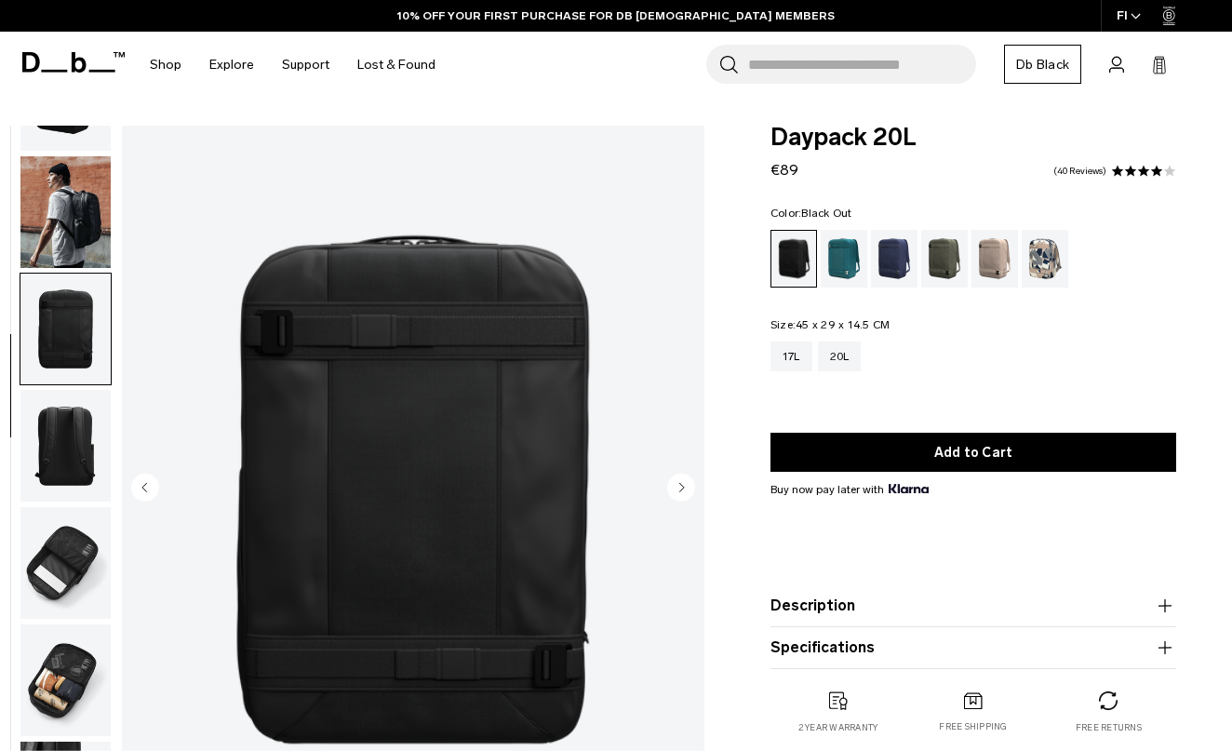
click at [682, 480] on circle "Next slide" at bounding box center [681, 488] width 28 height 28
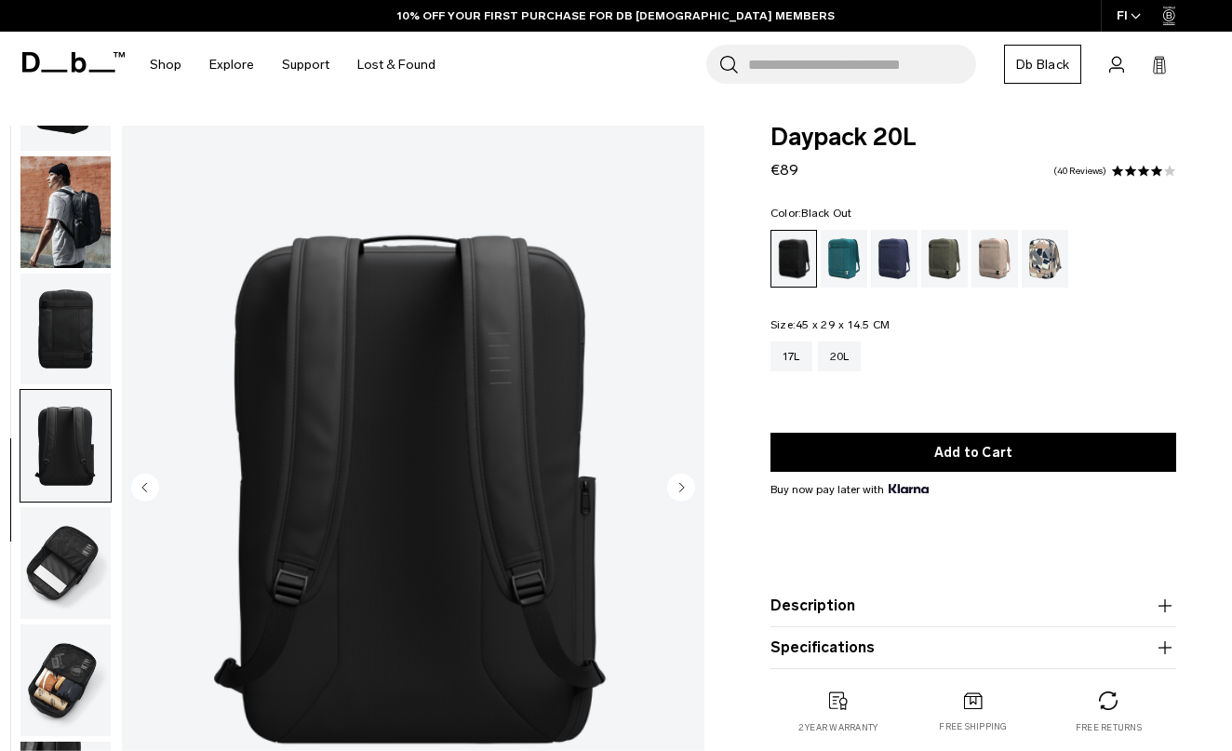
click at [682, 480] on circle "Next slide" at bounding box center [681, 488] width 28 height 28
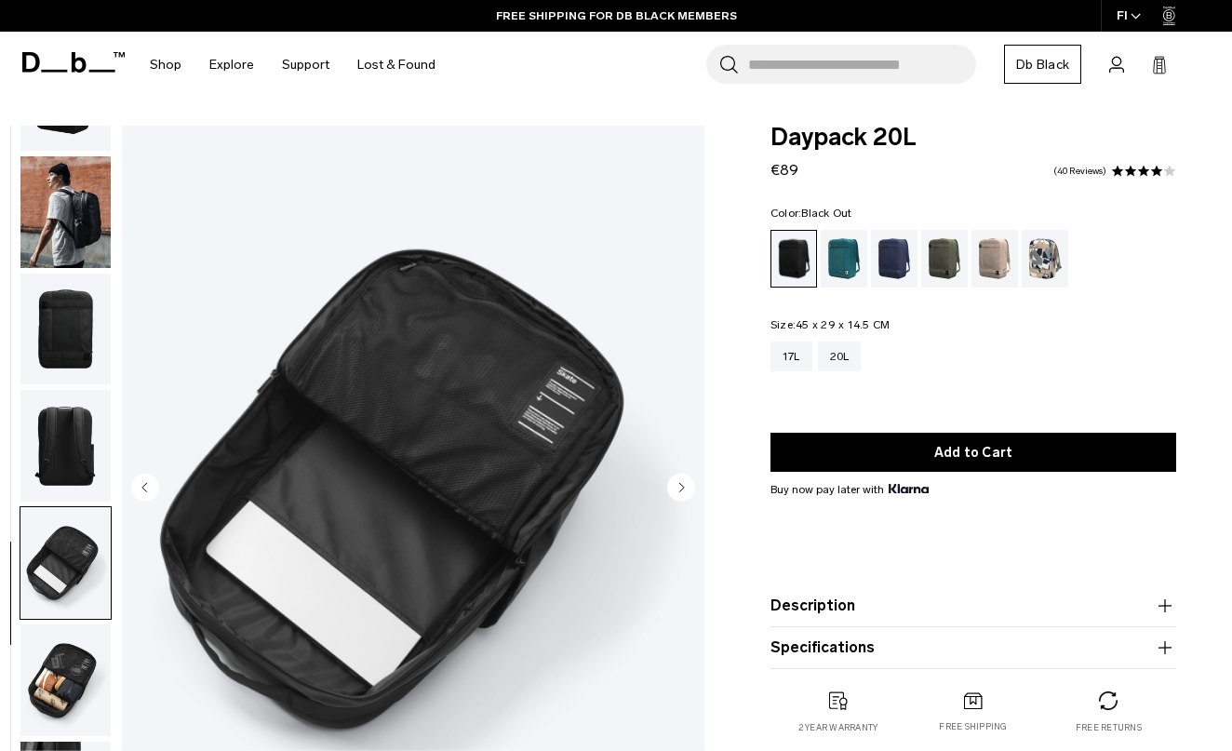
click at [688, 477] on circle "Next slide" at bounding box center [681, 488] width 28 height 28
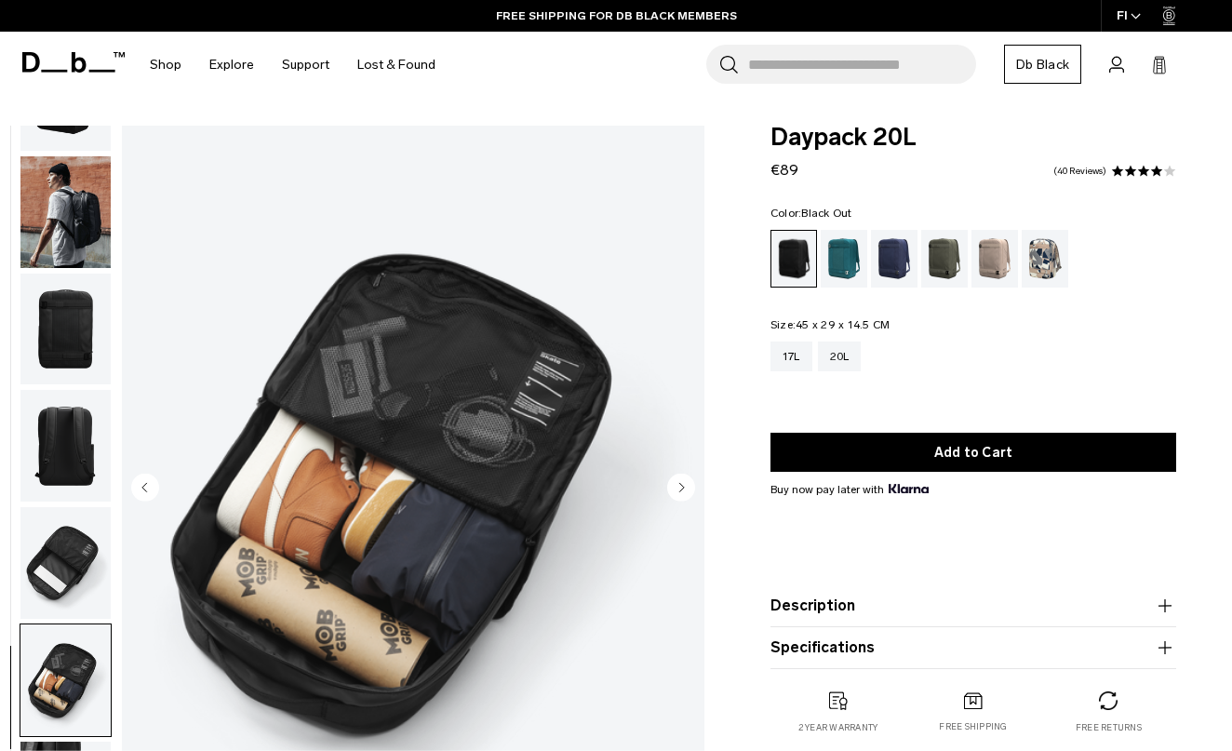
click at [686, 478] on circle "Next slide" at bounding box center [681, 488] width 28 height 28
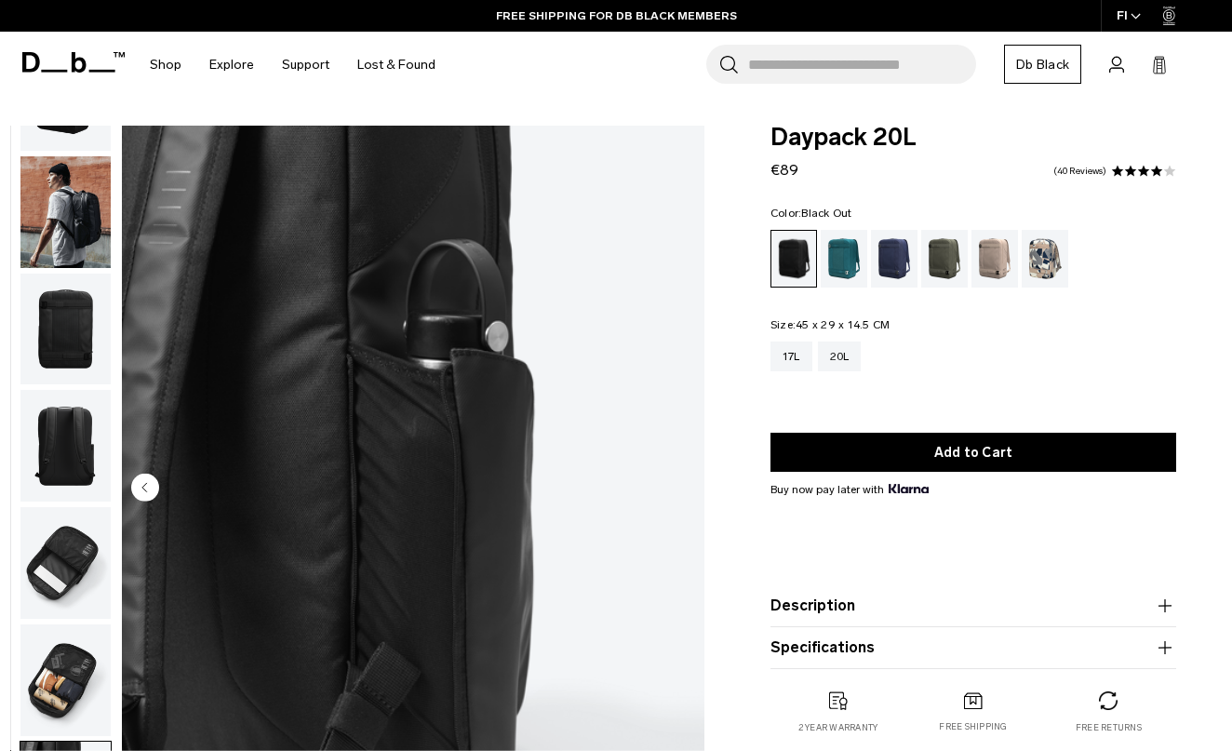
click at [685, 477] on img "7 / 7" at bounding box center [413, 490] width 583 height 728
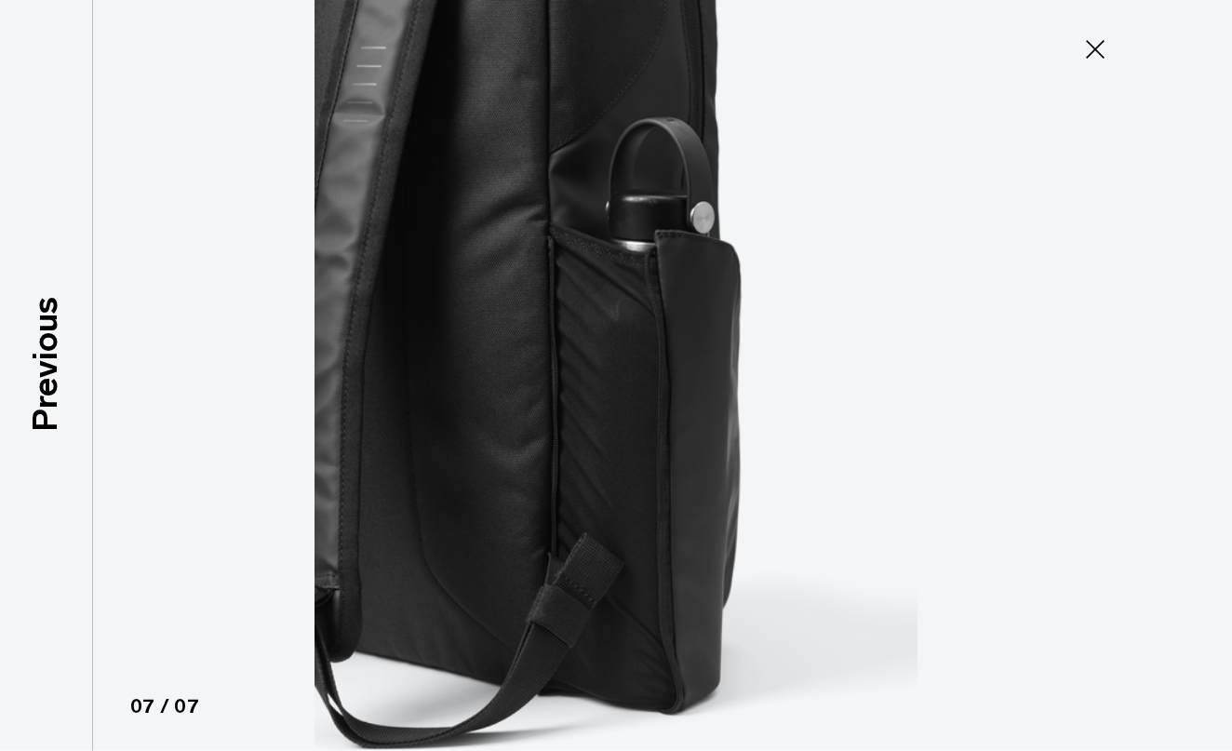
click at [1088, 52] on icon at bounding box center [1096, 49] width 30 height 30
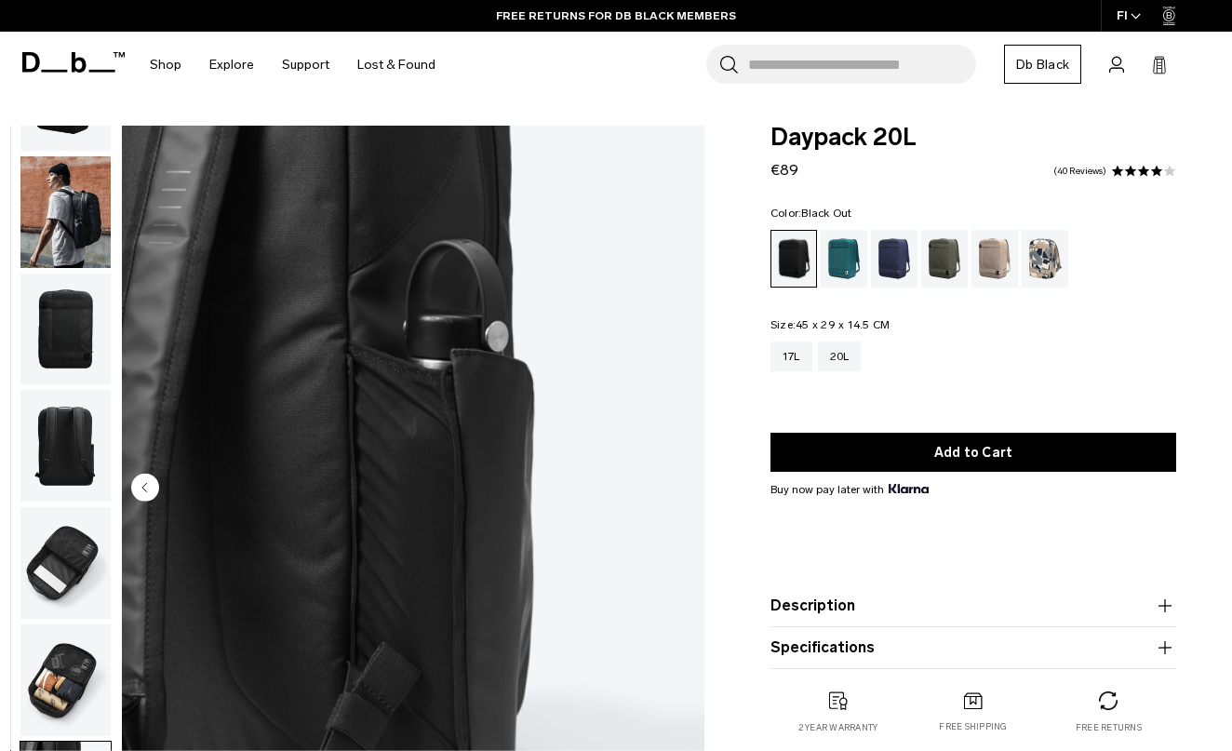
click at [141, 478] on circle "Previous slide" at bounding box center [145, 488] width 28 height 28
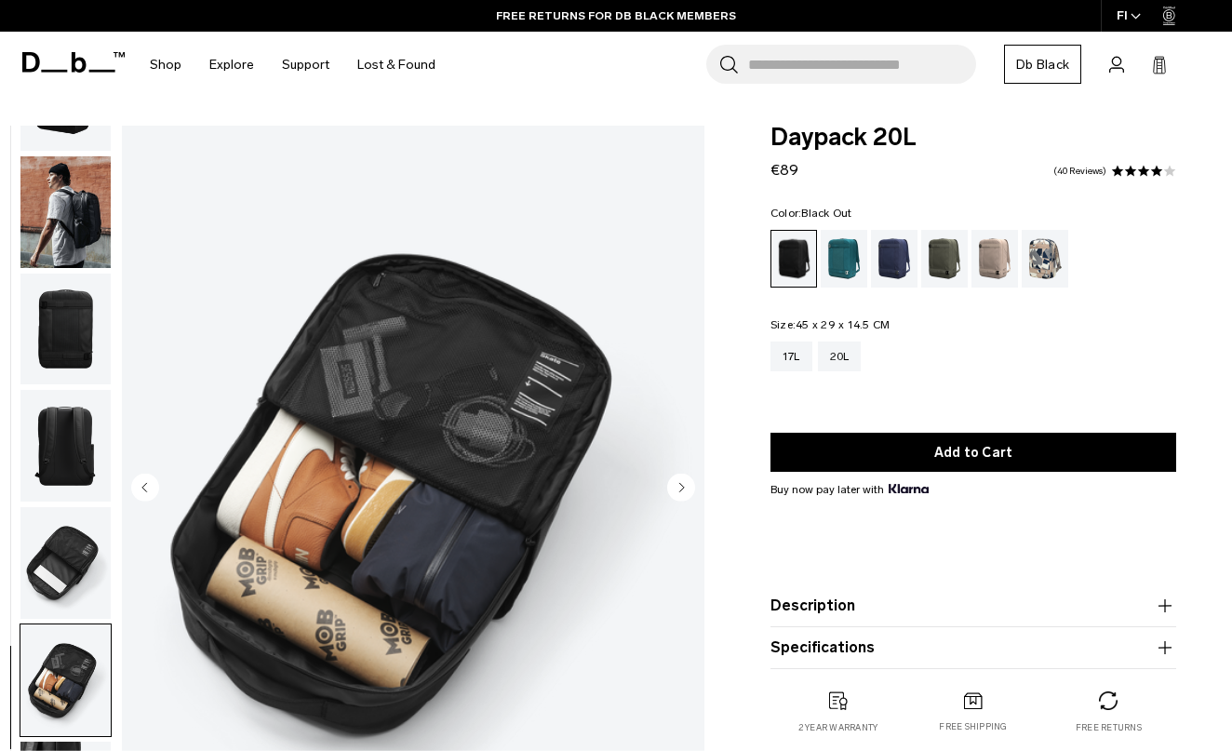
click at [141, 478] on circle "Previous slide" at bounding box center [145, 488] width 28 height 28
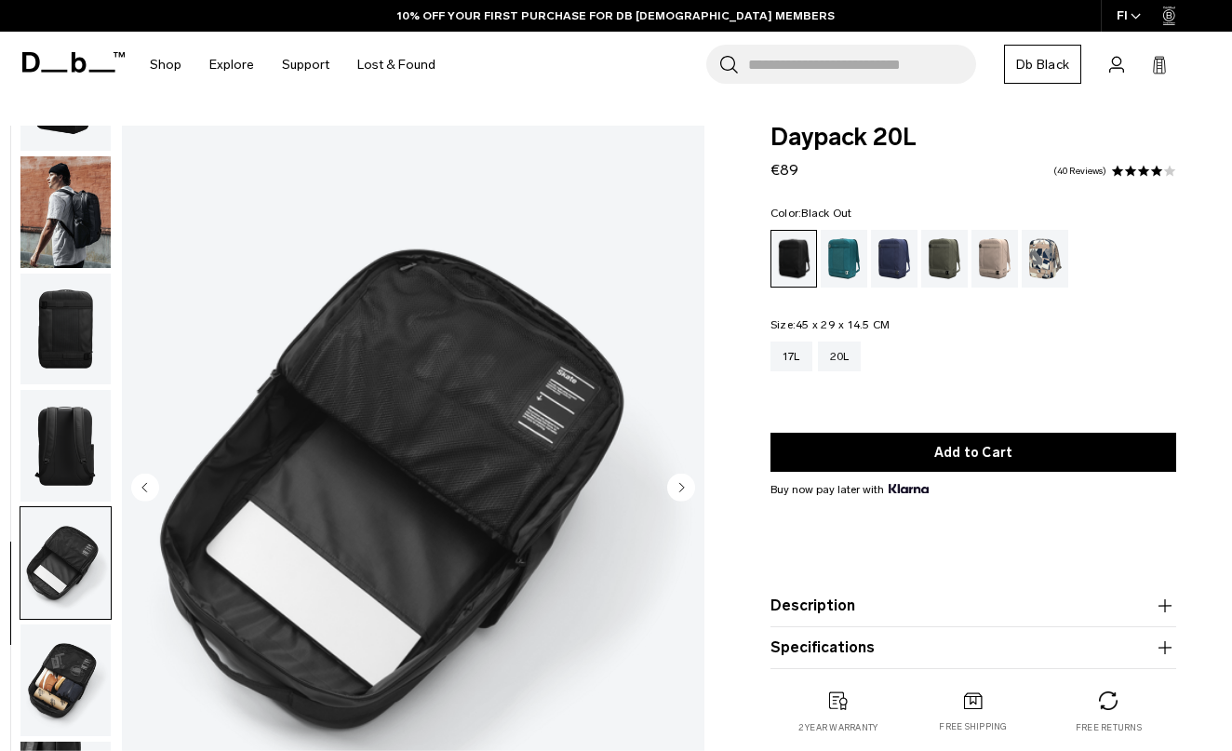
click at [667, 478] on icon "Next slide" at bounding box center [681, 488] width 28 height 28
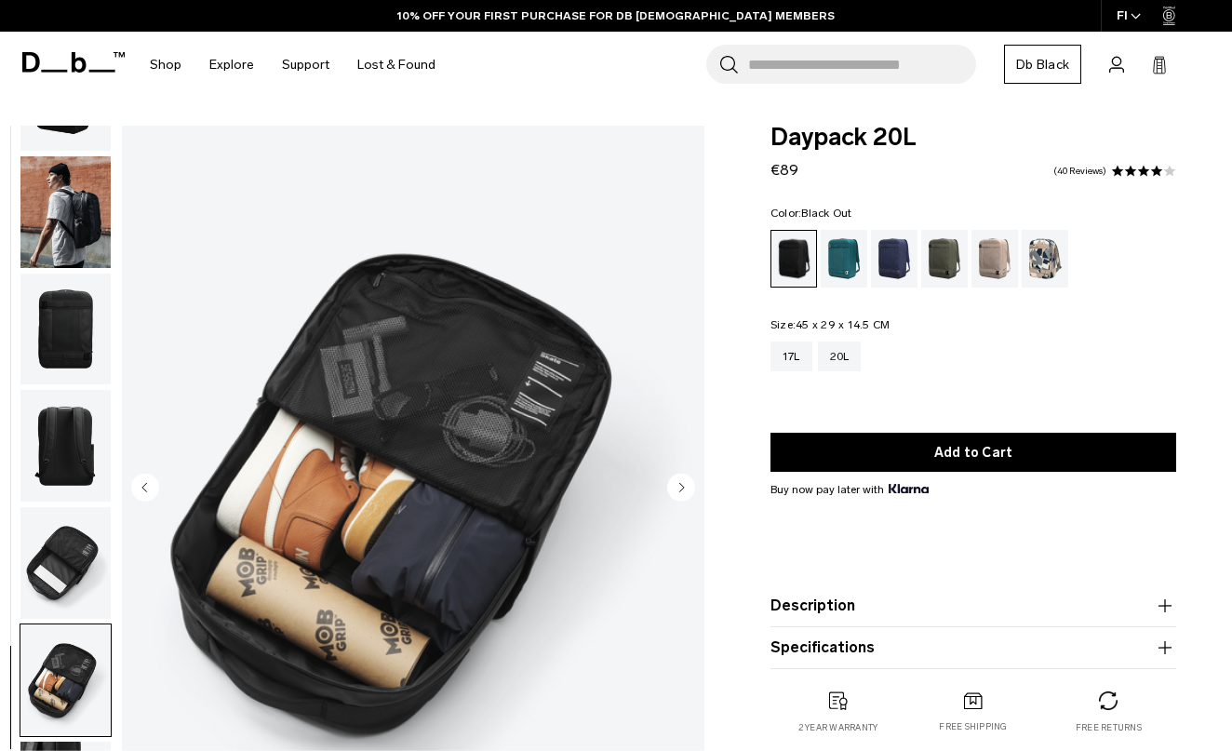
click at [668, 481] on icon "Next slide" at bounding box center [681, 488] width 28 height 28
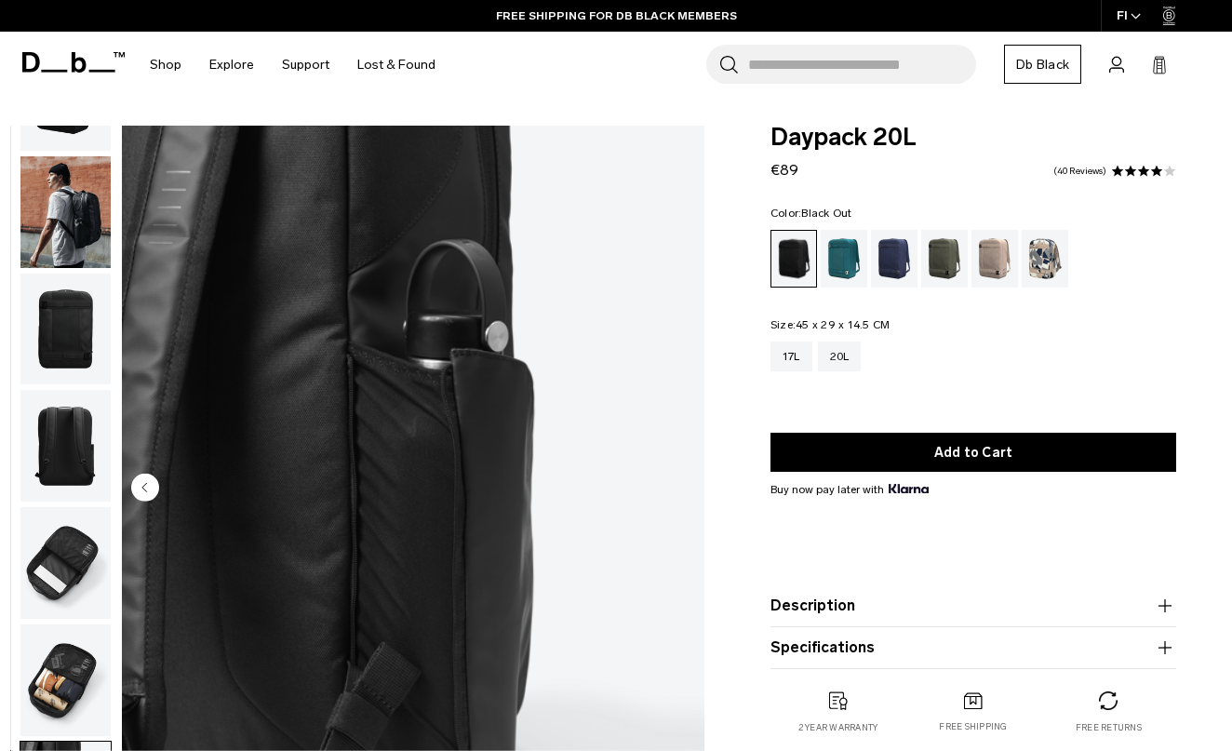
click at [668, 481] on img "7 / 7" at bounding box center [413, 490] width 583 height 728
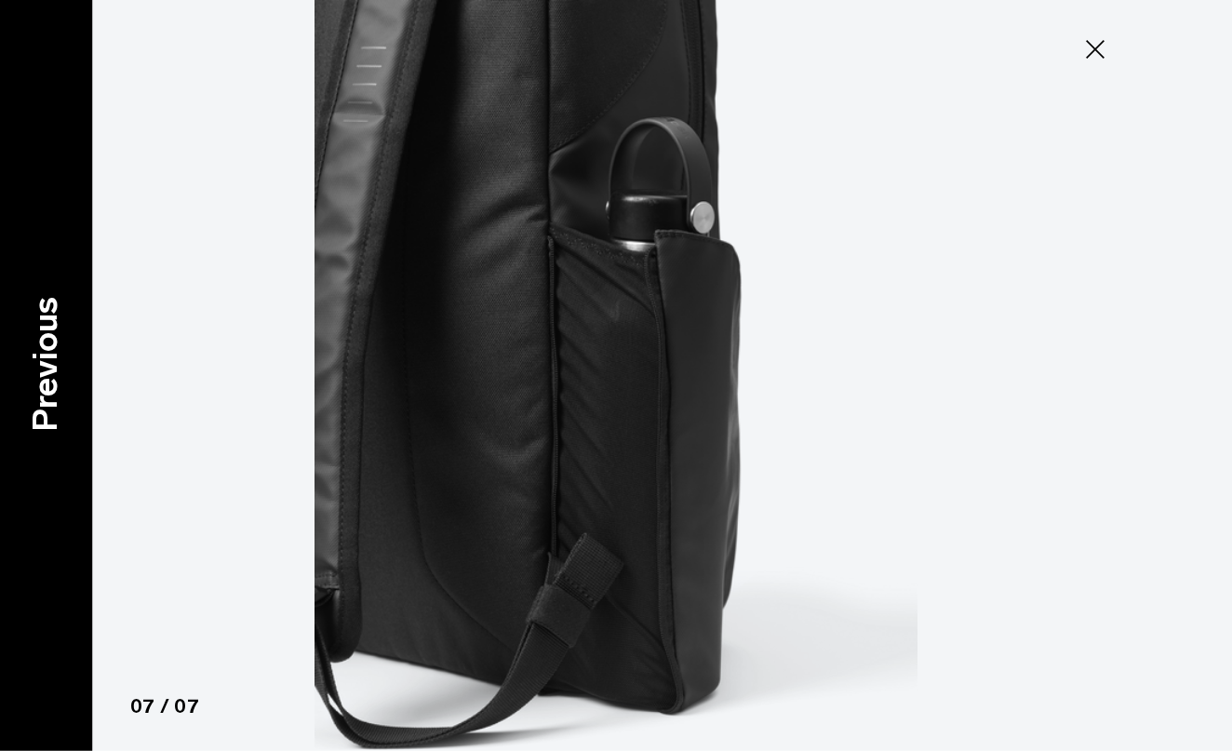
click at [50, 350] on p "Previous" at bounding box center [45, 364] width 50 height 135
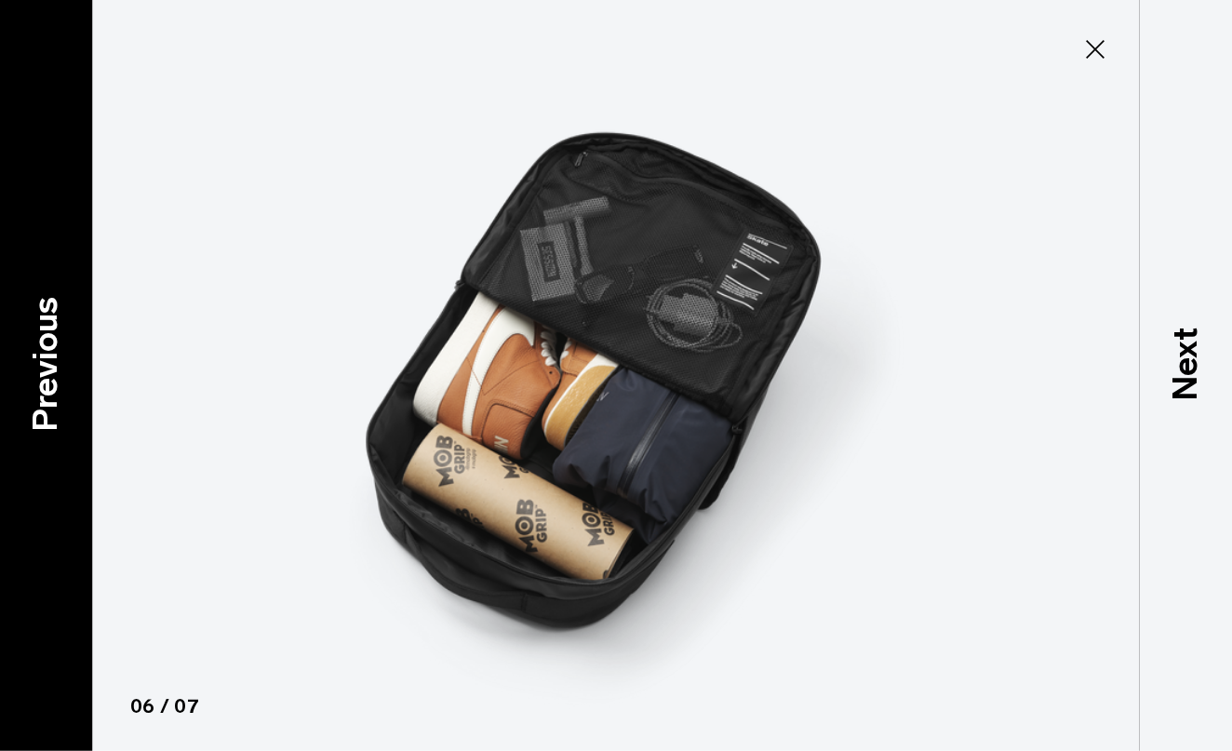
click at [60, 350] on p "Previous" at bounding box center [45, 364] width 50 height 135
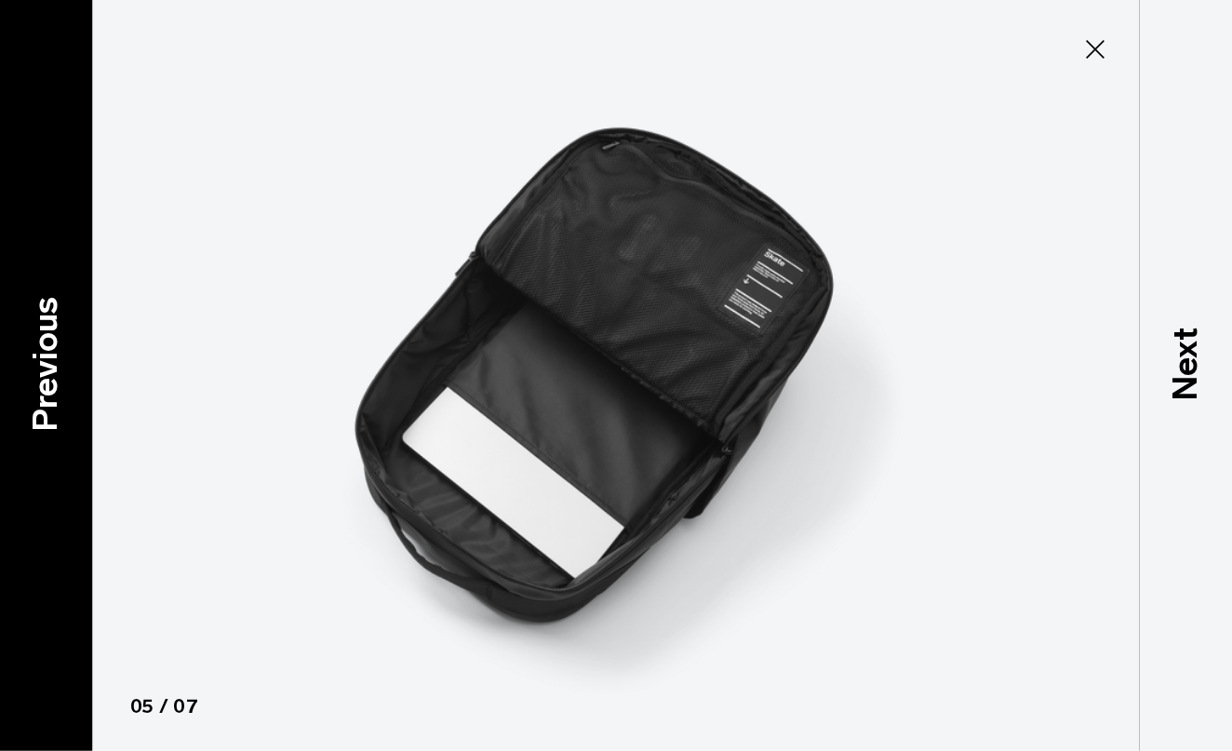
click at [63, 351] on p "Previous" at bounding box center [45, 364] width 50 height 135
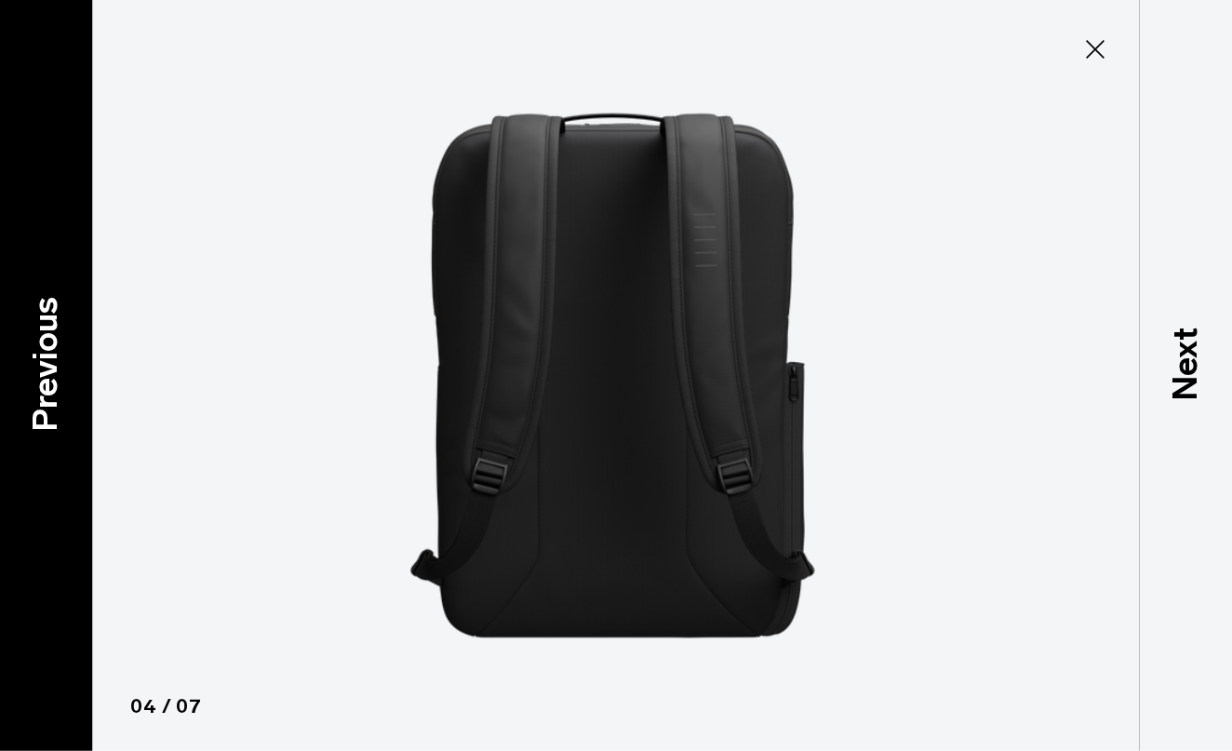
click at [63, 351] on p "Previous" at bounding box center [45, 364] width 50 height 135
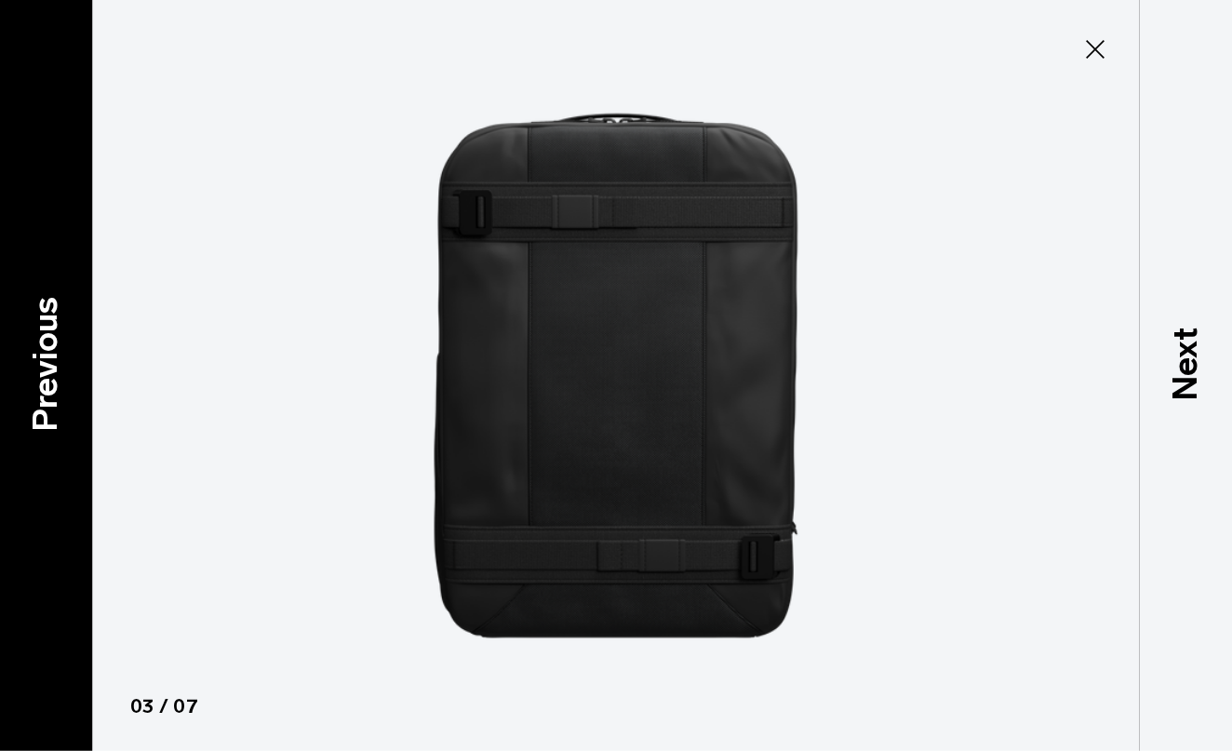
click at [63, 351] on p "Previous" at bounding box center [45, 364] width 50 height 135
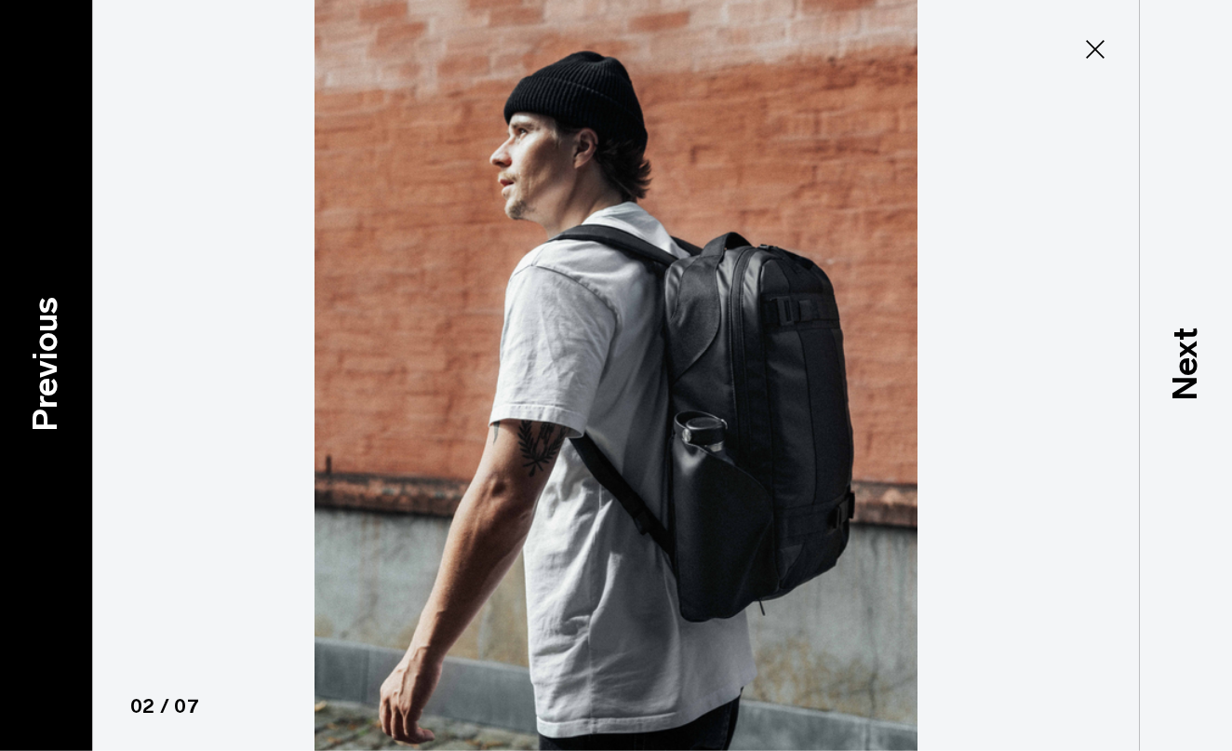
click at [63, 351] on p "Previous" at bounding box center [45, 364] width 50 height 135
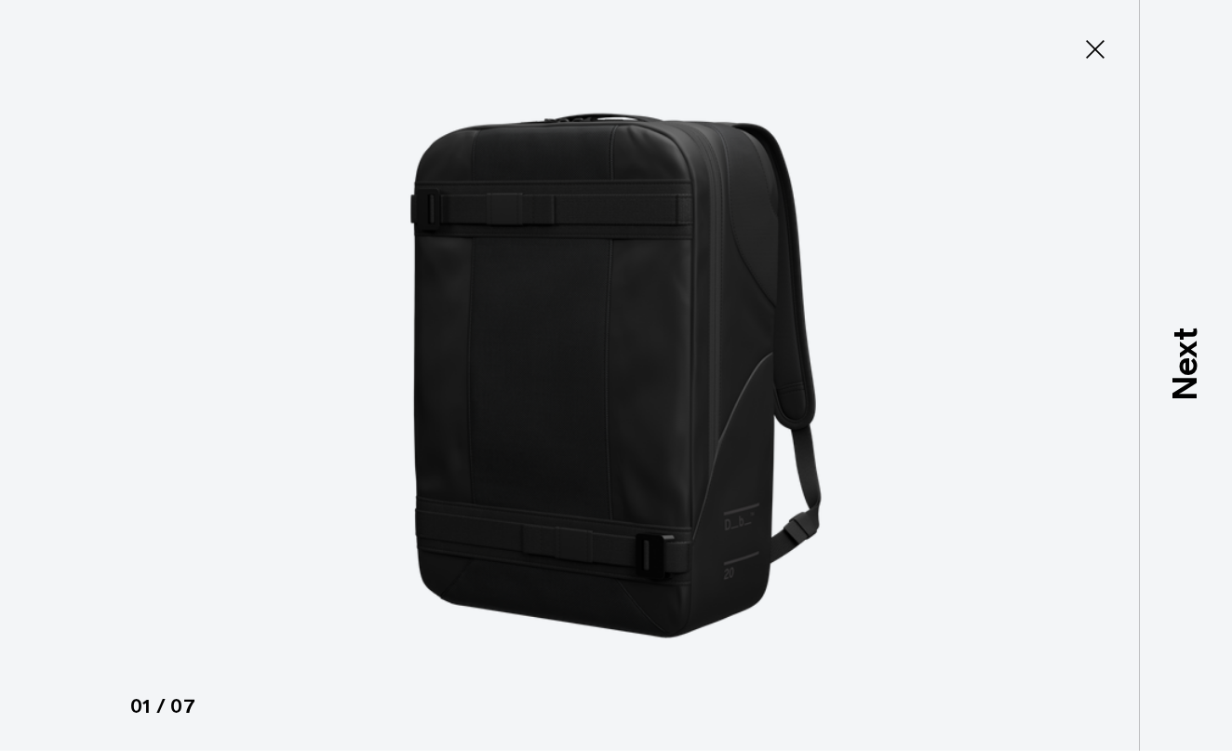
click at [1102, 42] on icon at bounding box center [1095, 49] width 19 height 19
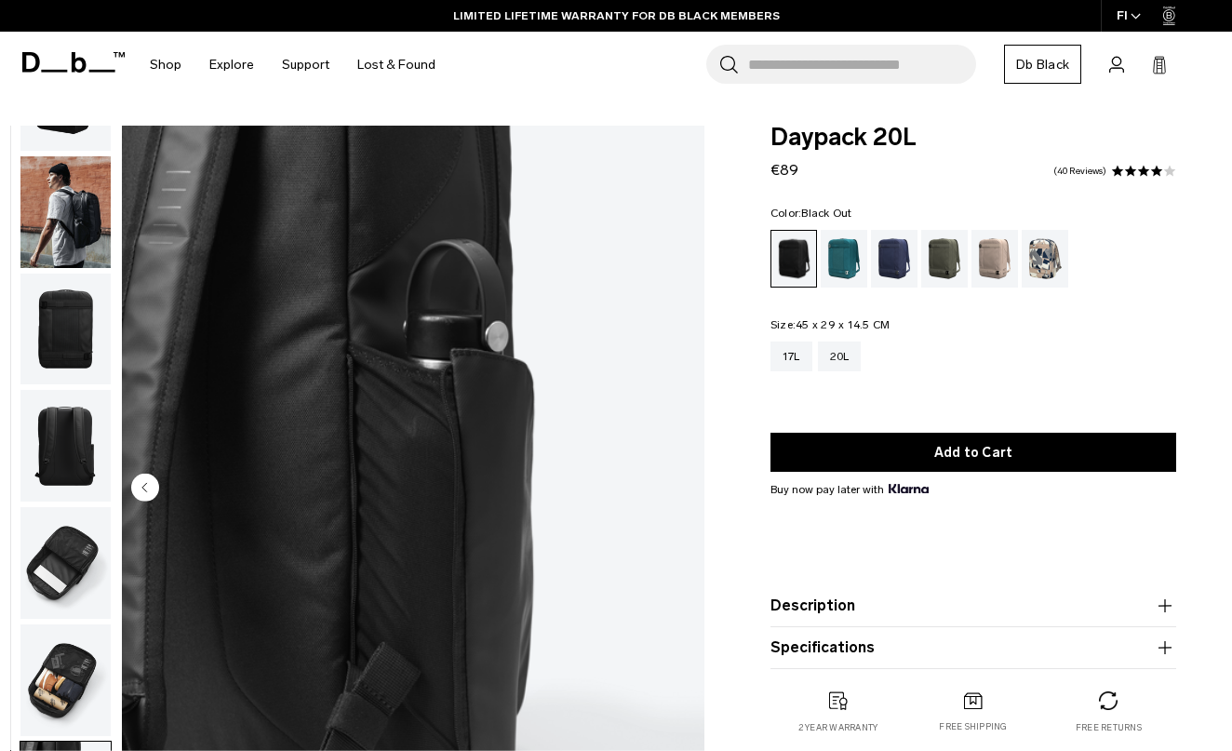
click at [79, 223] on img "button" at bounding box center [65, 212] width 90 height 112
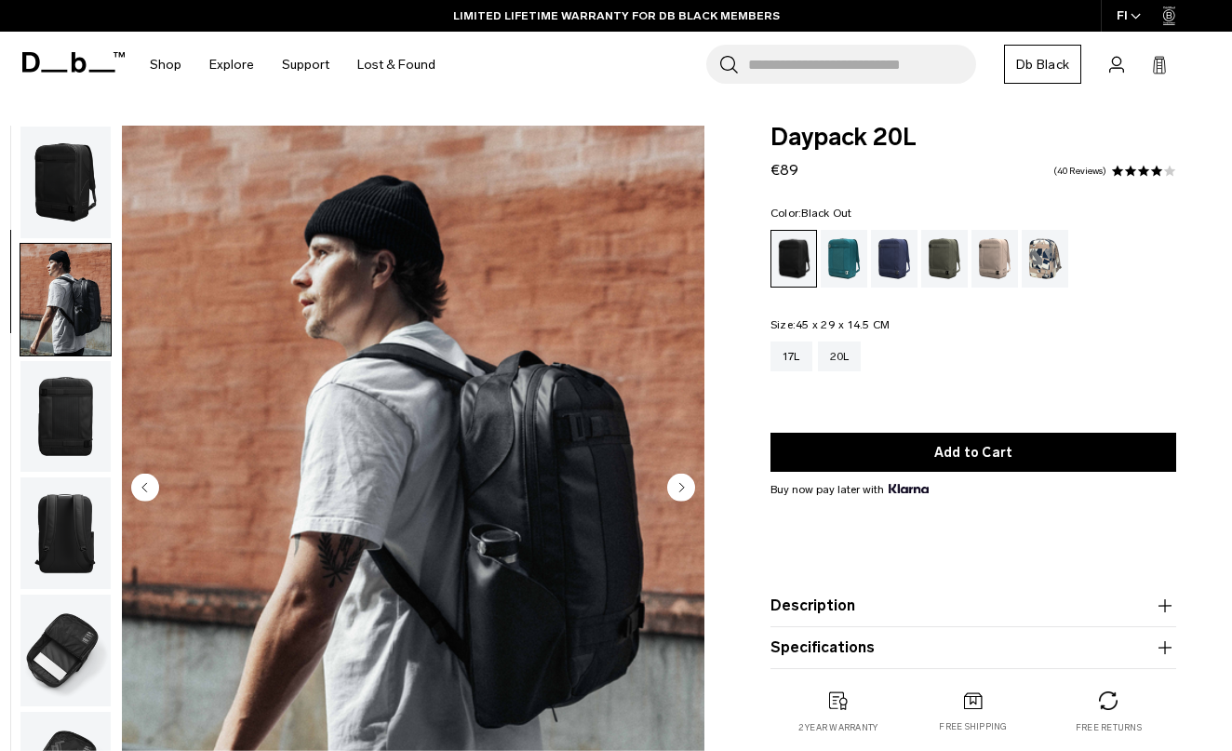
scroll to position [0, 0]
click at [55, 627] on img "button" at bounding box center [65, 651] width 90 height 112
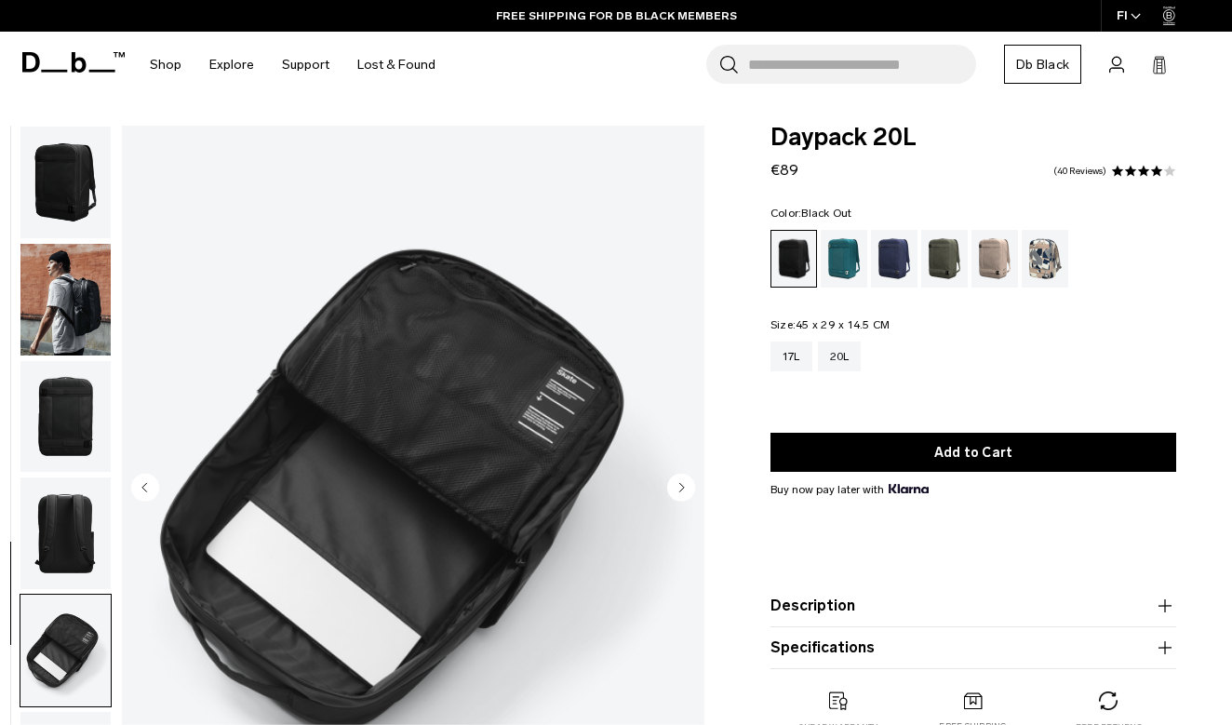
click at [59, 171] on img "button" at bounding box center [65, 183] width 90 height 112
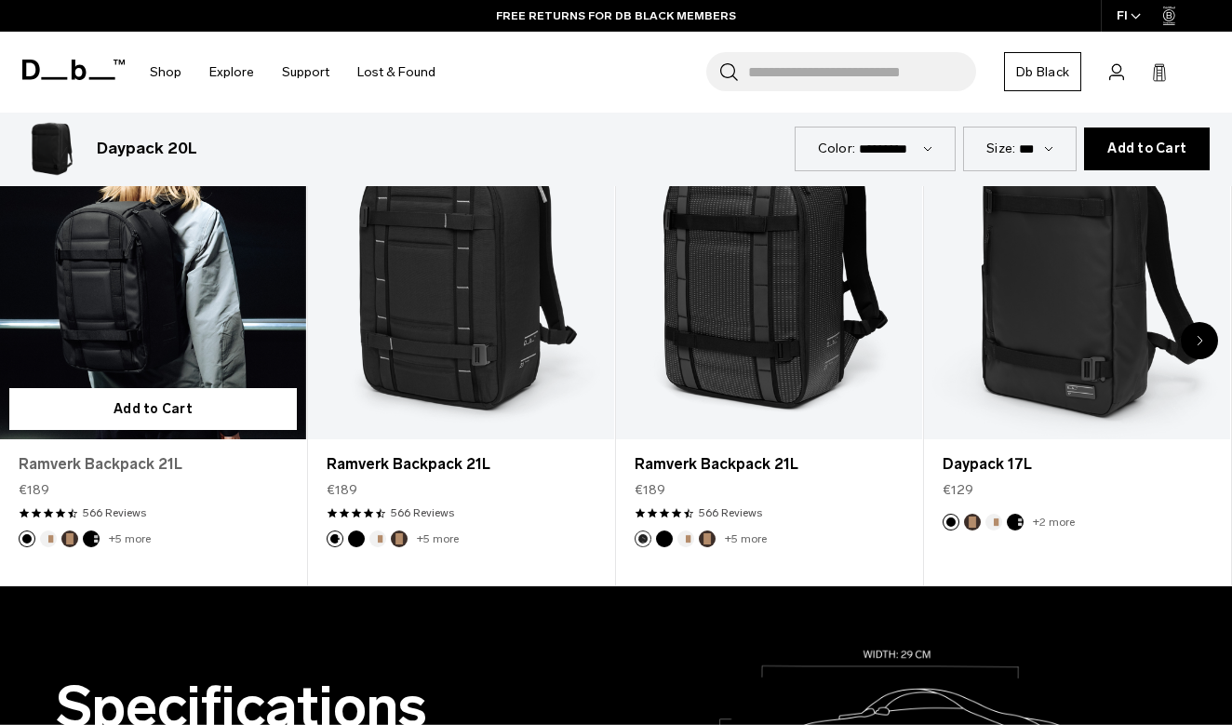
scroll to position [903, 0]
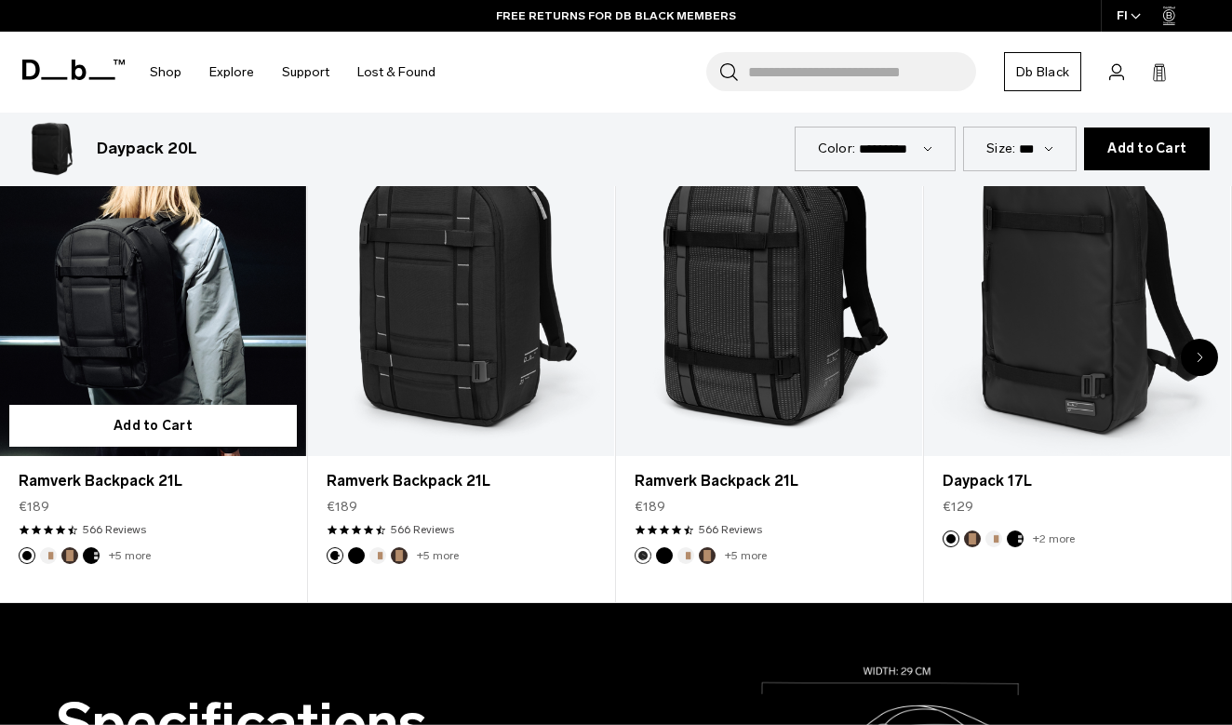
click at [183, 321] on link "Ramverk Backpack 21L" at bounding box center [153, 286] width 306 height 341
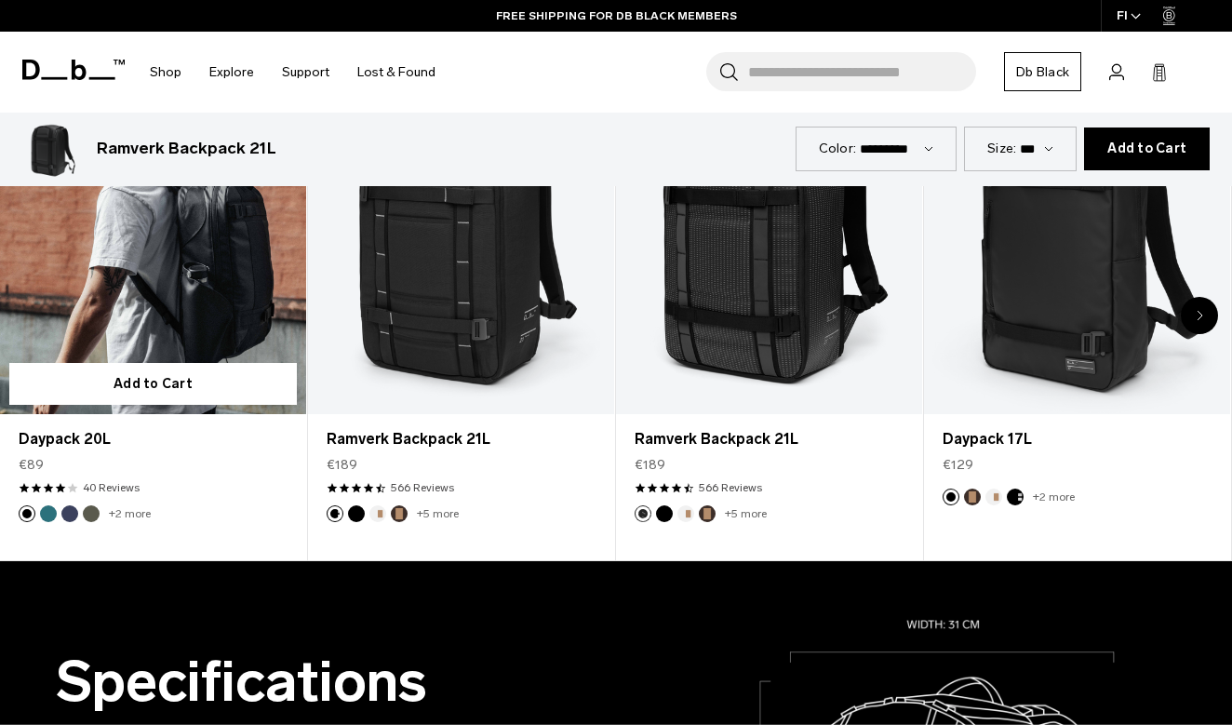
scroll to position [1026, 0]
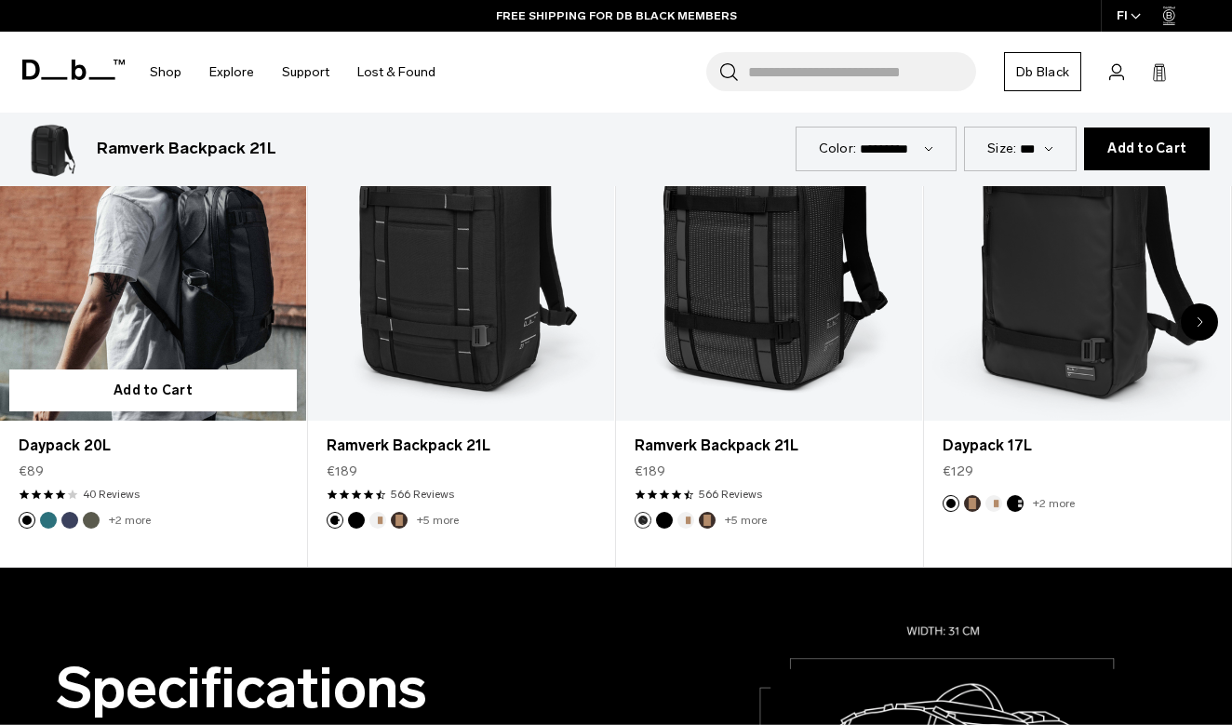
click at [192, 301] on link "Daypack 20L" at bounding box center [153, 250] width 306 height 341
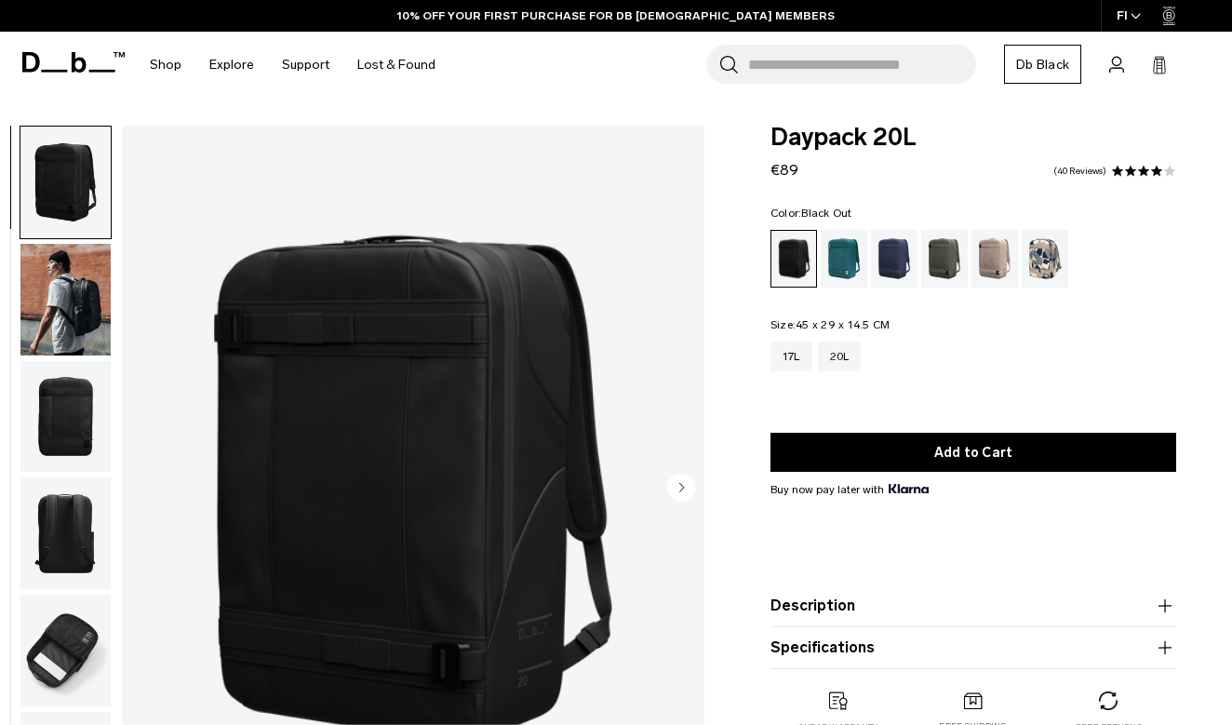
click at [89, 292] on img "button" at bounding box center [65, 300] width 90 height 112
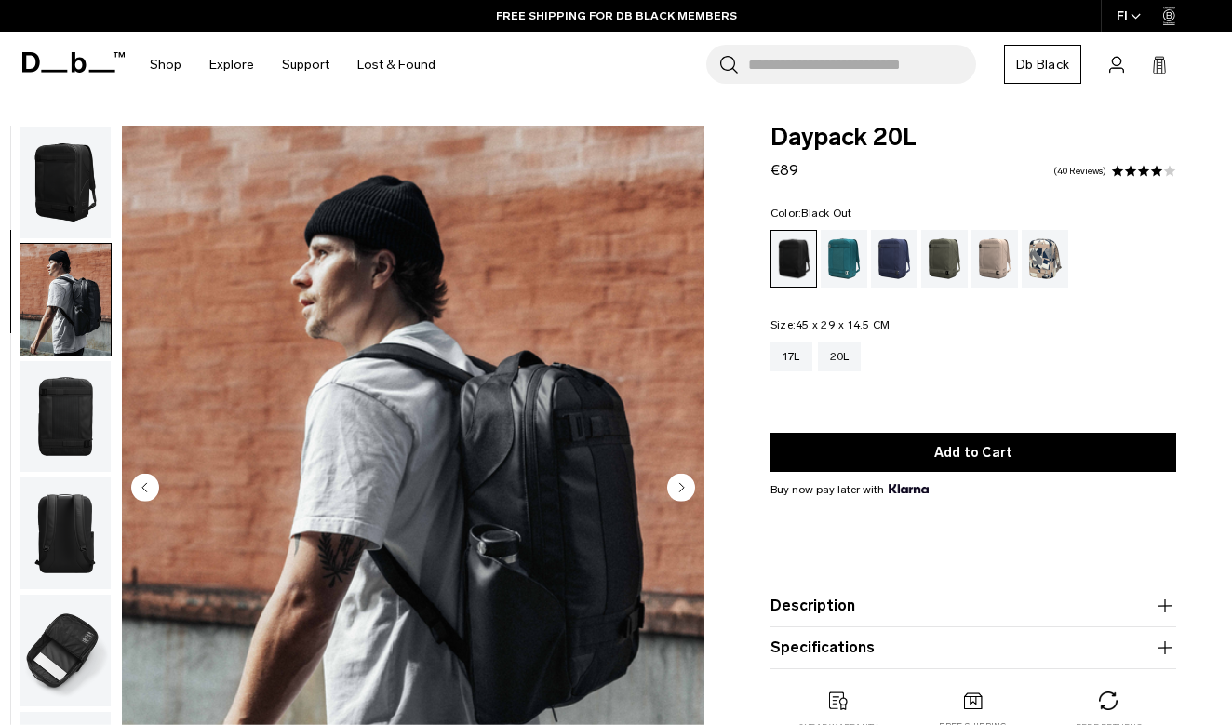
click at [88, 195] on img "button" at bounding box center [65, 183] width 90 height 112
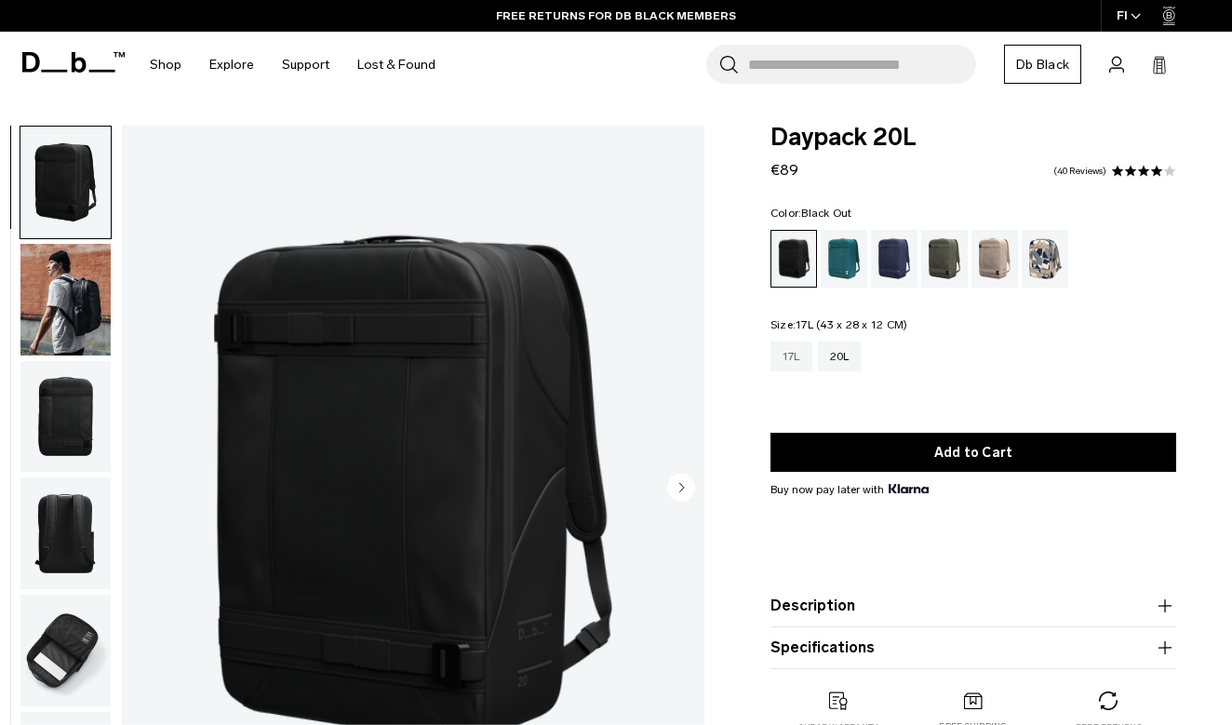
click at [796, 358] on div "17L" at bounding box center [792, 357] width 42 height 30
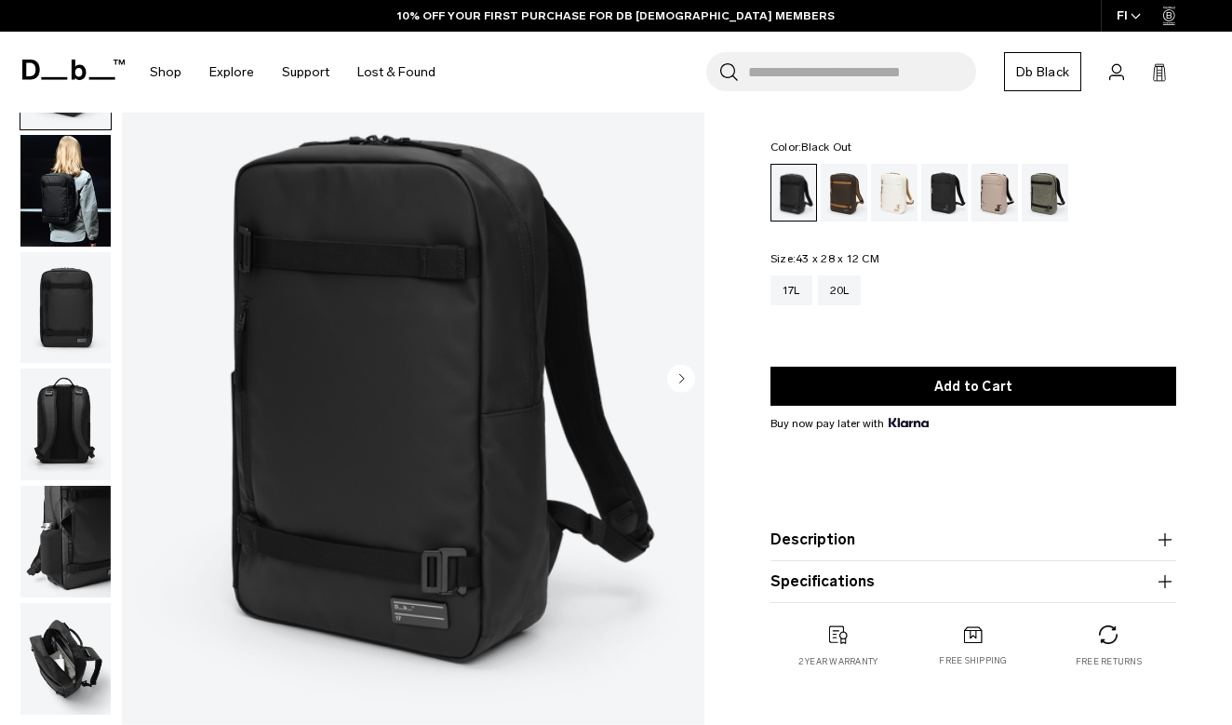
click at [74, 544] on img "button" at bounding box center [65, 542] width 90 height 112
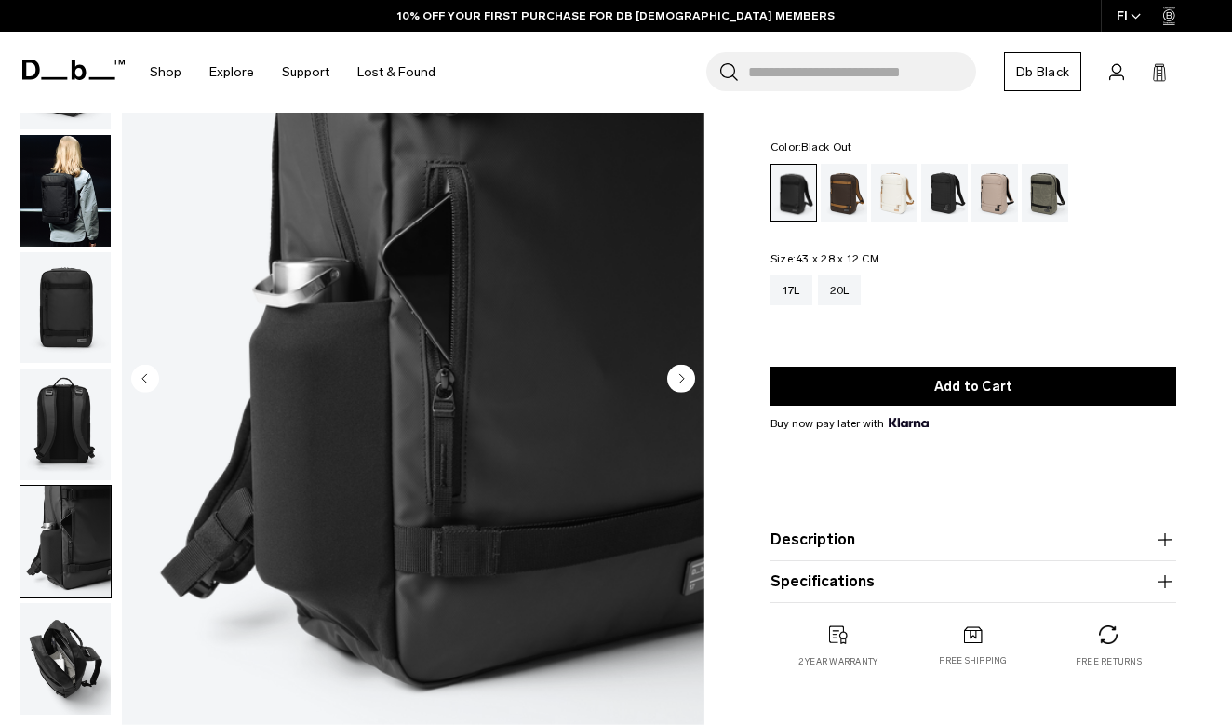
click at [71, 647] on img "button" at bounding box center [65, 659] width 90 height 112
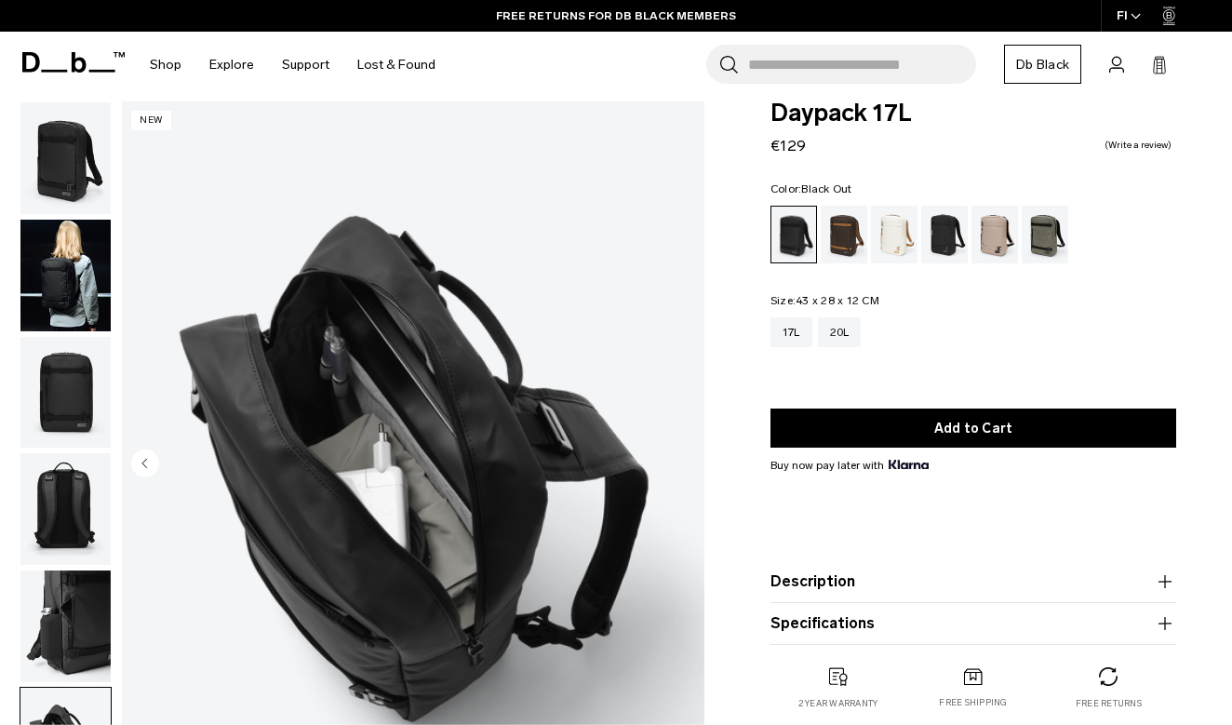
scroll to position [32, 0]
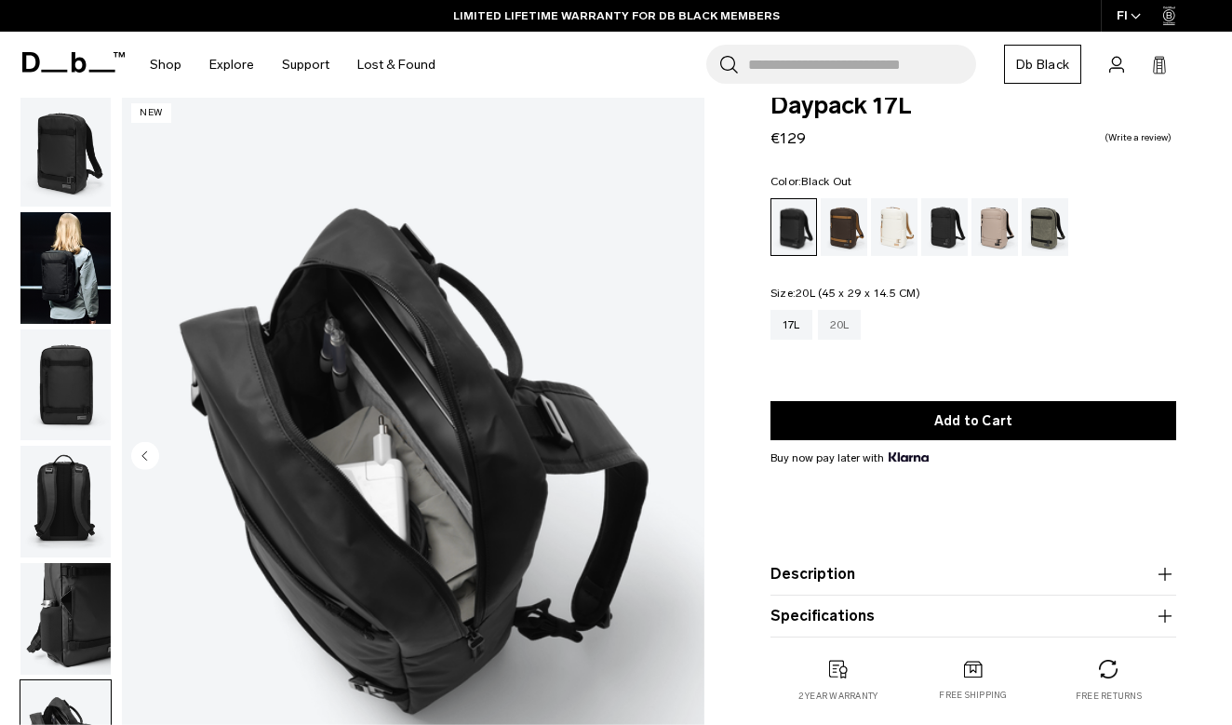
click at [830, 325] on div "20L" at bounding box center [840, 325] width 44 height 30
